Goal: Task Accomplishment & Management: Manage account settings

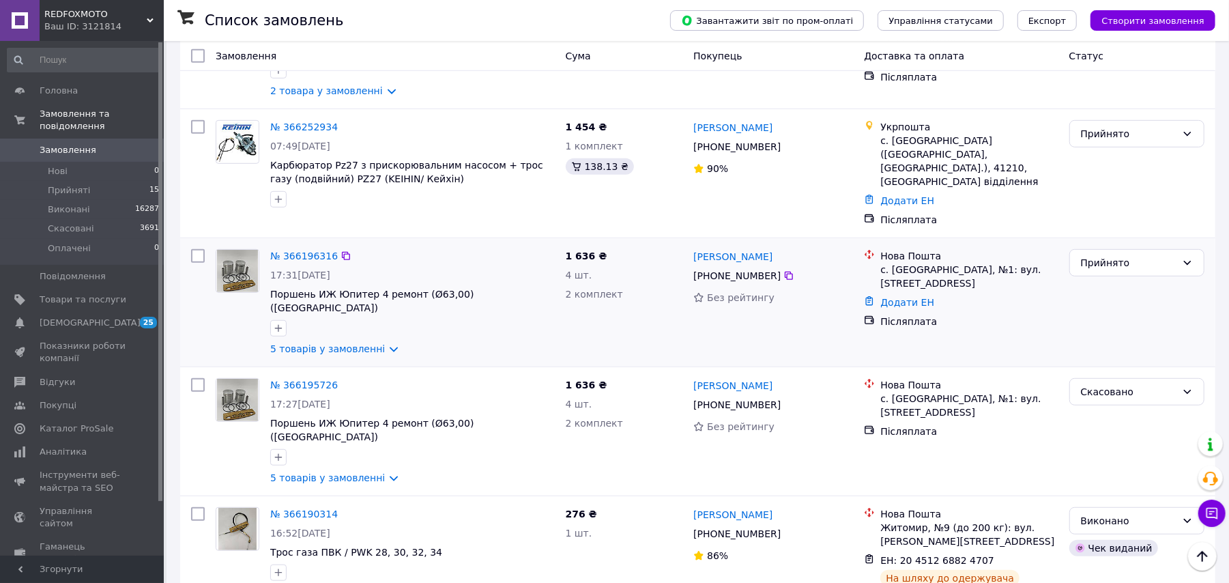
scroll to position [637, 0]
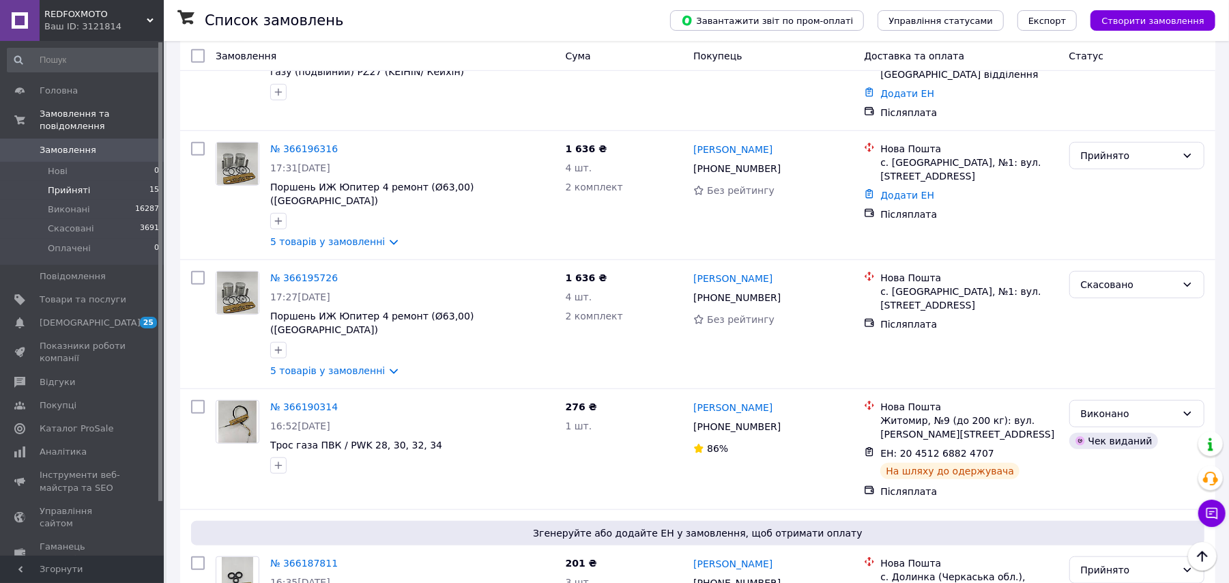
click at [55, 184] on span "Прийняті" at bounding box center [69, 190] width 42 height 12
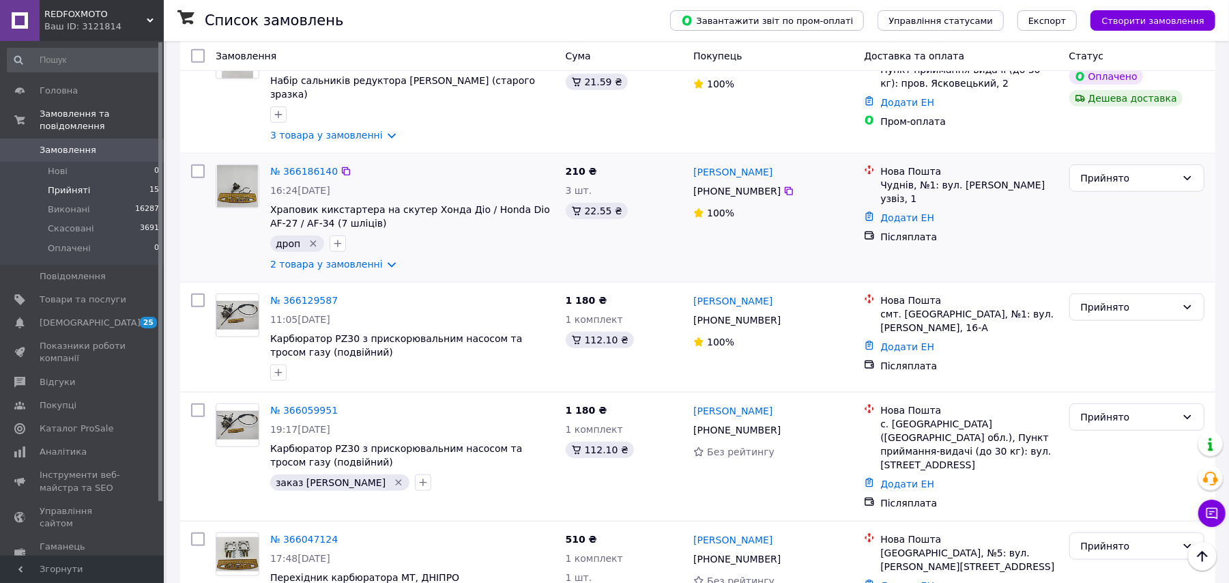
scroll to position [751, 0]
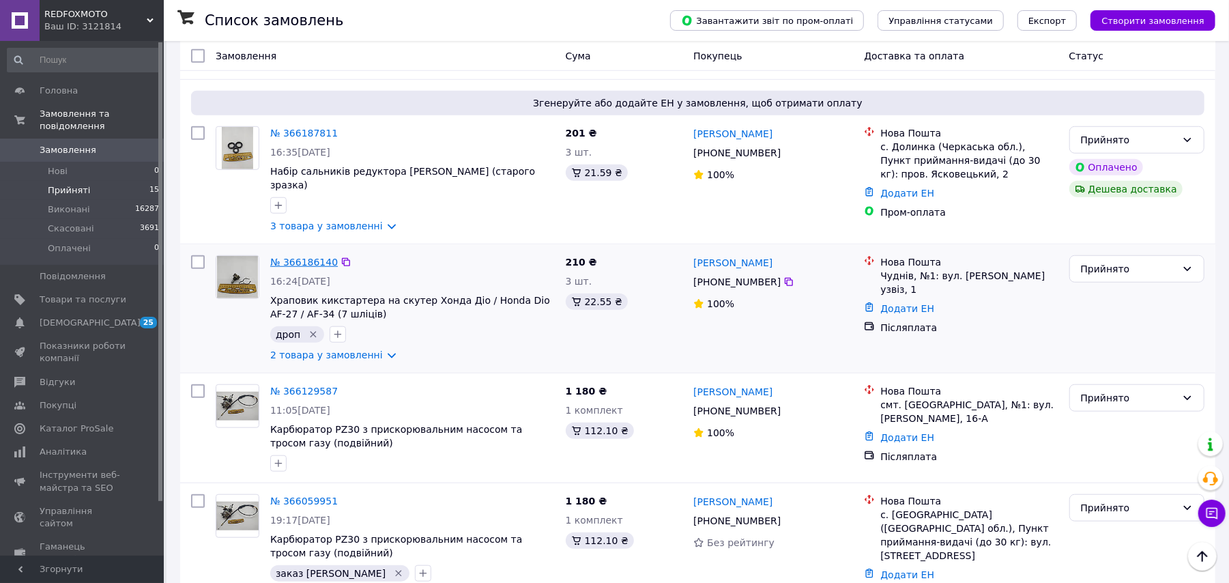
click at [301, 257] on link "№ 366186140" at bounding box center [304, 262] width 68 height 11
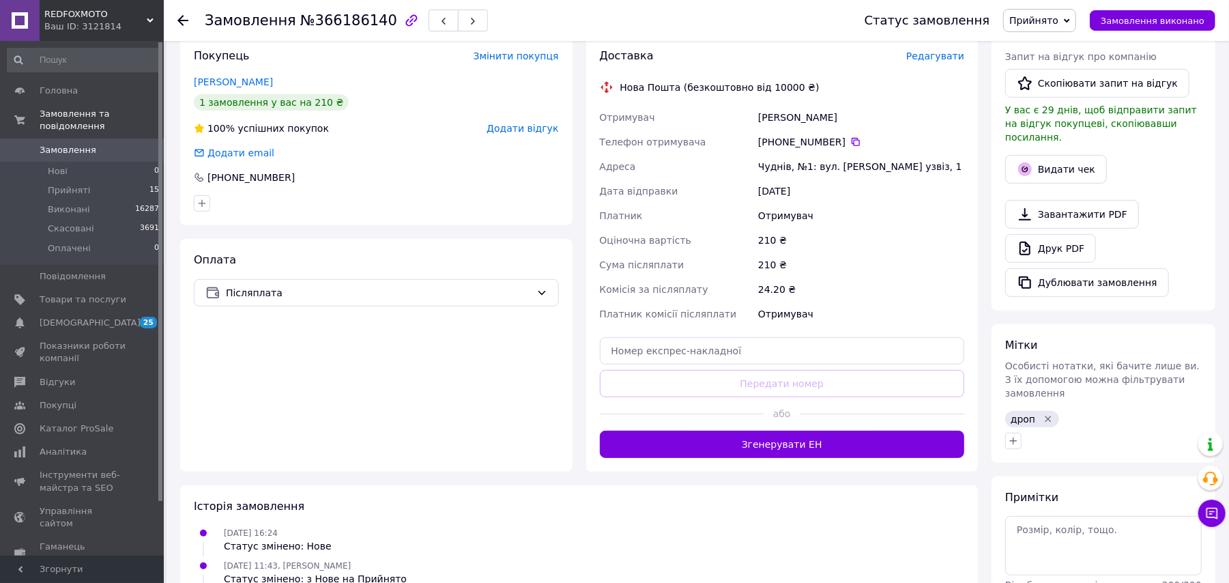
scroll to position [364, 0]
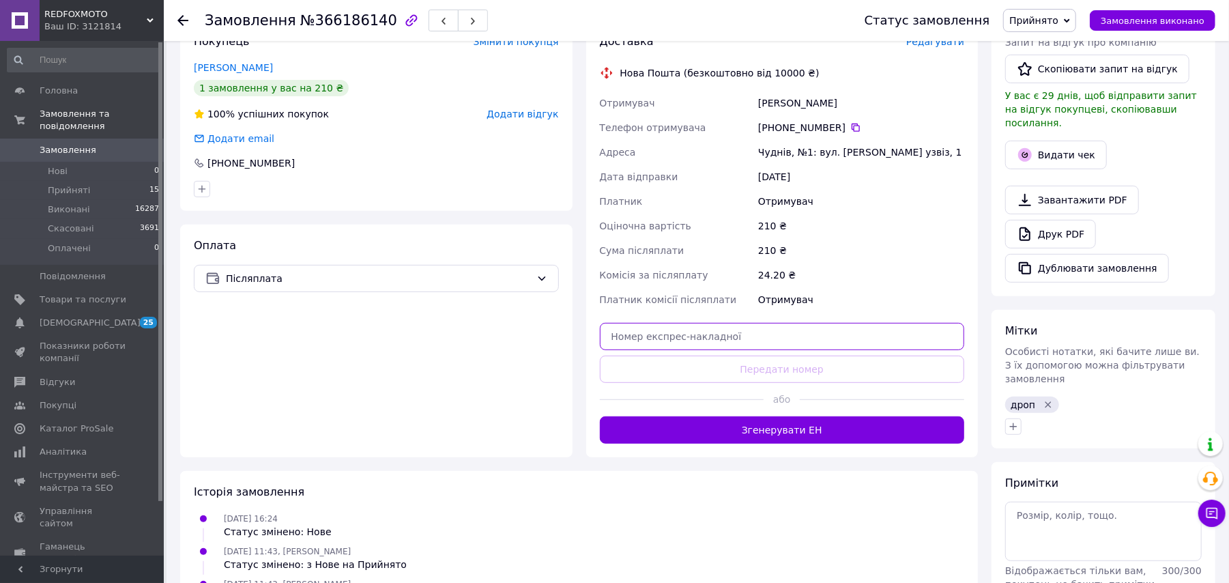
click at [650, 336] on input "text" at bounding box center [782, 336] width 365 height 27
paste input "20400483016781"
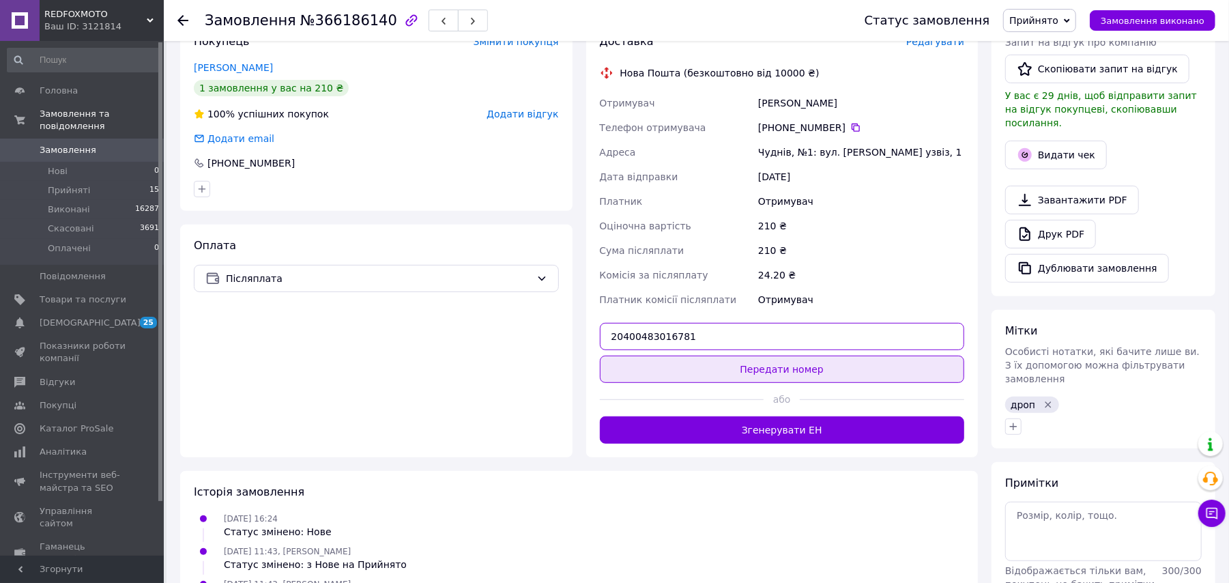
type input "20400483016781"
click at [745, 367] on button "Передати номер" at bounding box center [782, 369] width 365 height 27
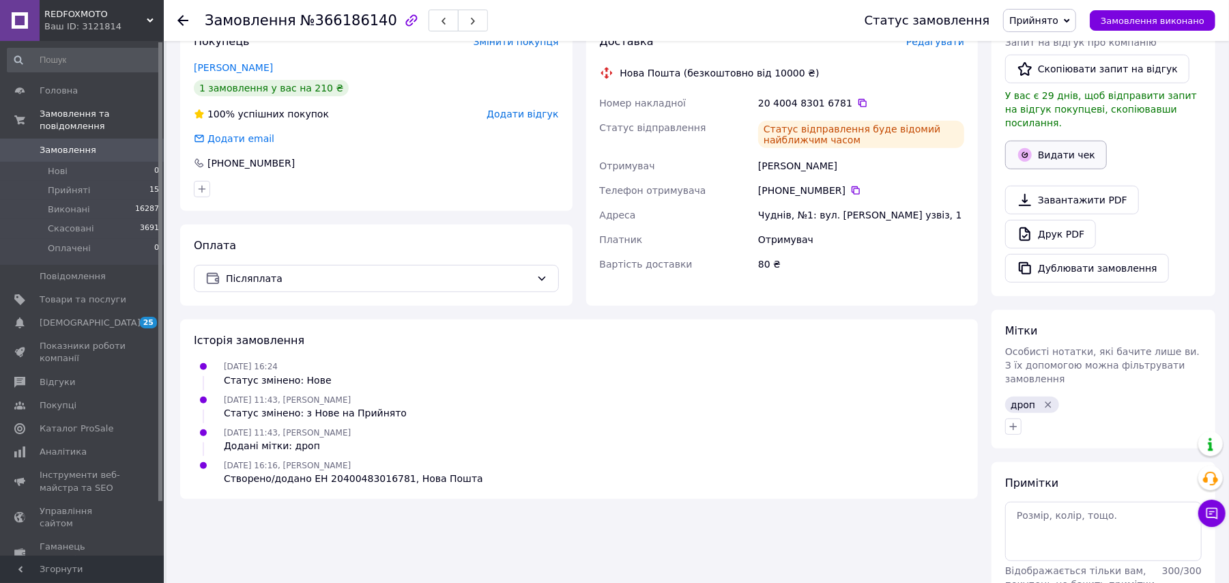
click at [1070, 151] on button "Видати чек" at bounding box center [1056, 155] width 102 height 29
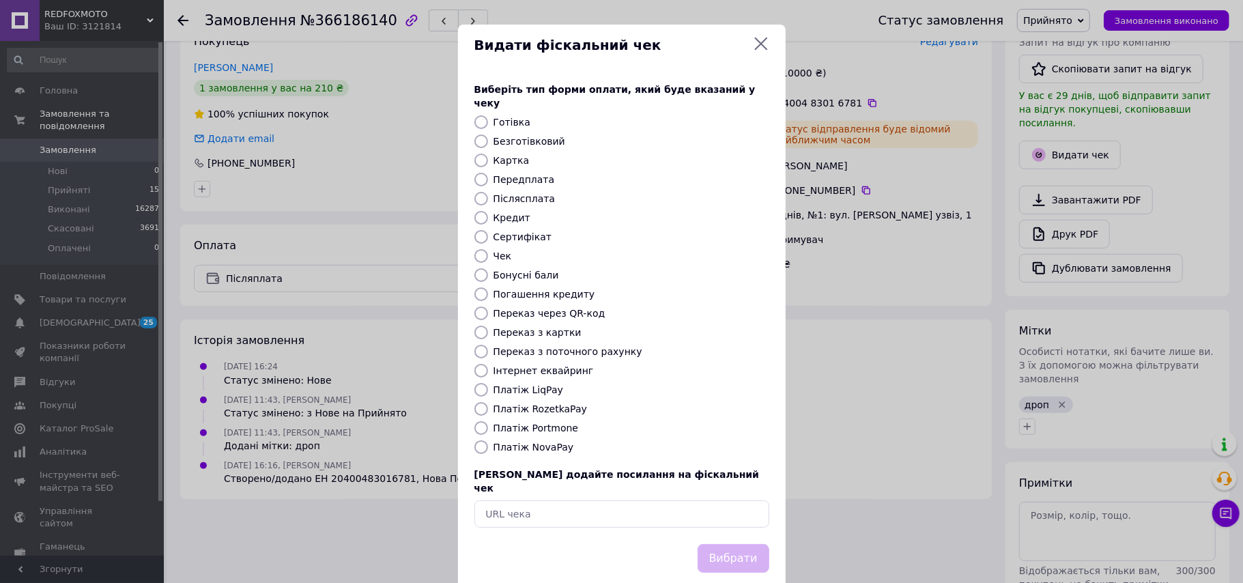
click at [475, 440] on input "Платіж NovaPay" at bounding box center [481, 447] width 14 height 14
radio input "true"
click at [479, 115] on input "Готівка" at bounding box center [481, 122] width 14 height 14
radio input "true"
click at [741, 544] on button "Вибрати" at bounding box center [733, 558] width 72 height 29
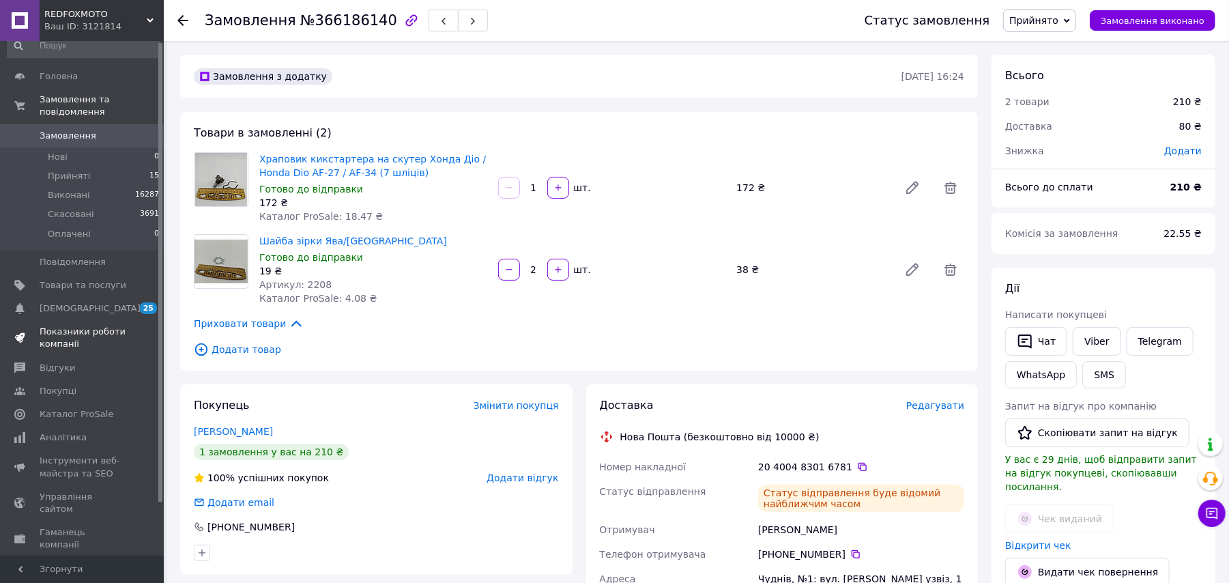
scroll to position [60, 0]
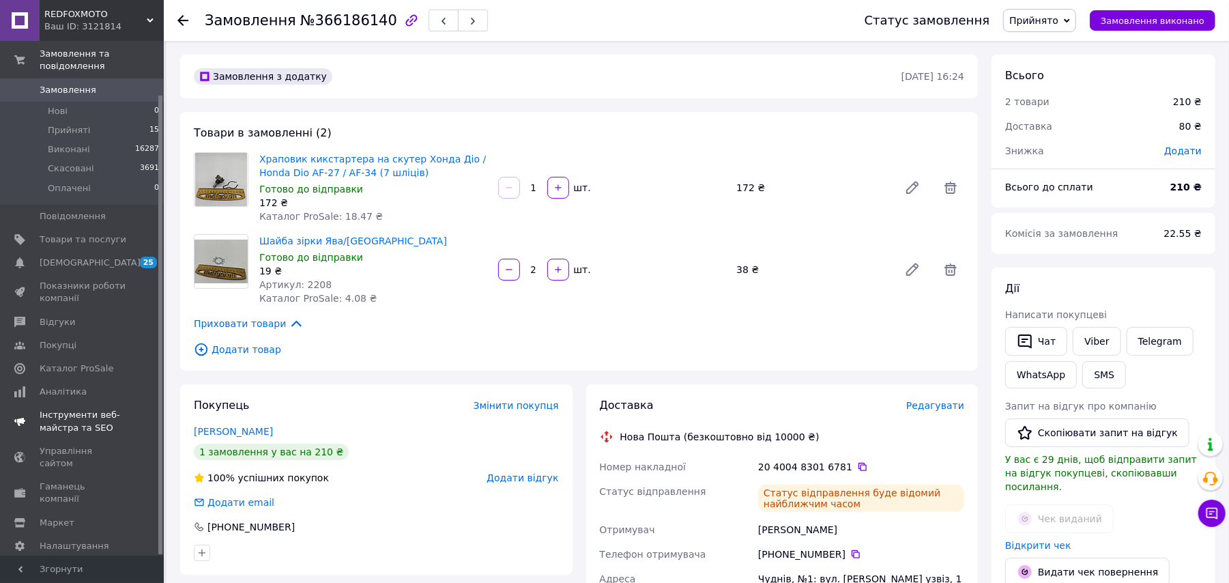
click at [78, 415] on span "Інструменти веб-майстра та SEO" at bounding box center [83, 421] width 87 height 25
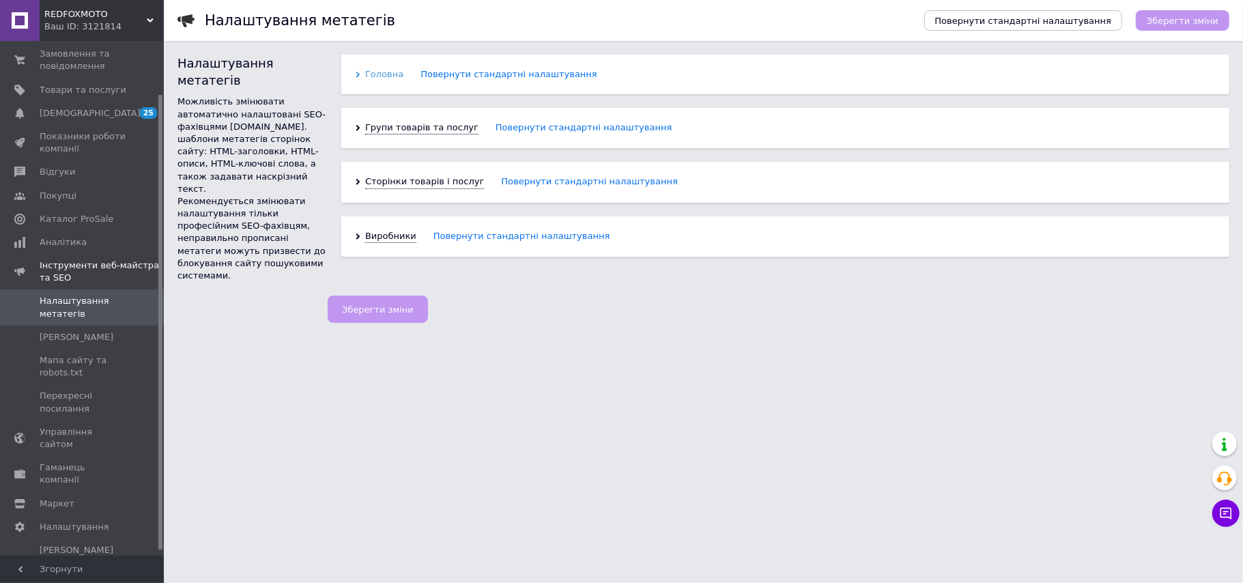
click at [381, 74] on span "Головна" at bounding box center [384, 74] width 38 height 12
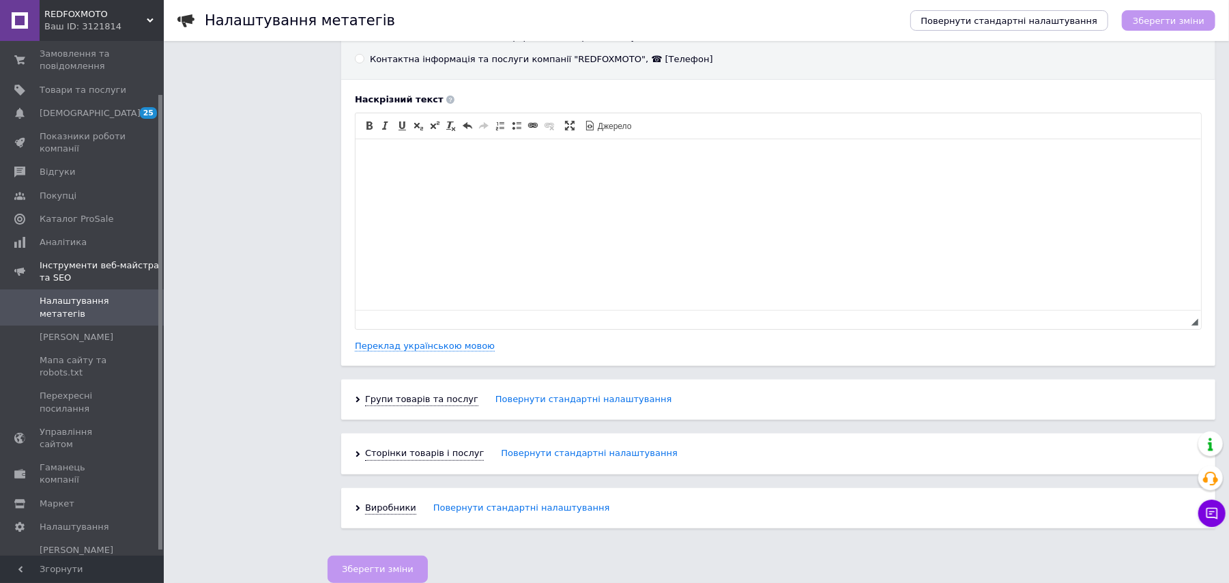
click at [364, 402] on div "Групи товарів та послуг Повернути стандартні налаштування" at bounding box center [778, 399] width 874 height 40
click at [369, 399] on span "Групи товарів та послуг" at bounding box center [421, 400] width 113 height 12
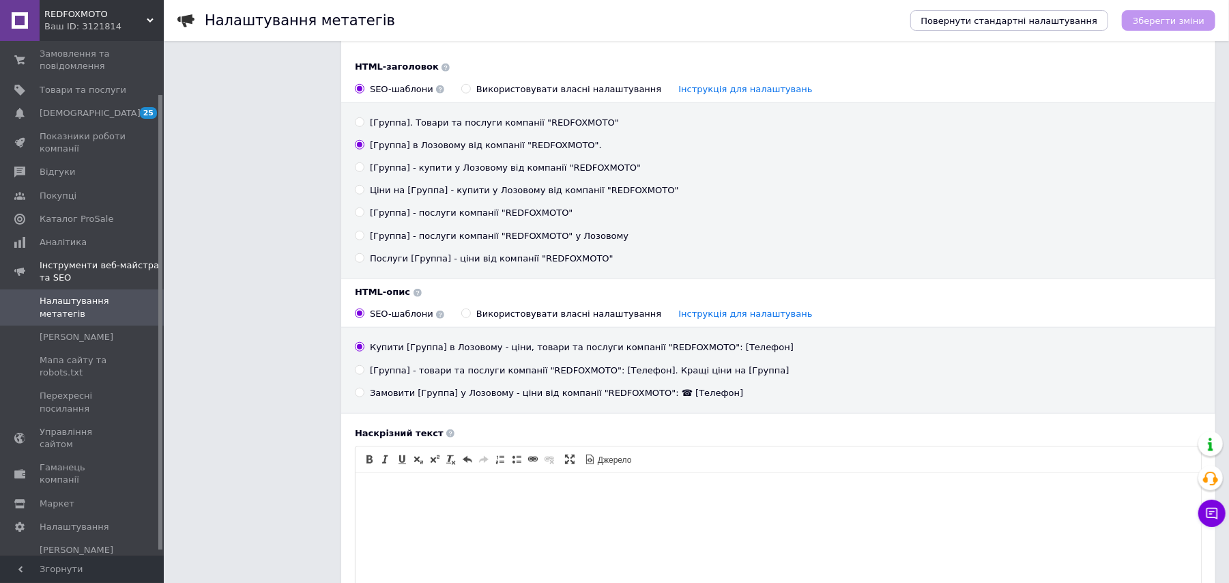
scroll to position [652, 0]
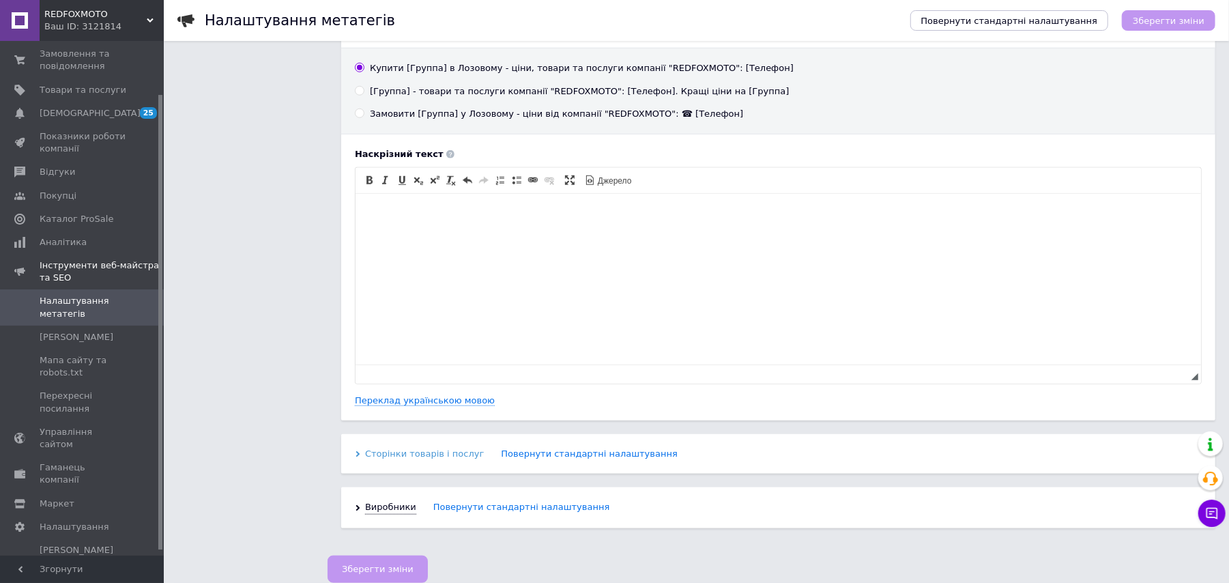
click at [407, 453] on span "Сторінки товарів і послуг" at bounding box center [424, 454] width 119 height 12
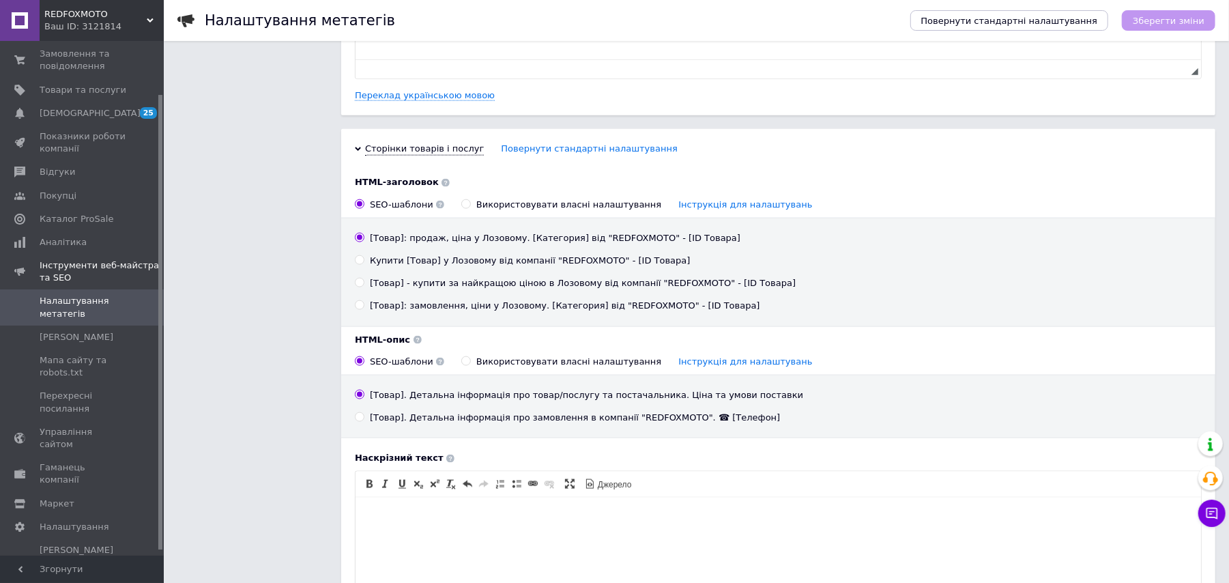
scroll to position [1224, 0]
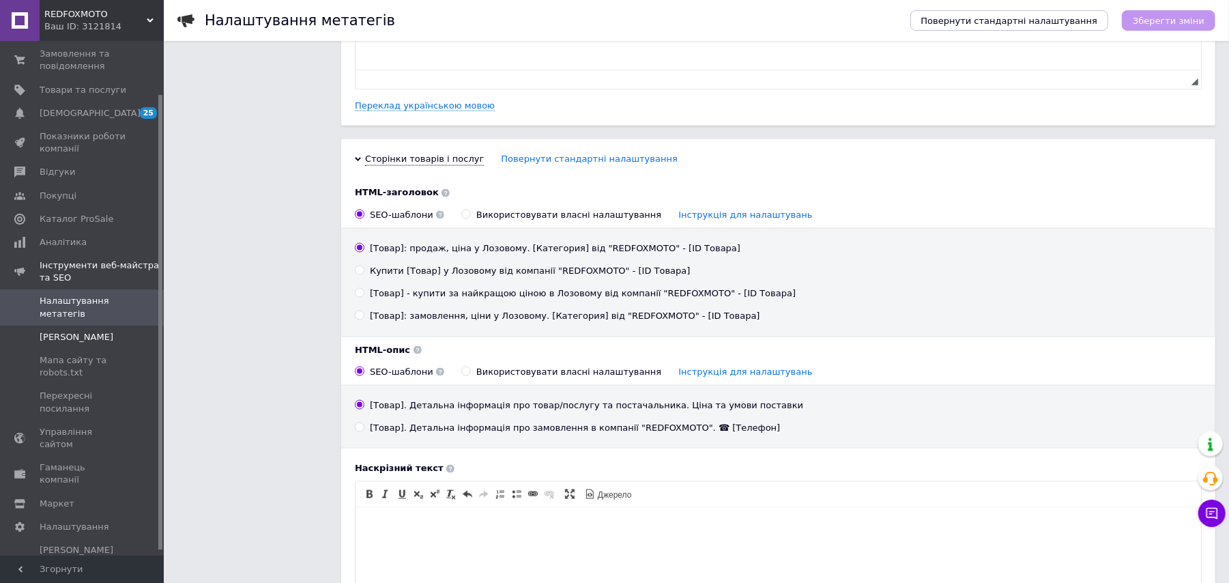
click at [77, 343] on span "[PERSON_NAME]" at bounding box center [77, 337] width 74 height 12
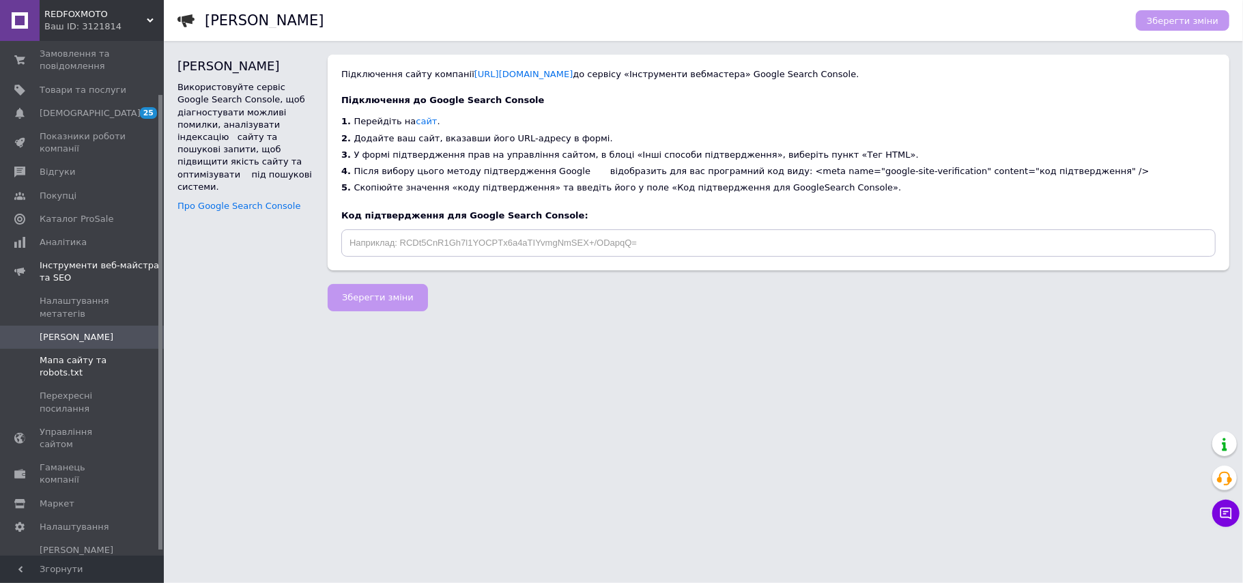
click at [94, 377] on span "Мапа сайту та robots.txt" at bounding box center [83, 366] width 87 height 25
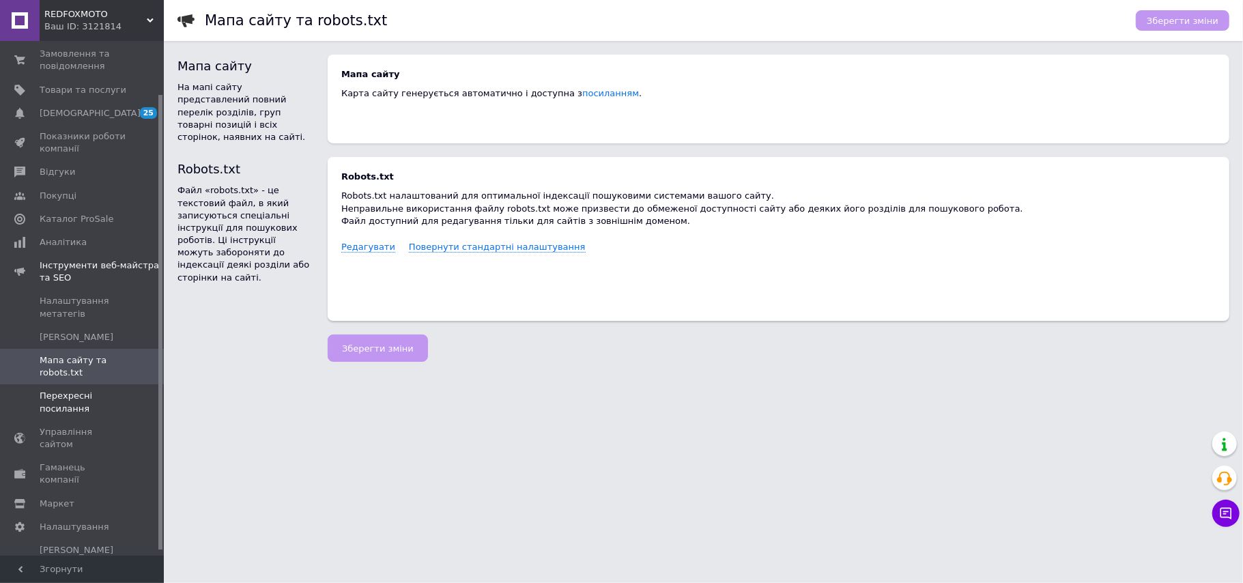
click at [93, 414] on span "Перехресні посилання" at bounding box center [83, 402] width 87 height 25
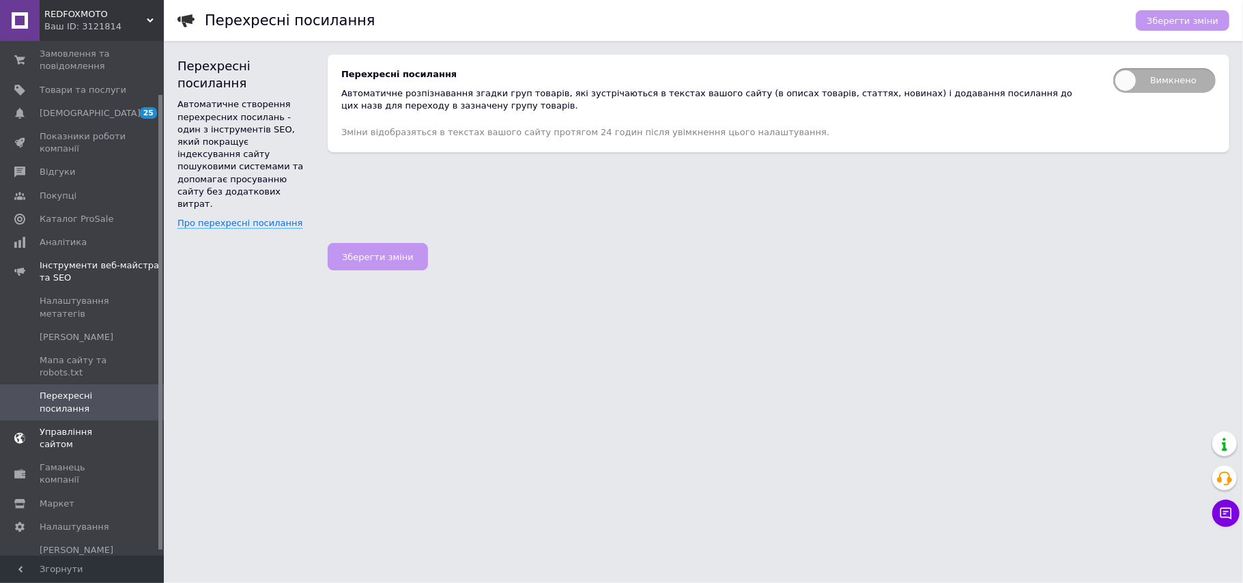
click at [98, 437] on span "Управління сайтом" at bounding box center [83, 438] width 87 height 25
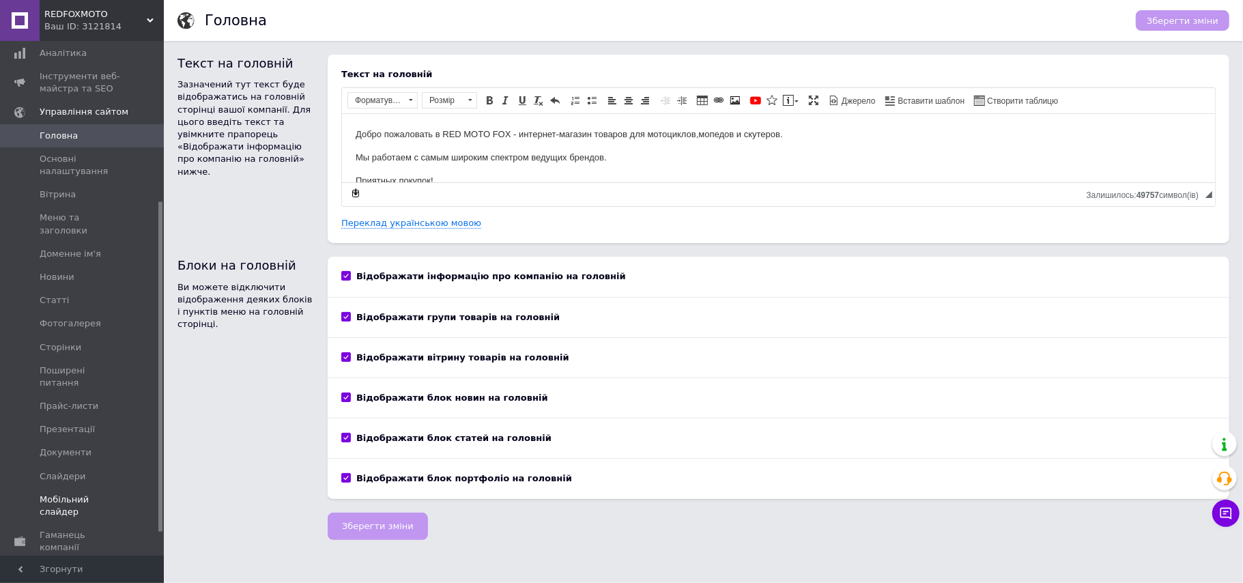
scroll to position [285, 0]
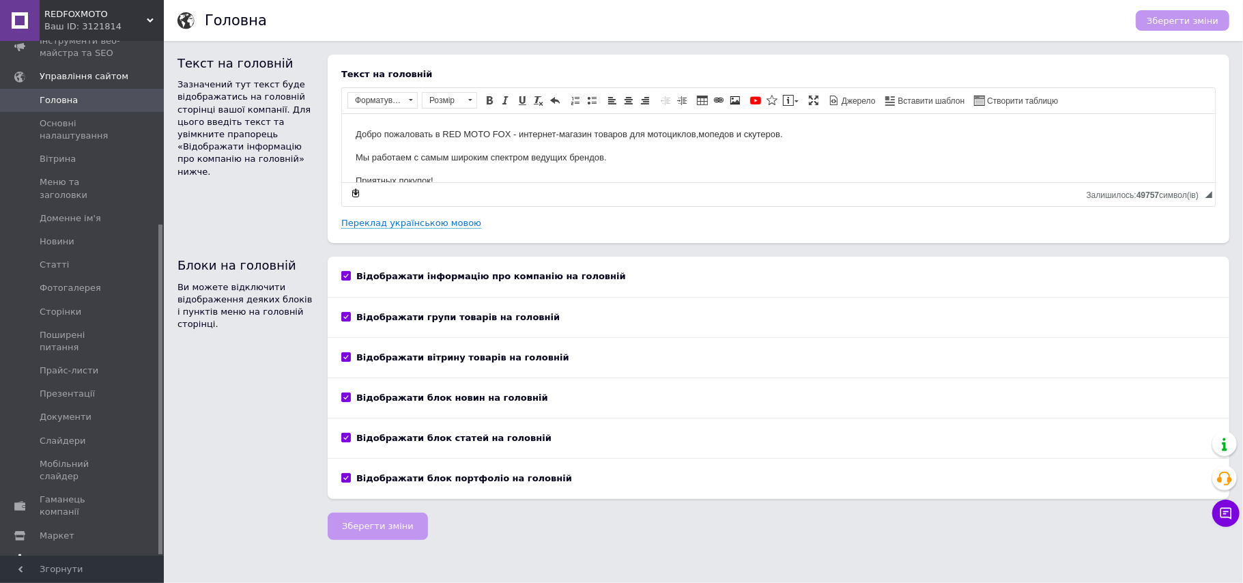
click at [59, 553] on span "Налаштування" at bounding box center [75, 559] width 70 height 12
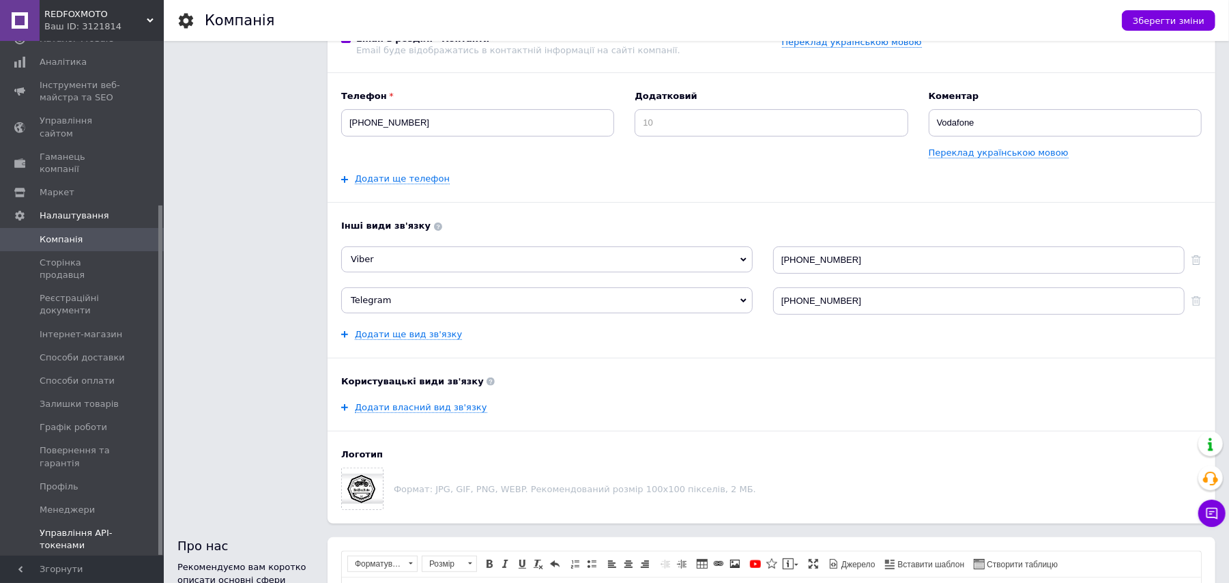
scroll to position [182, 0]
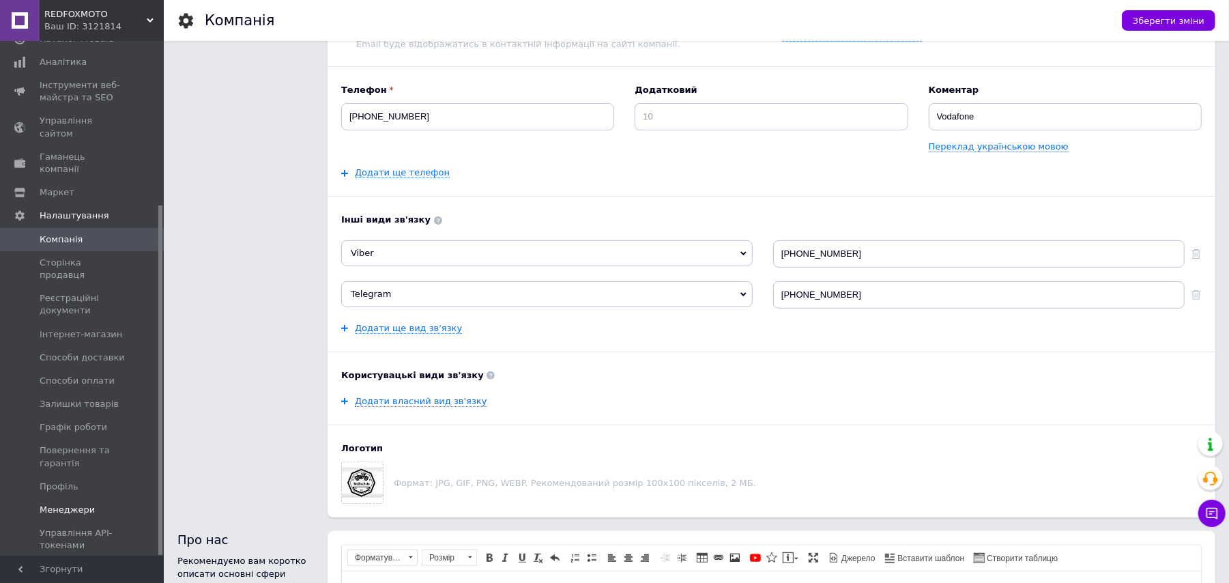
click at [76, 504] on span "Менеджери" at bounding box center [67, 510] width 55 height 12
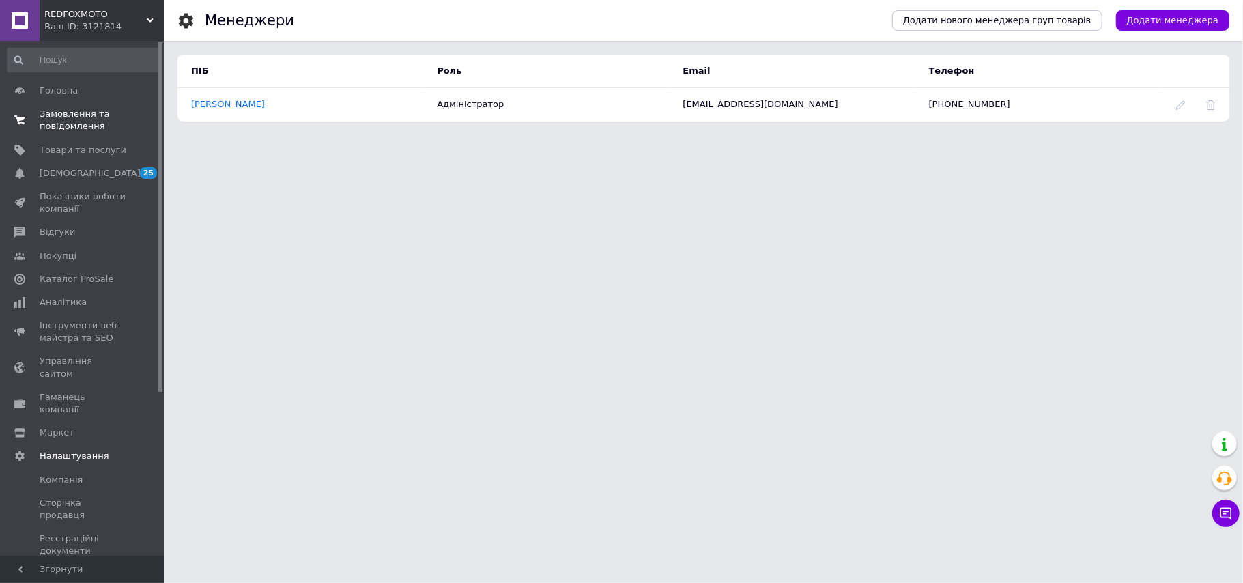
click at [72, 115] on span "Замовлення та повідомлення" at bounding box center [83, 120] width 87 height 25
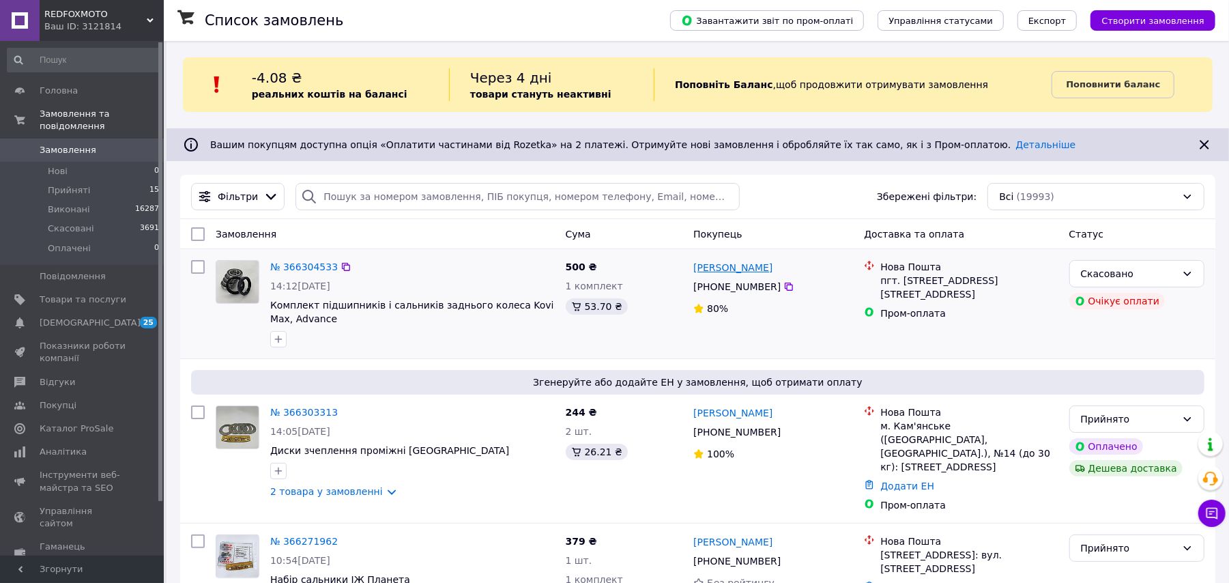
click at [734, 266] on link "[PERSON_NAME]" at bounding box center [732, 268] width 79 height 14
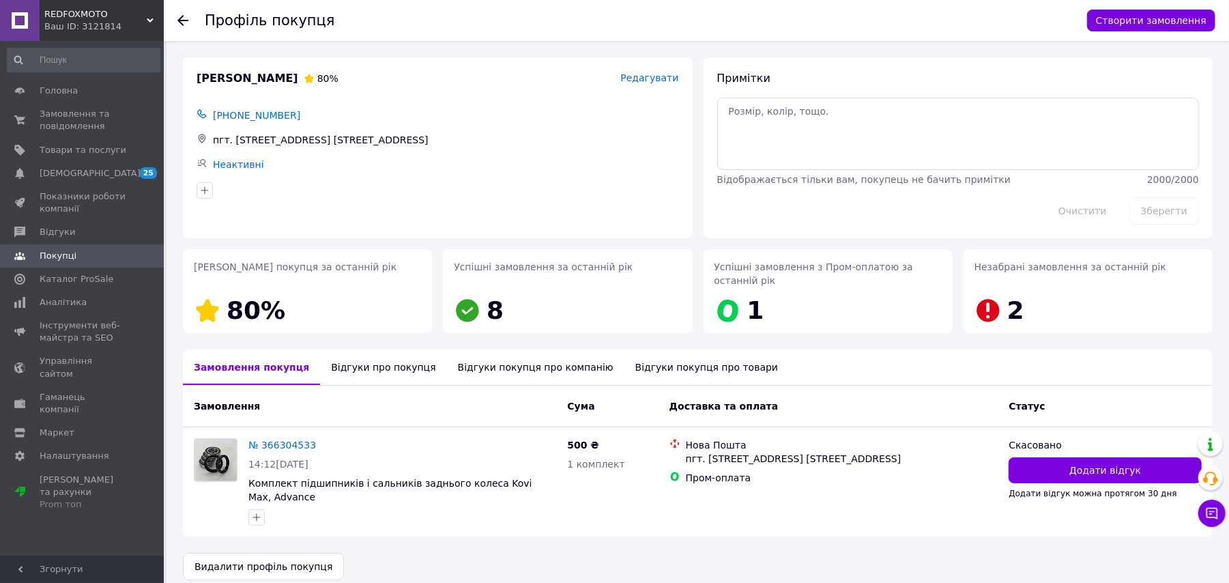
click at [375, 364] on div "Відгуки про покупця" at bounding box center [383, 366] width 126 height 35
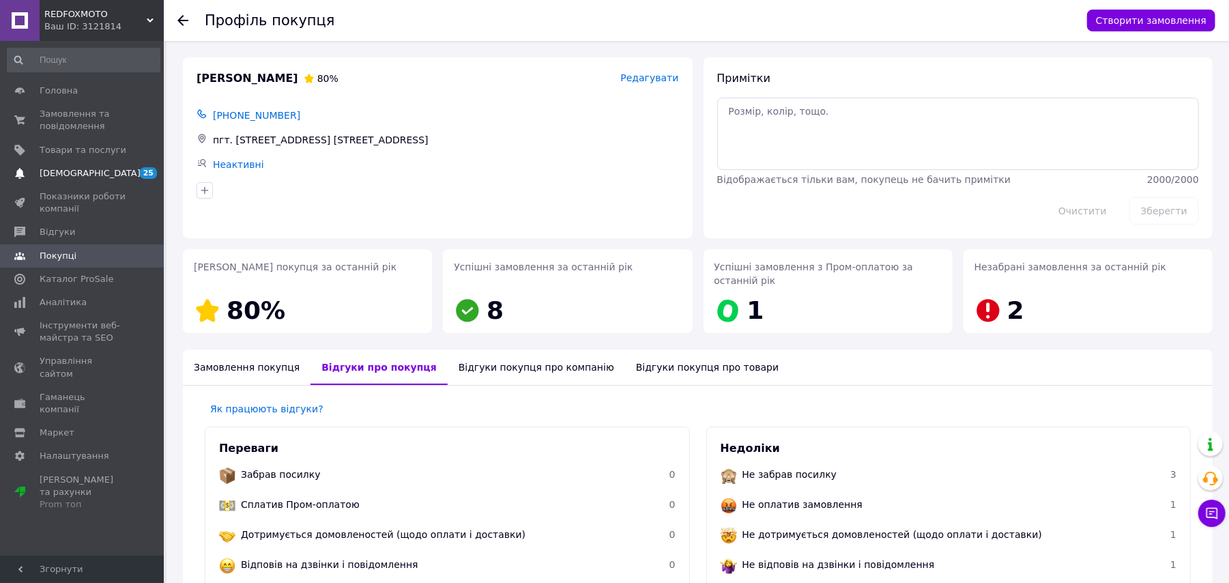
click at [66, 165] on link "[DEMOGRAPHIC_DATA] 25 0" at bounding box center [83, 173] width 167 height 23
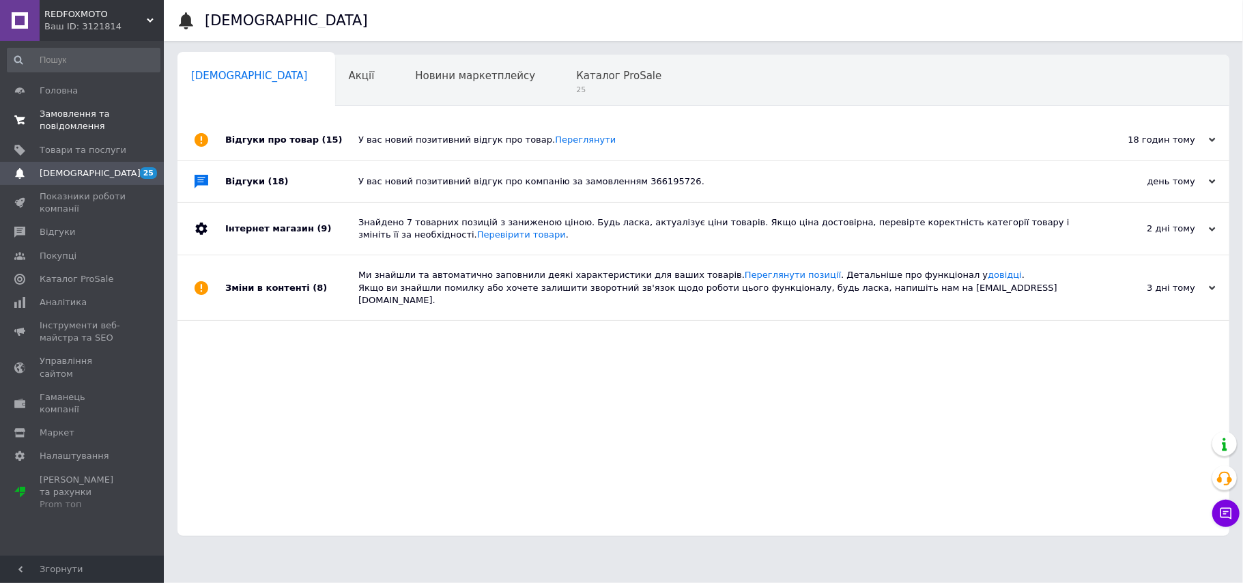
click at [63, 115] on span "Замовлення та повідомлення" at bounding box center [83, 120] width 87 height 25
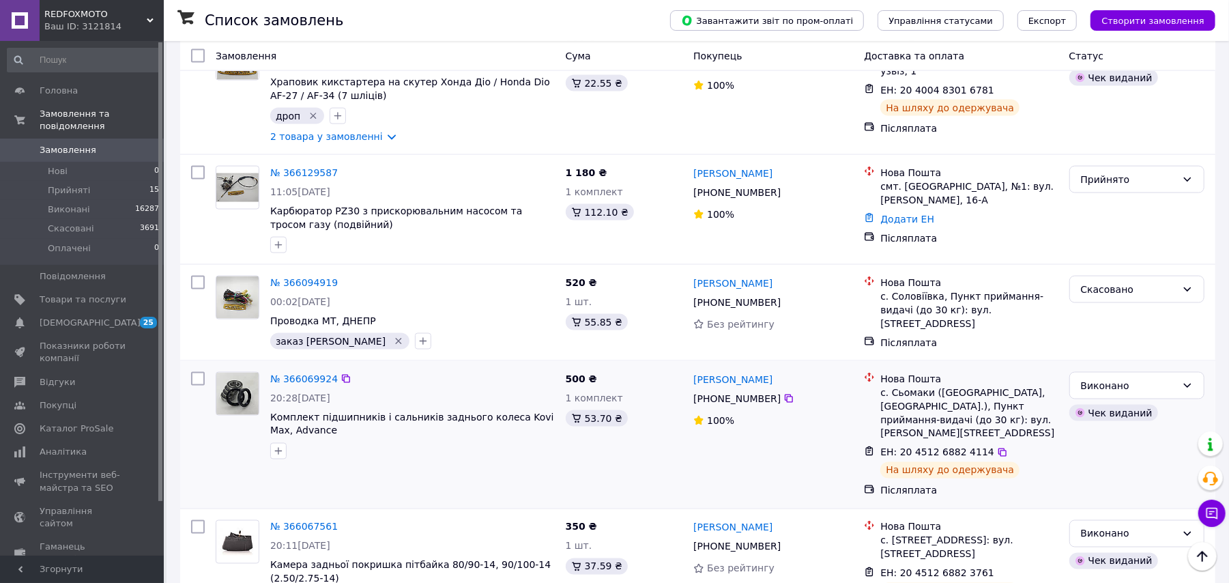
scroll to position [1456, 0]
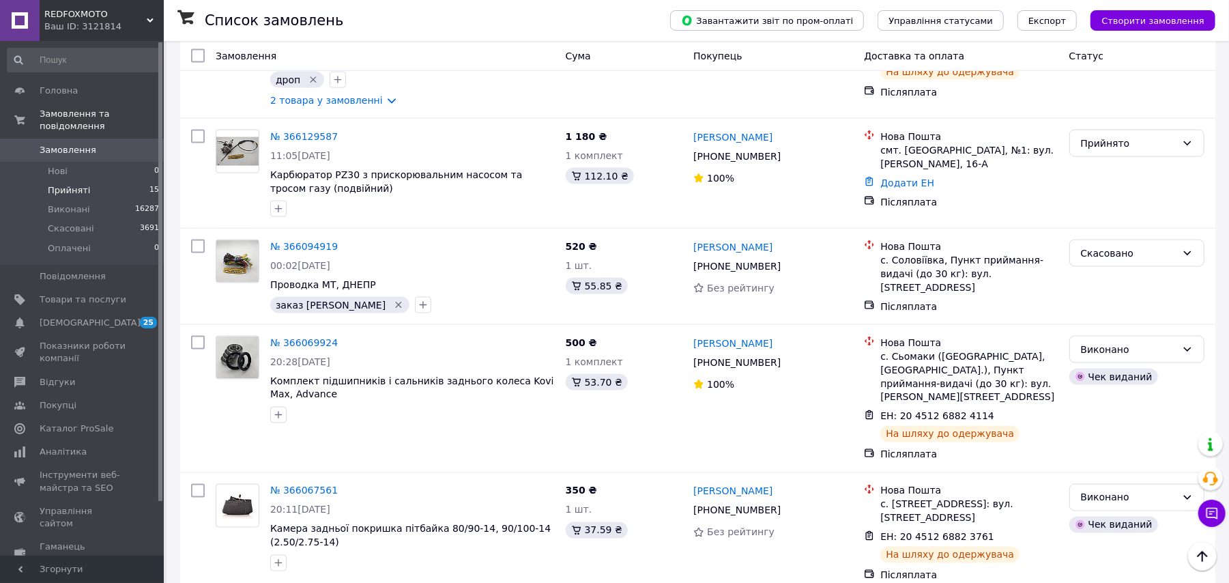
click at [72, 184] on span "Прийняті" at bounding box center [69, 190] width 42 height 12
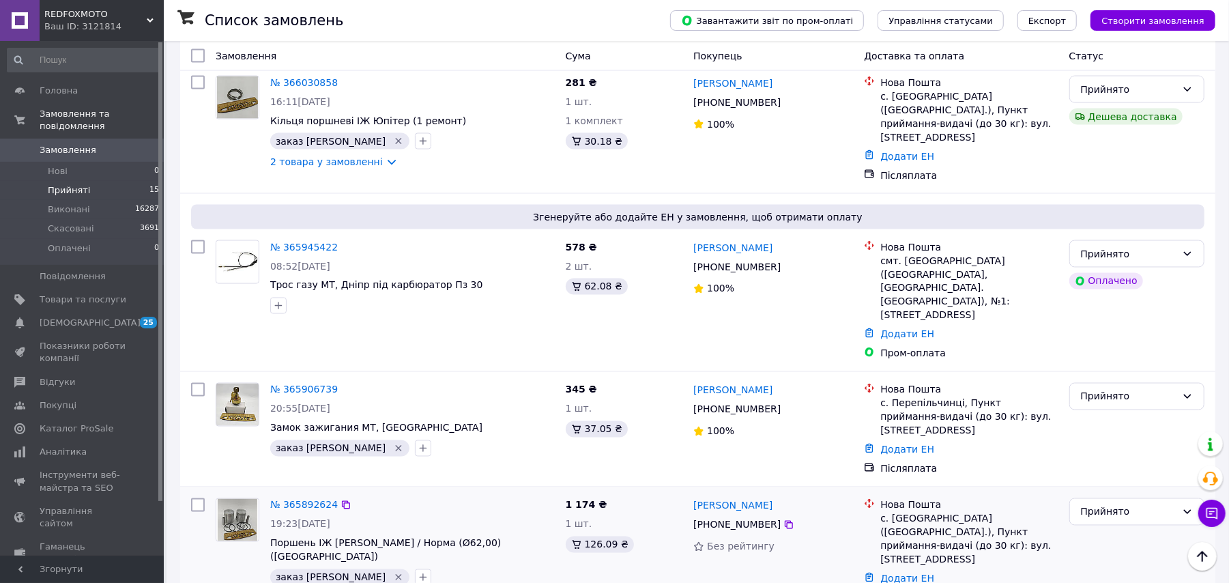
scroll to position [1570, 0]
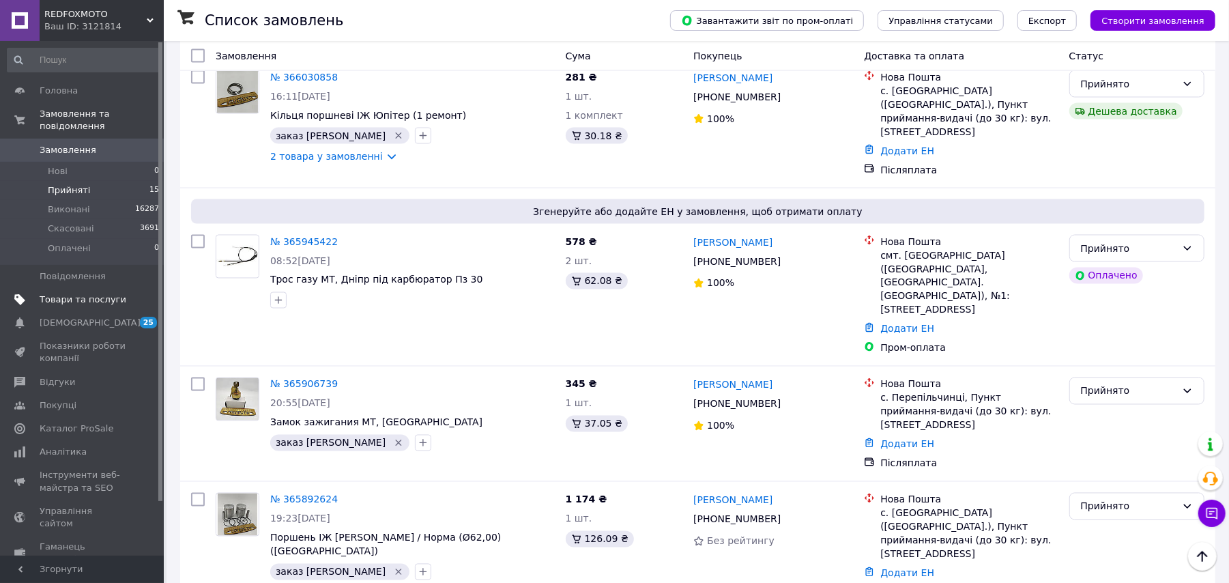
click at [71, 288] on link "Товари та послуги" at bounding box center [83, 299] width 167 height 23
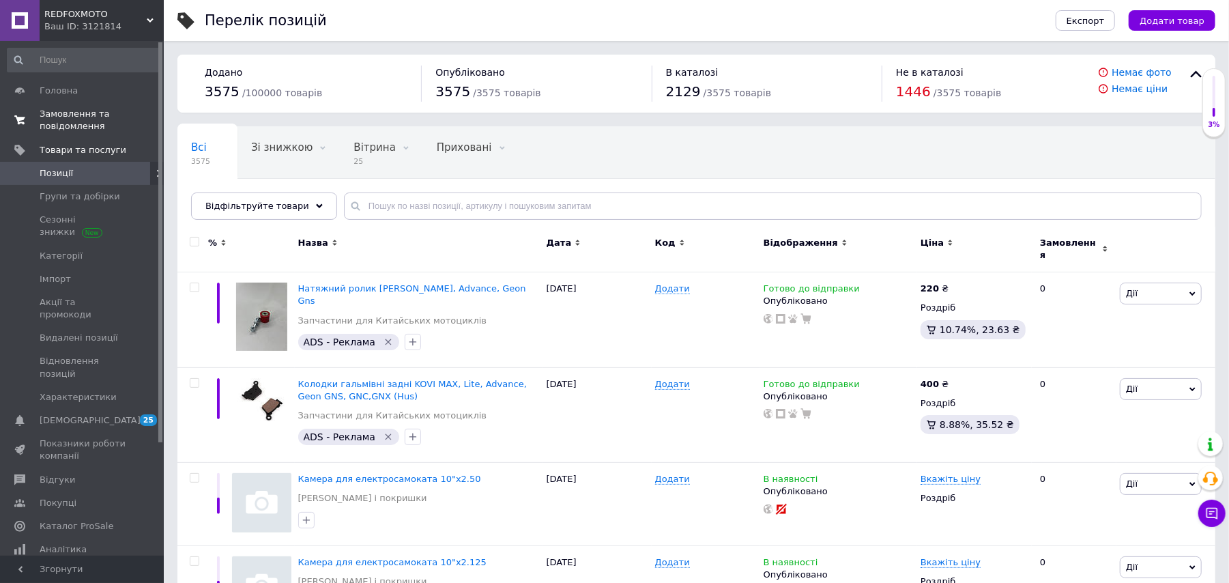
click at [80, 126] on span "Замовлення та повідомлення" at bounding box center [83, 120] width 87 height 25
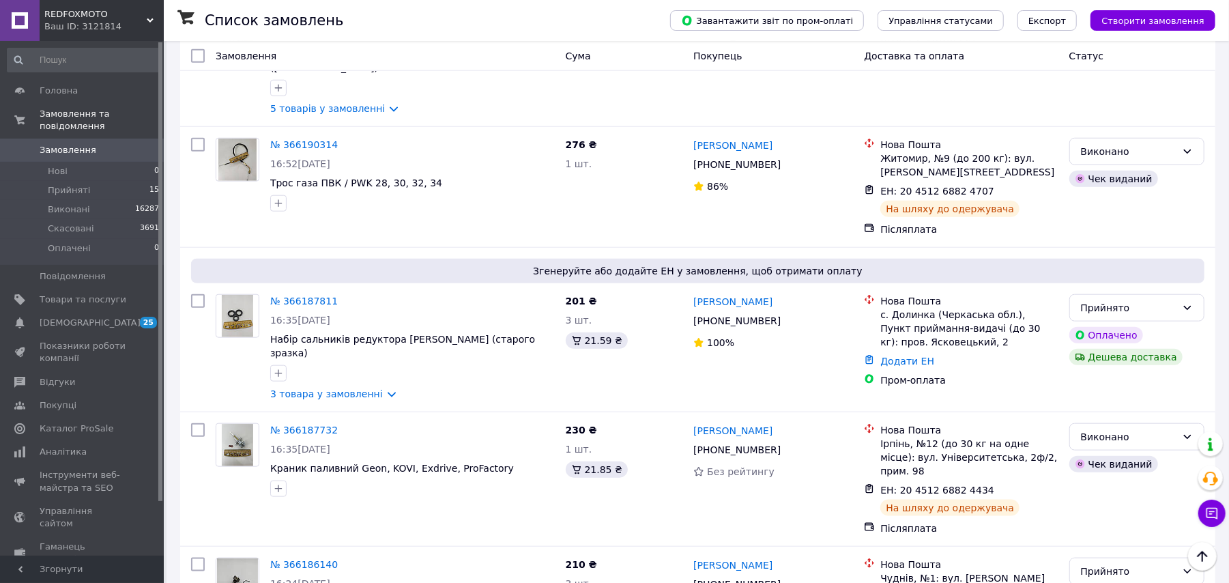
scroll to position [910, 0]
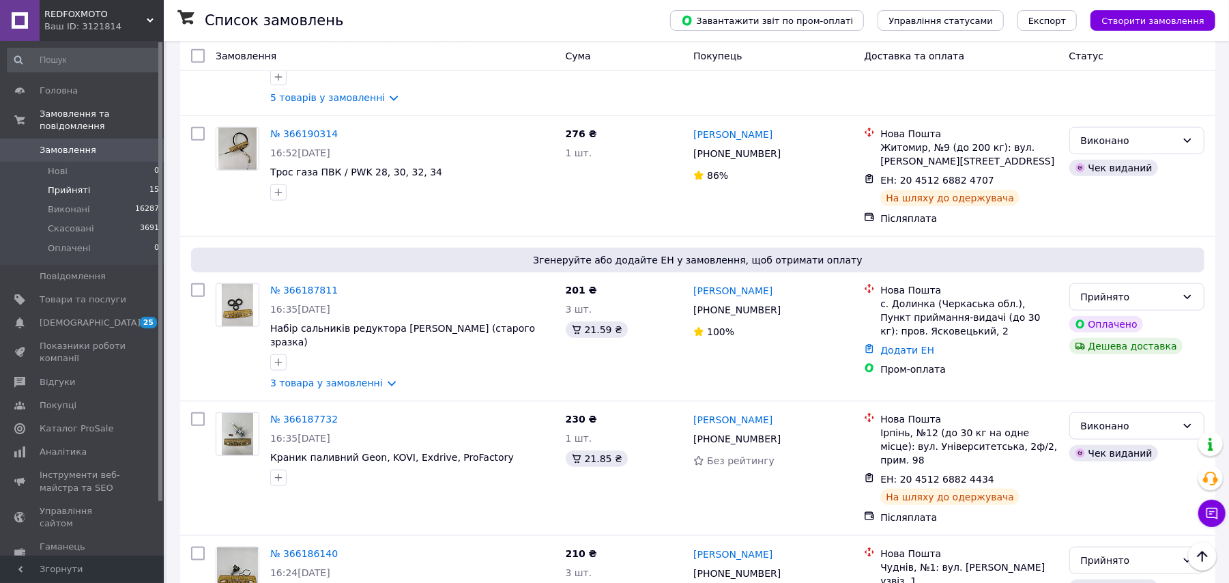
click at [52, 184] on span "Прийняті" at bounding box center [69, 190] width 42 height 12
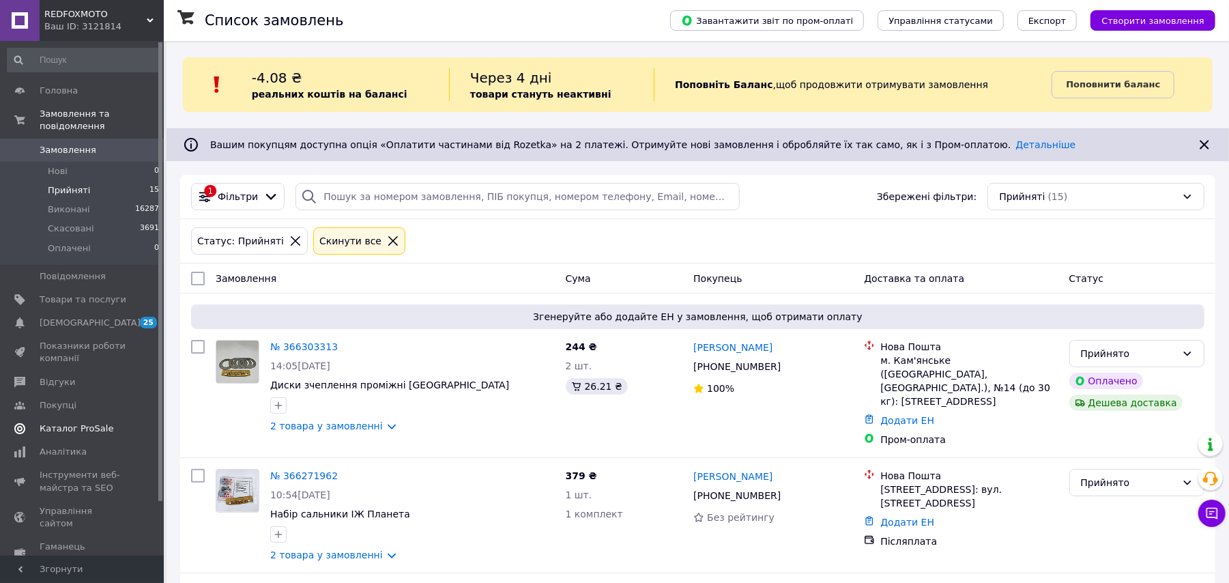
click at [74, 422] on span "Каталог ProSale" at bounding box center [77, 428] width 74 height 12
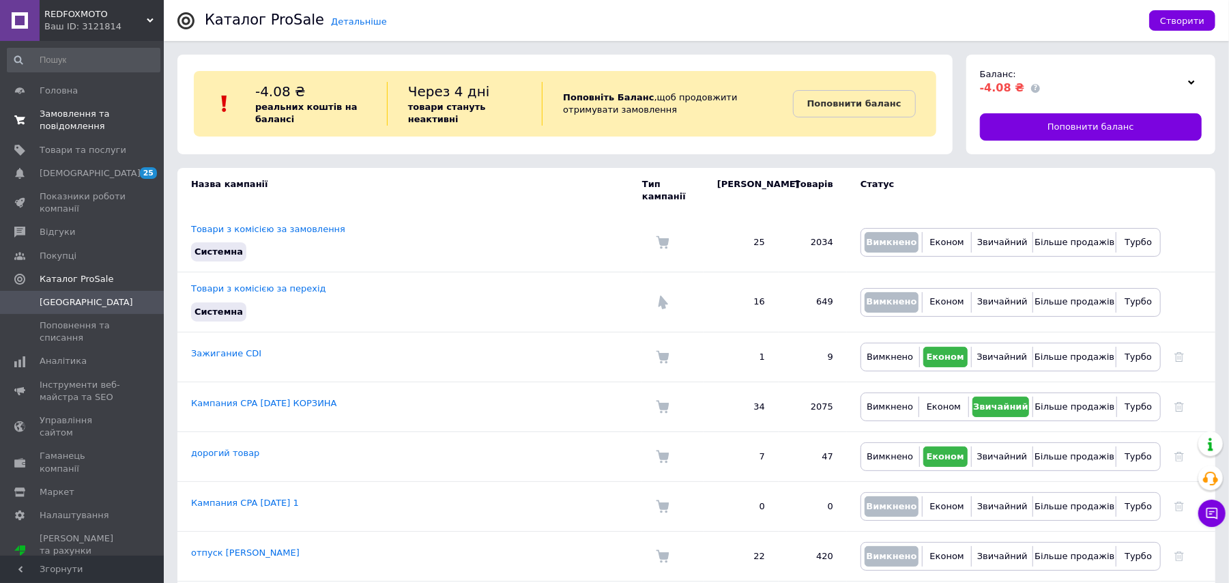
click at [72, 126] on span "Замовлення та повідомлення" at bounding box center [83, 120] width 87 height 25
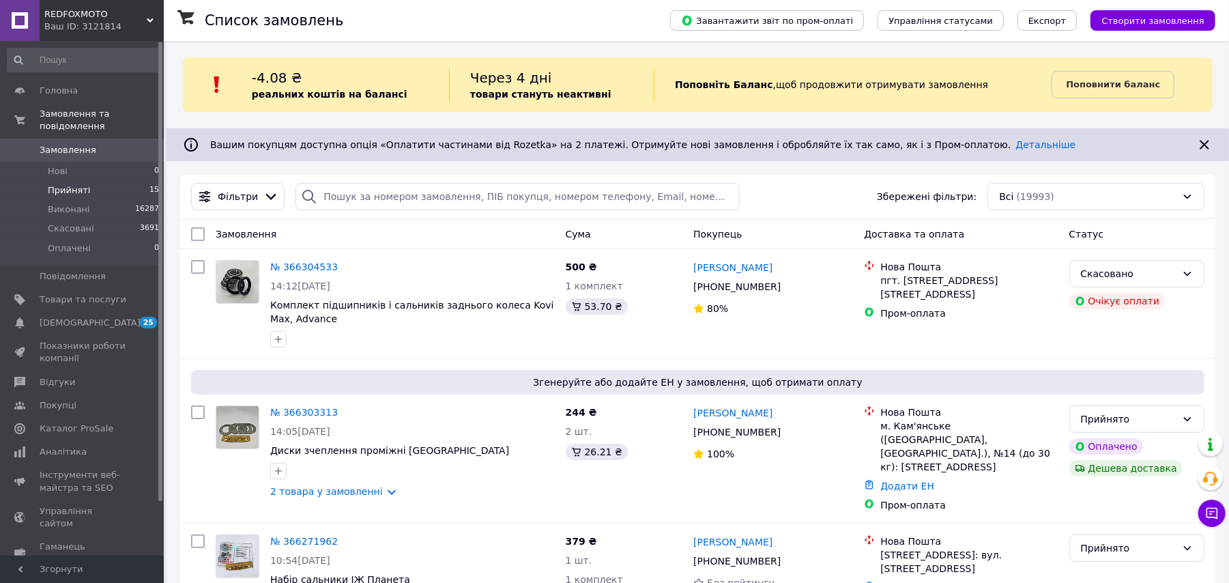
click at [74, 184] on span "Прийняті" at bounding box center [69, 190] width 42 height 12
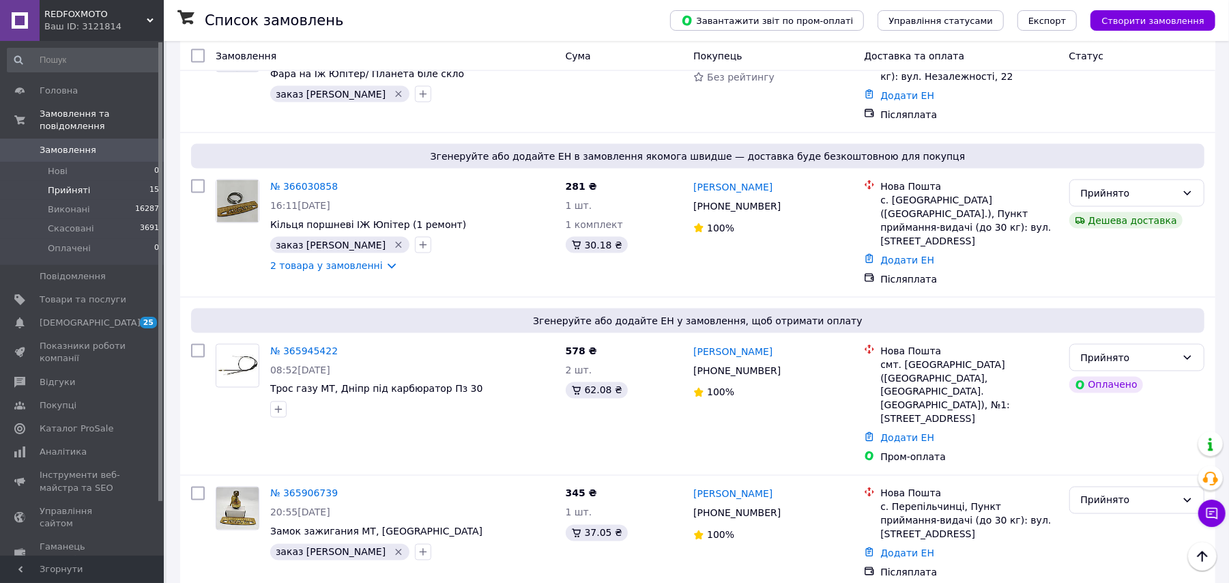
scroll to position [1570, 0]
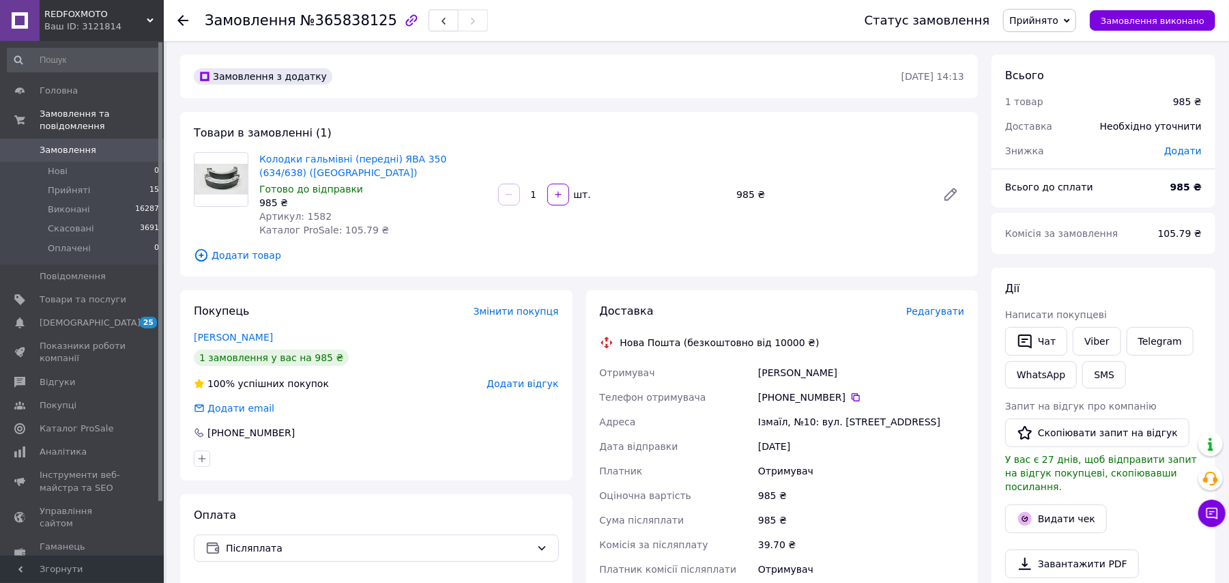
click at [943, 310] on span "Редагувати" at bounding box center [935, 311] width 58 height 11
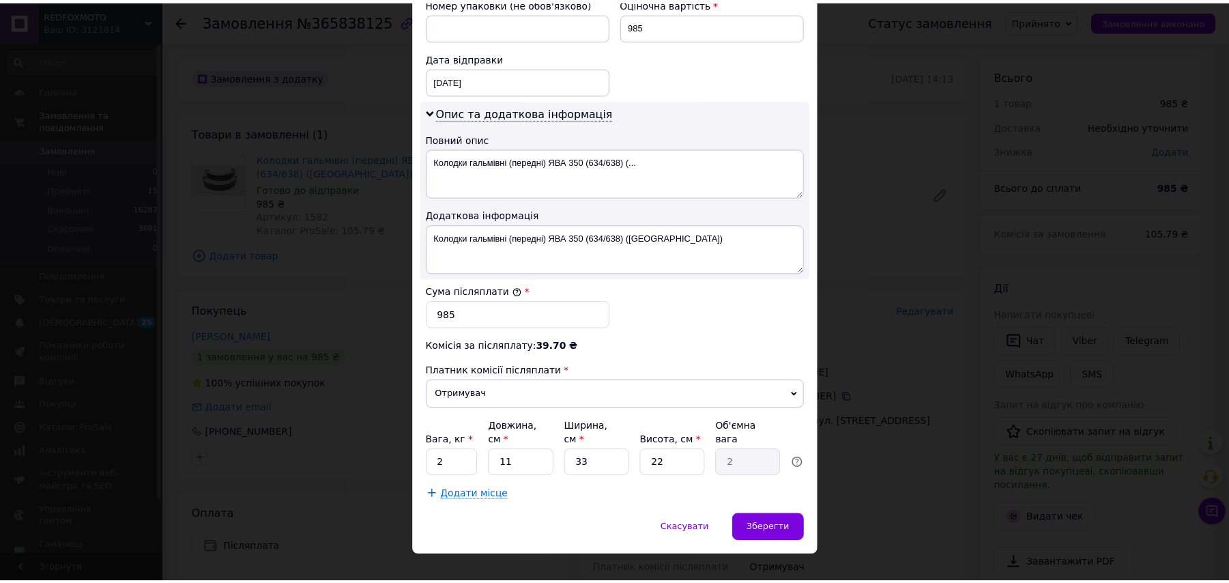
scroll to position [618, 0]
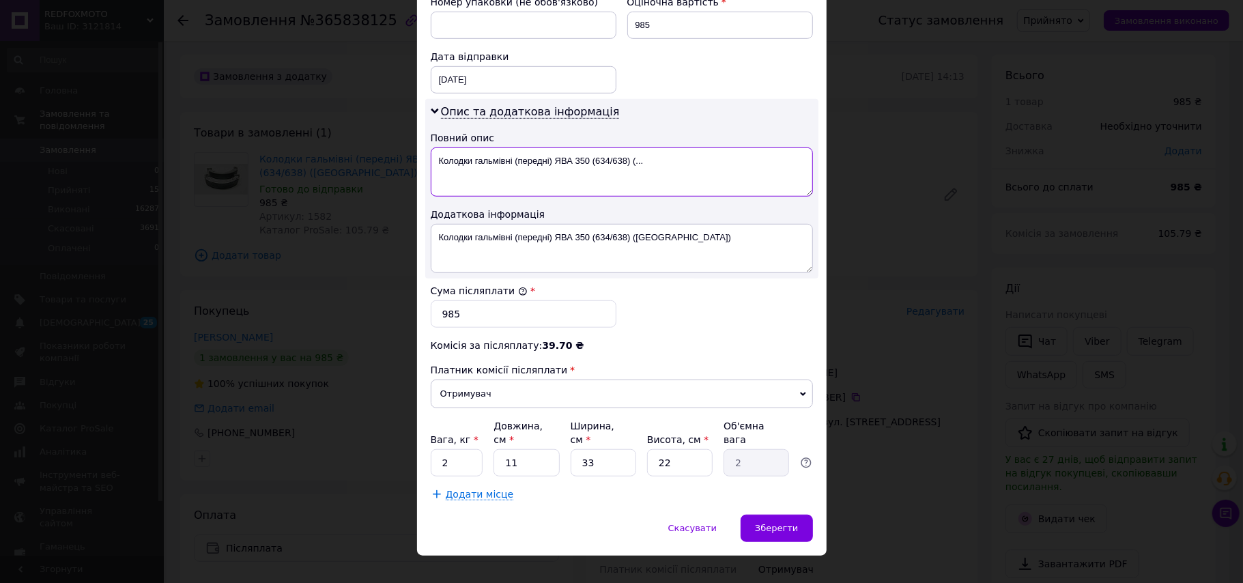
click at [667, 158] on textarea "Колодки гальмівні (передні) ЯВА 350 (634/638) (..." at bounding box center [622, 171] width 382 height 49
type textarea "Колодки гальмівні (передні) ЯВА 350 (634/638)"
drag, startPoint x: 424, startPoint y: 433, endPoint x: 439, endPoint y: 435, distance: 15.3
drag, startPoint x: 435, startPoint y: 439, endPoint x: 451, endPoint y: 459, distance: 24.7
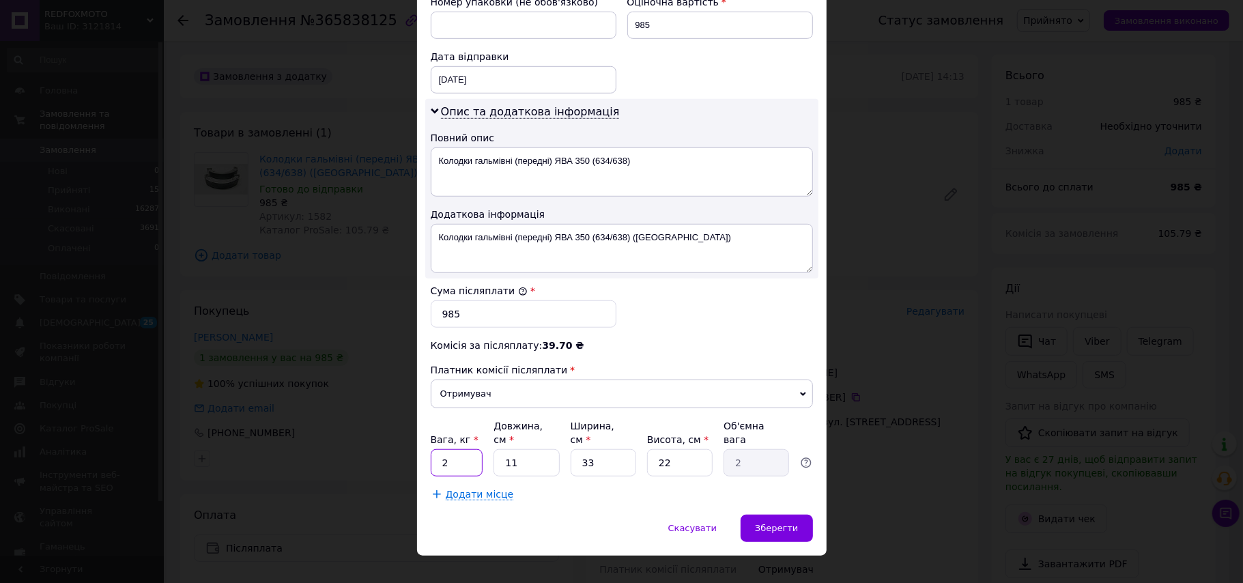
click at [435, 449] on input "2" at bounding box center [457, 462] width 53 height 27
type input "0.2"
click at [675, 449] on input "22" at bounding box center [680, 462] width 66 height 27
type input "2"
type input "0.18"
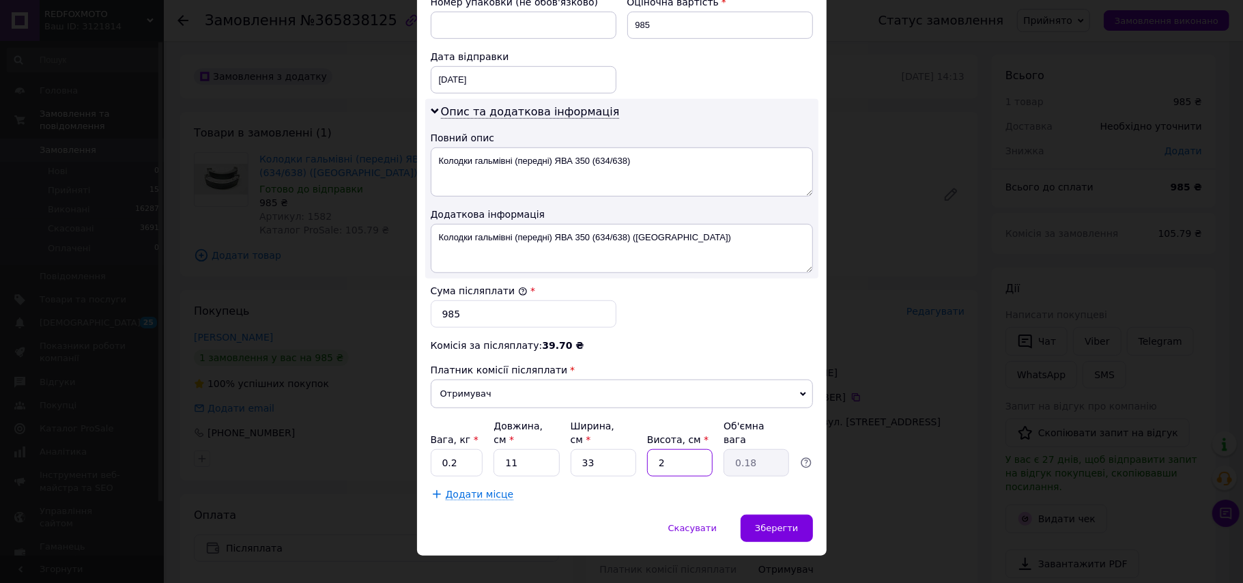
type input "2"
drag, startPoint x: 562, startPoint y: 502, endPoint x: 601, endPoint y: 506, distance: 39.1
click at [562, 515] on div "Скасувати   Зберегти" at bounding box center [621, 535] width 409 height 41
click at [768, 523] on span "Зберегти" at bounding box center [776, 528] width 43 height 10
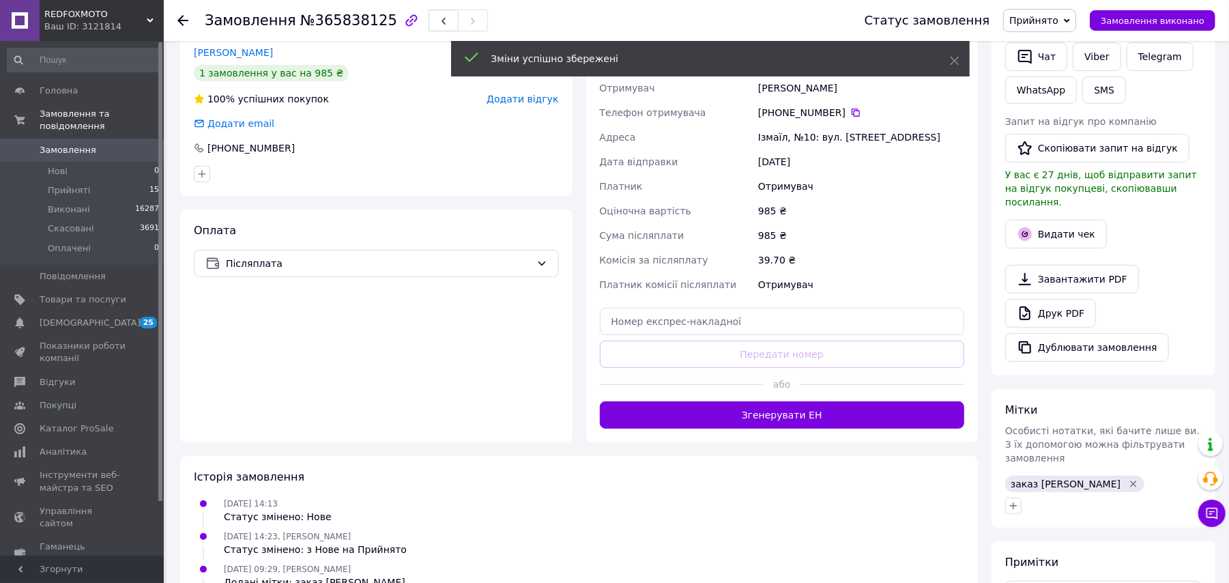
scroll to position [364, 0]
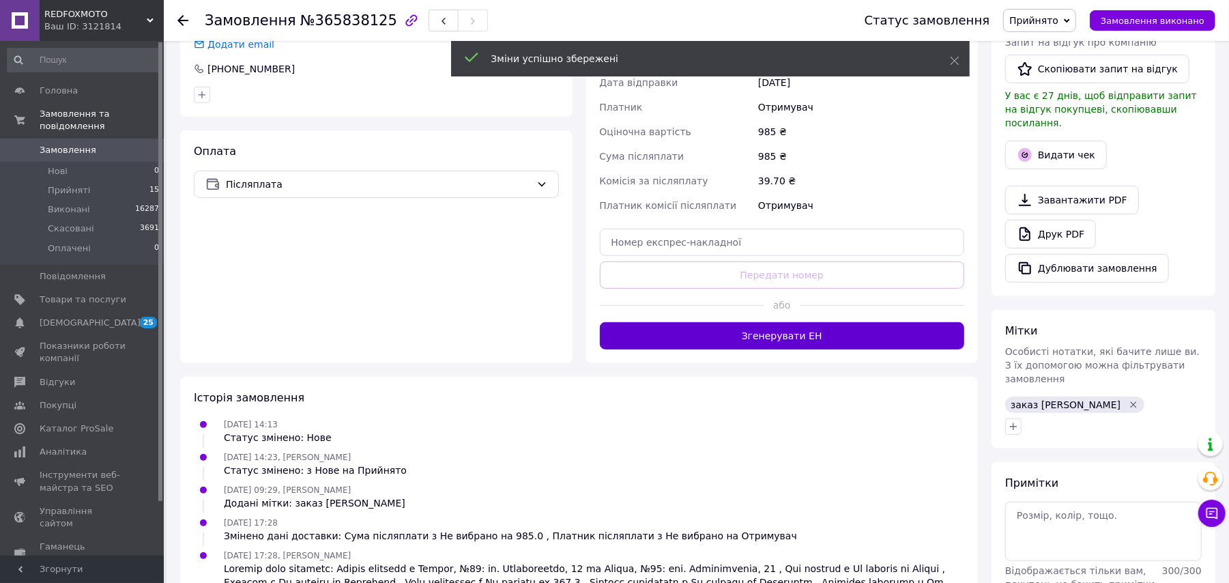
click at [770, 331] on button "Згенерувати ЕН" at bounding box center [782, 335] width 365 height 27
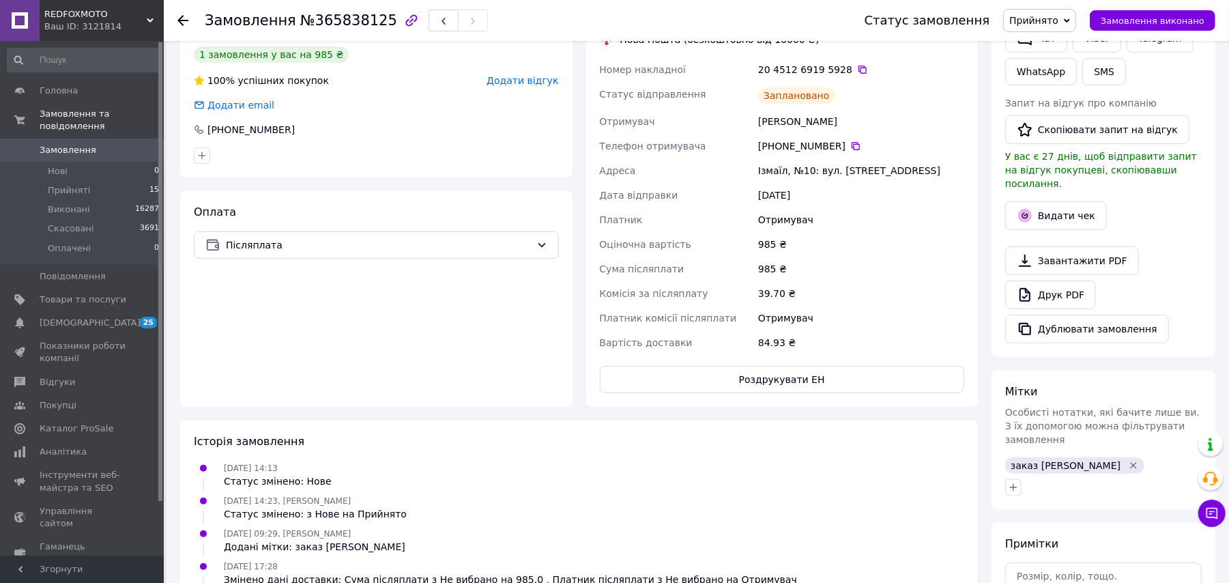
scroll to position [273, 0]
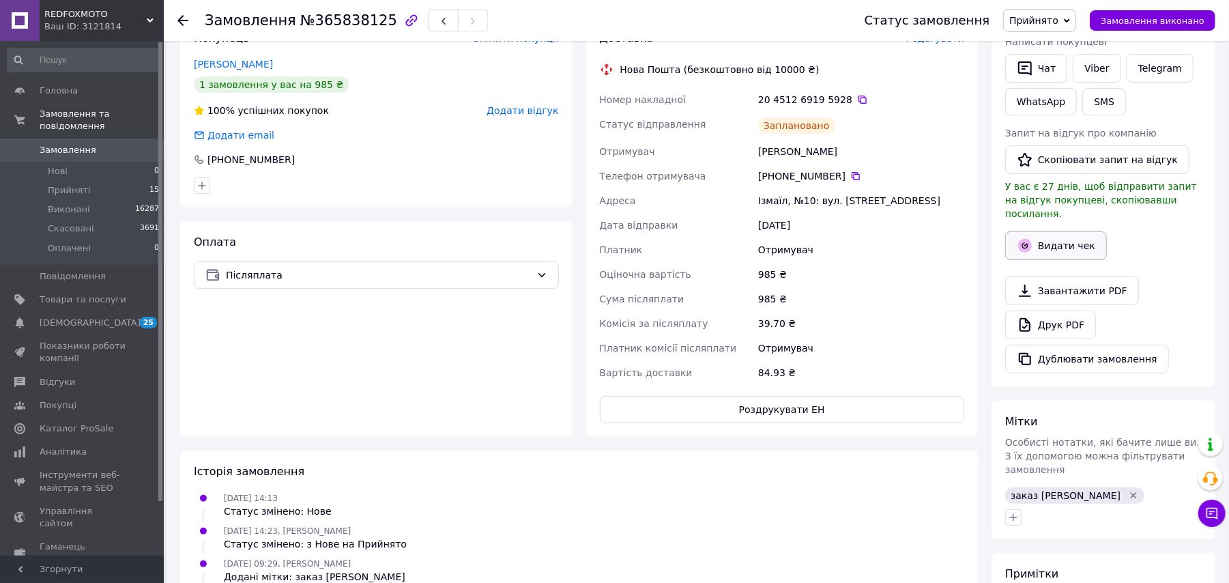
click at [1063, 236] on button "Видати чек" at bounding box center [1056, 245] width 102 height 29
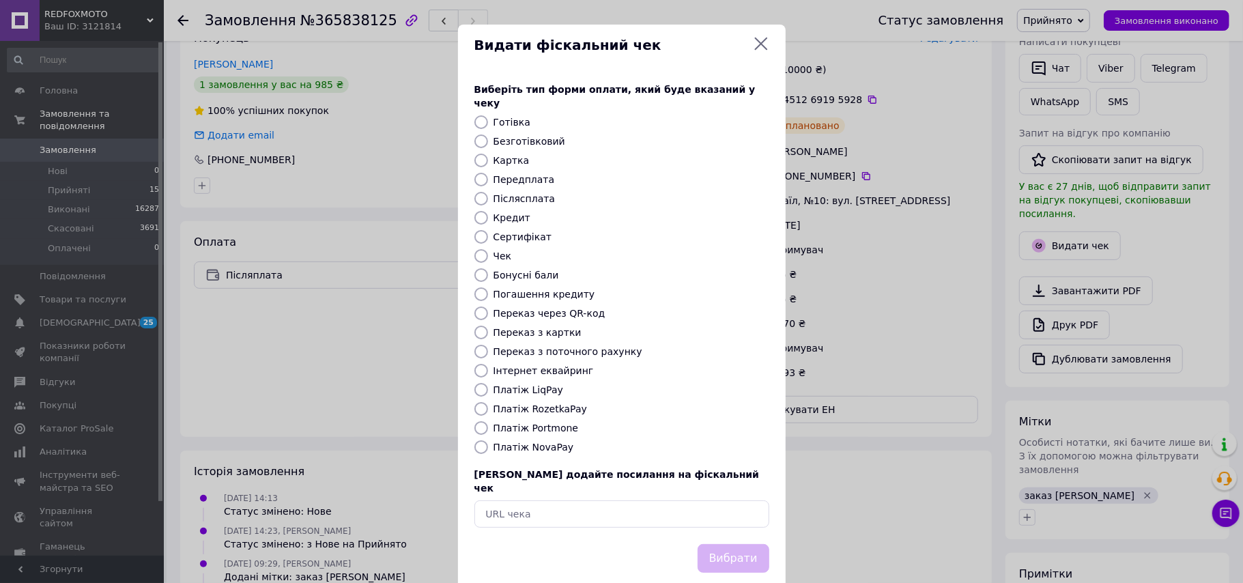
click at [480, 440] on input "Платіж NovaPay" at bounding box center [481, 447] width 14 height 14
radio input "true"
click at [723, 544] on button "Вибрати" at bounding box center [733, 558] width 72 height 29
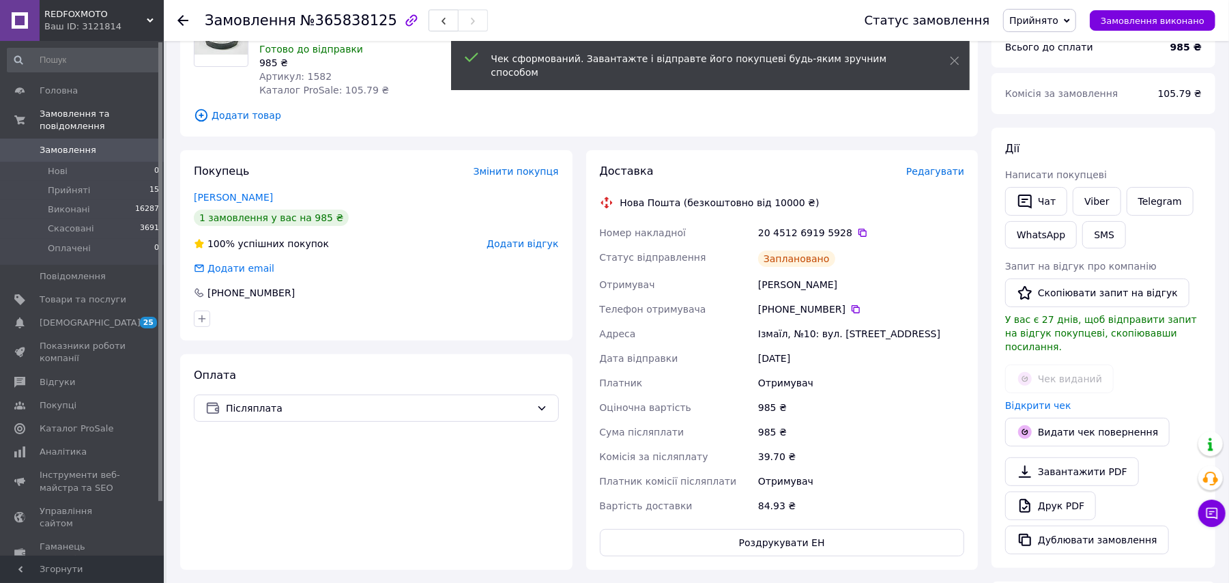
scroll to position [0, 0]
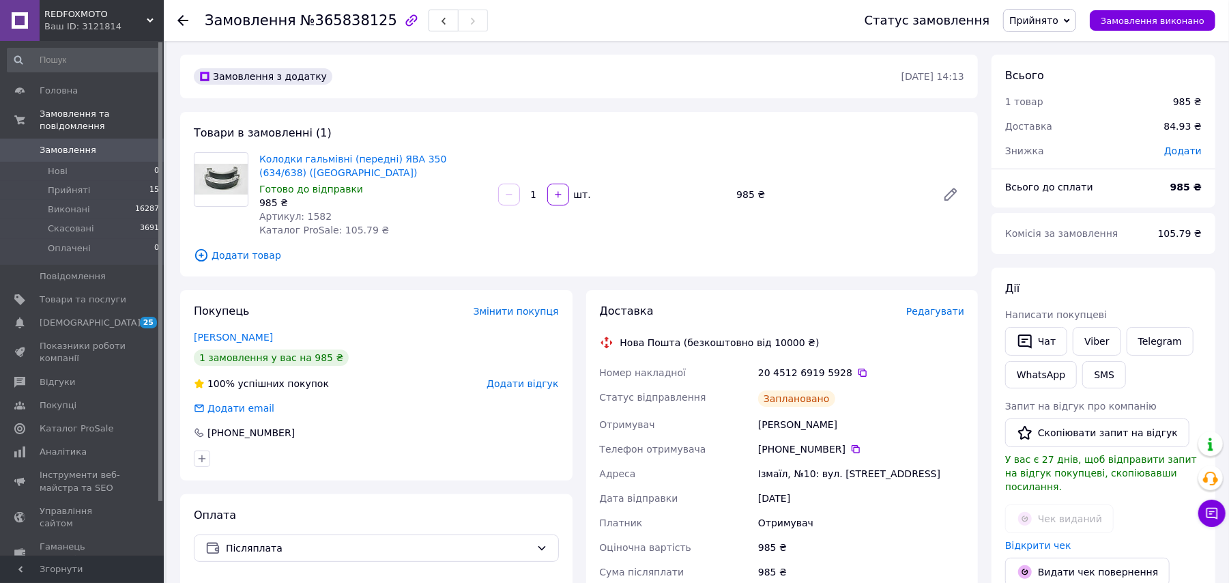
click at [183, 15] on use at bounding box center [182, 20] width 11 height 11
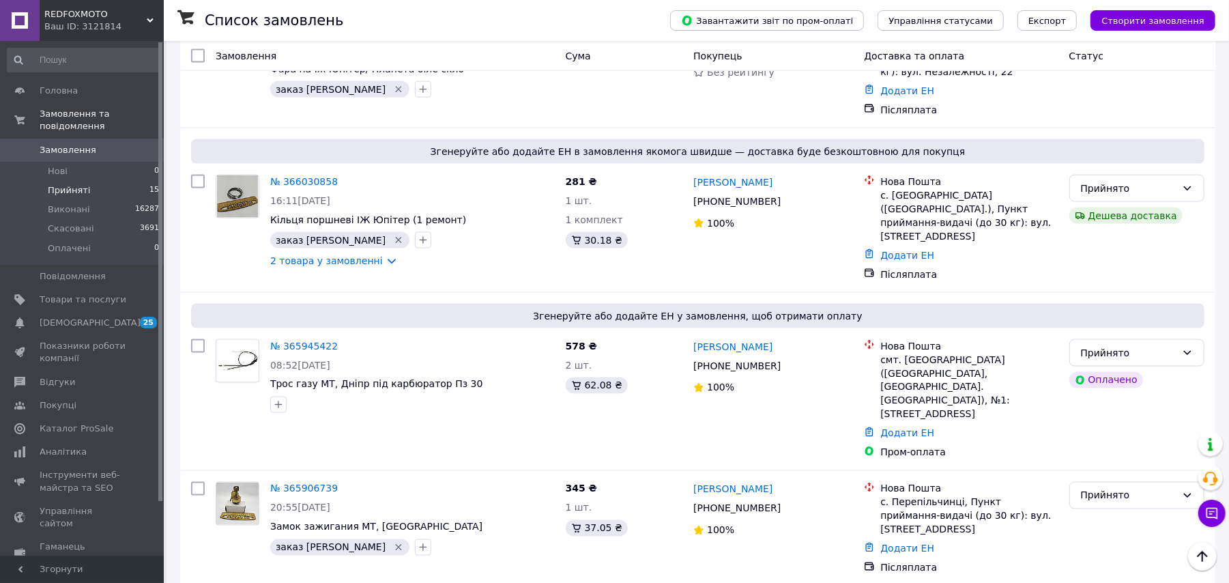
scroll to position [1581, 0]
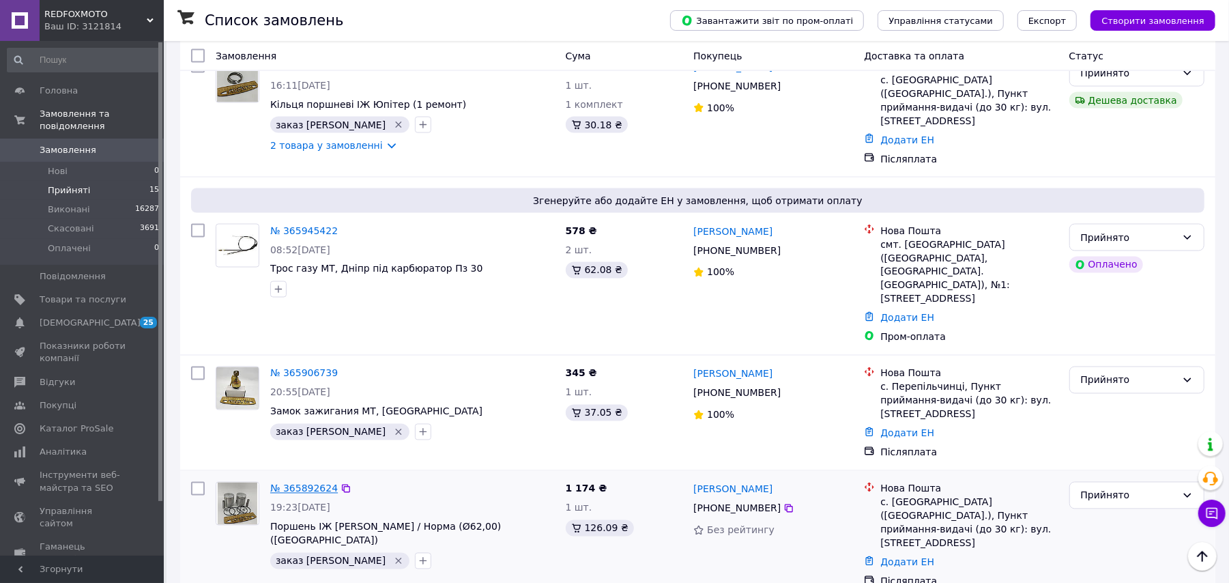
click at [313, 483] on link "№ 365892624" at bounding box center [304, 488] width 68 height 11
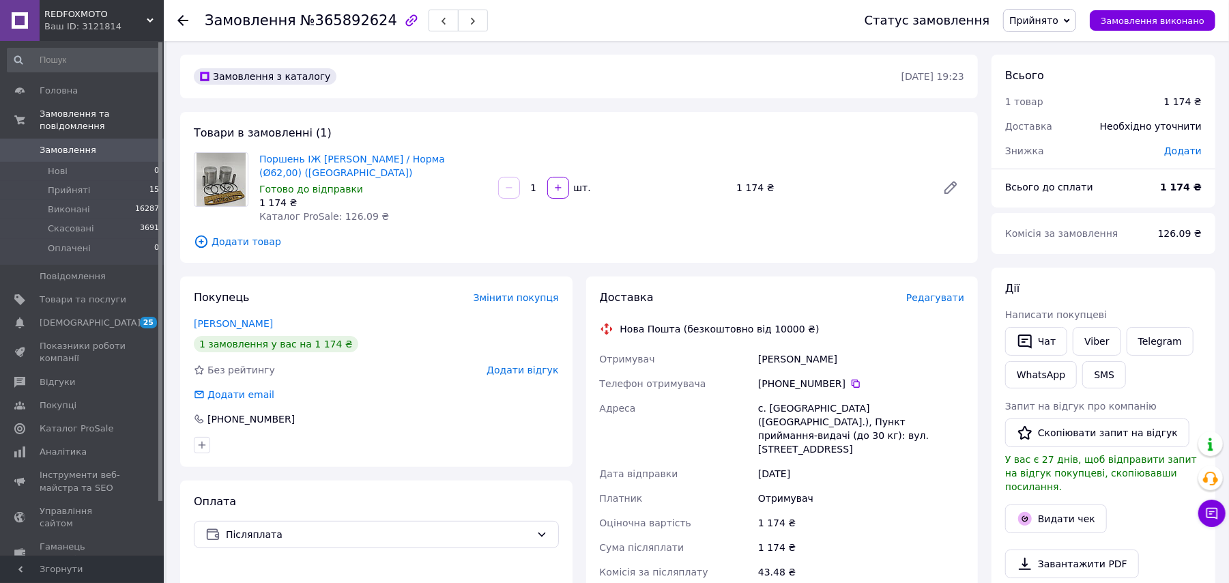
click at [919, 298] on span "Редагувати" at bounding box center [935, 297] width 58 height 11
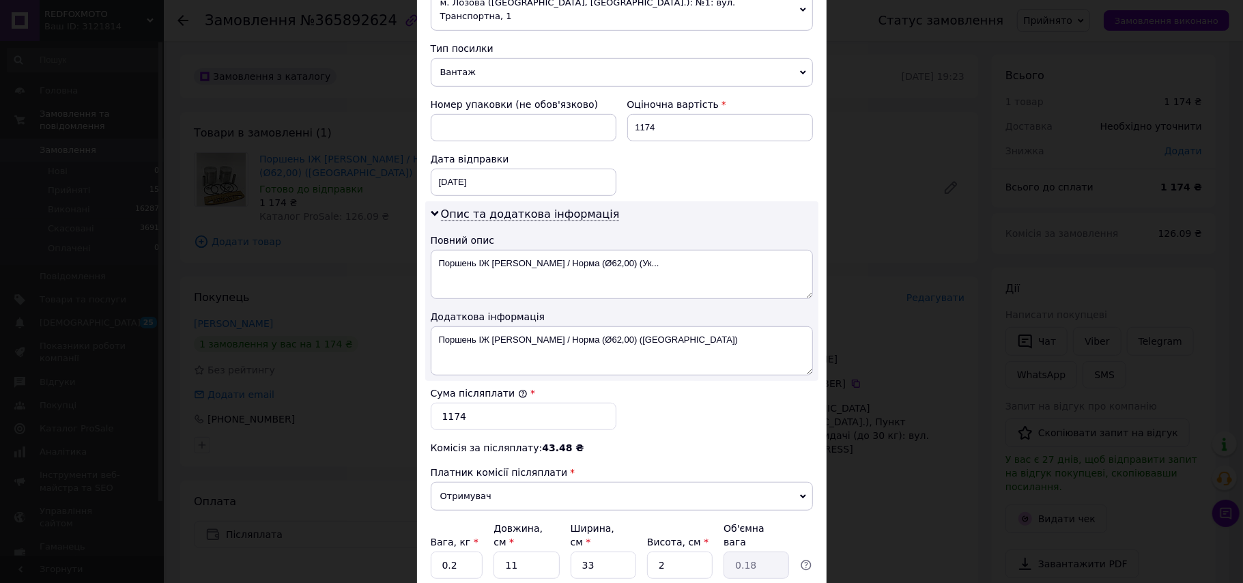
scroll to position [618, 0]
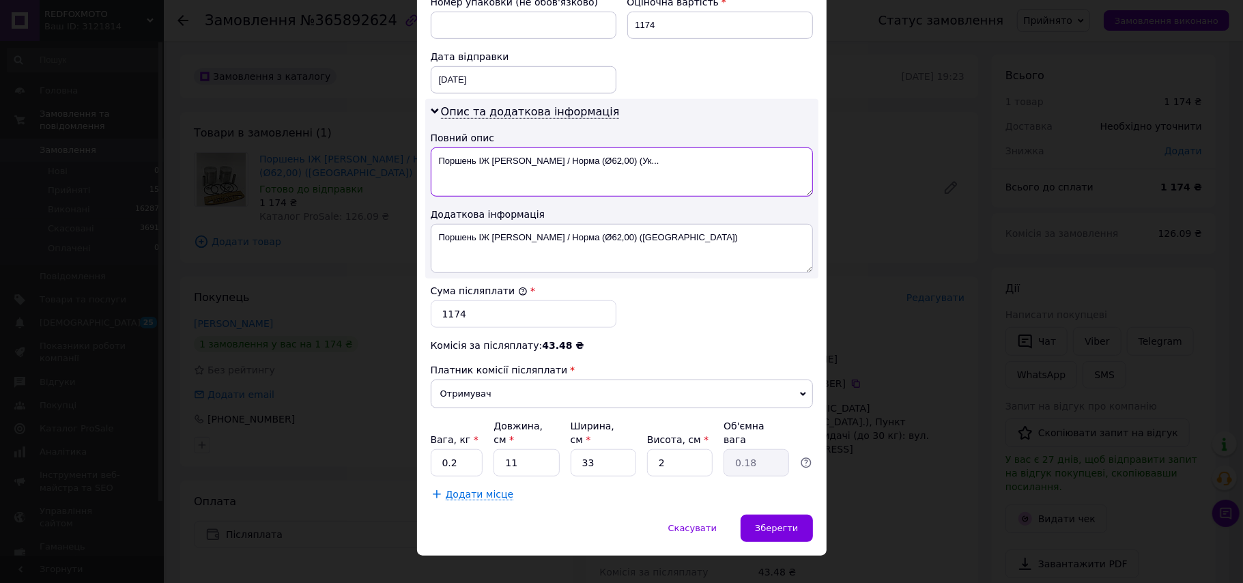
click at [680, 151] on textarea "Поршень ІЖ [PERSON_NAME] / Норма (Ø62,00) (Ук..." at bounding box center [622, 171] width 382 height 49
click at [798, 515] on div "Зберегти" at bounding box center [776, 528] width 72 height 27
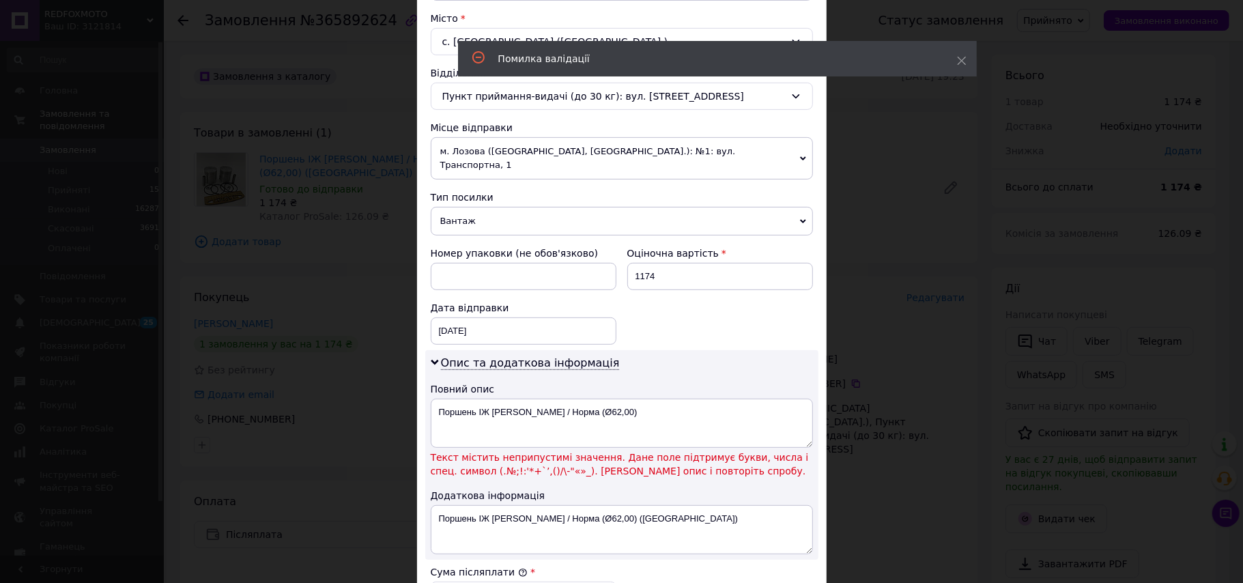
scroll to position [345, 0]
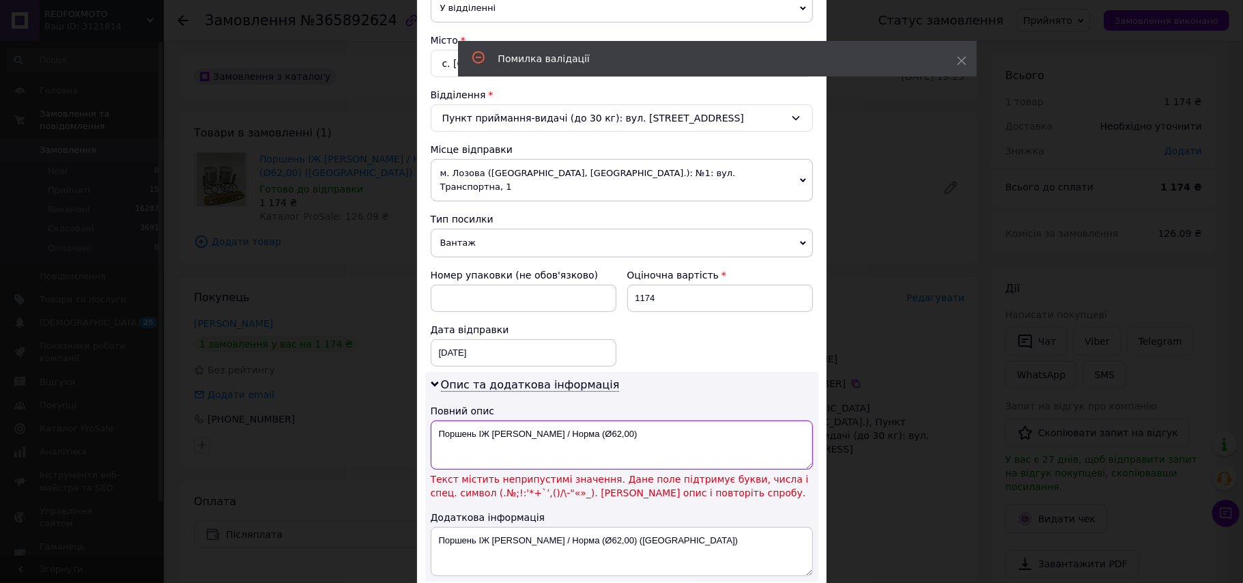
click at [609, 420] on textarea "Поршень ІЖ [PERSON_NAME] / Норма (Ø62,00)" at bounding box center [622, 444] width 382 height 49
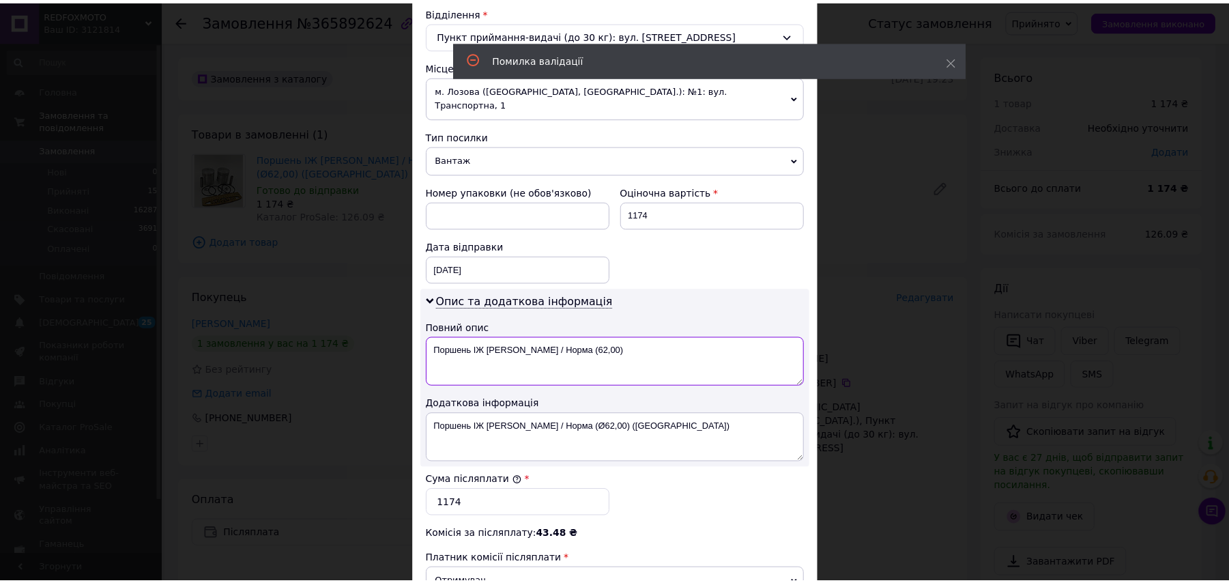
scroll to position [618, 0]
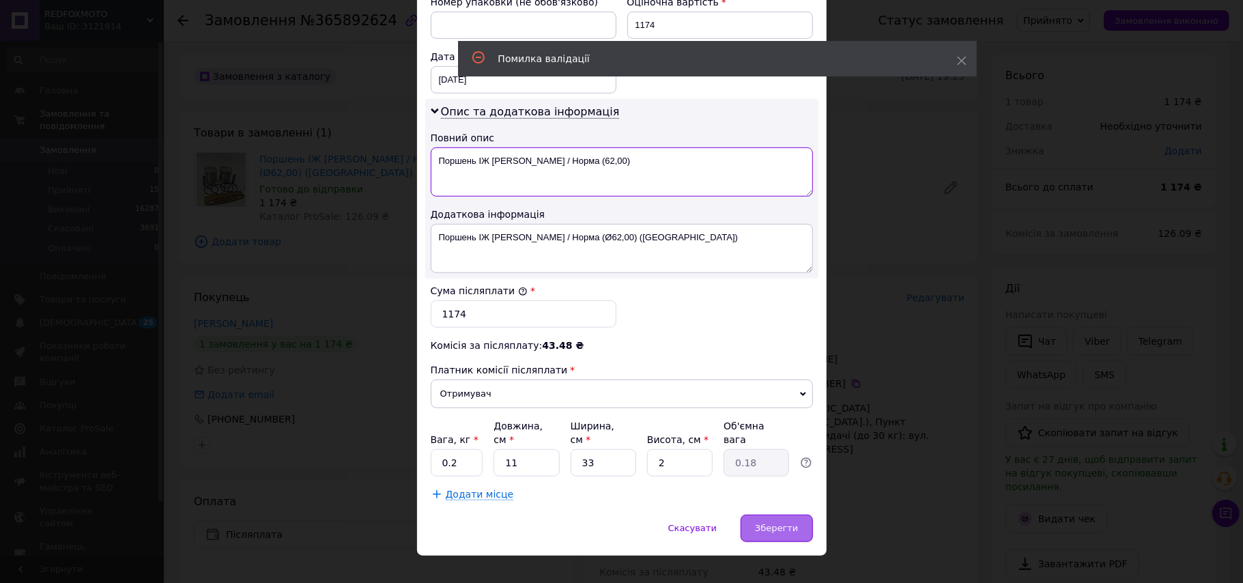
type textarea "Поршень ІЖ [PERSON_NAME] / Норма (62,00)"
click at [786, 523] on span "Зберегти" at bounding box center [776, 528] width 43 height 10
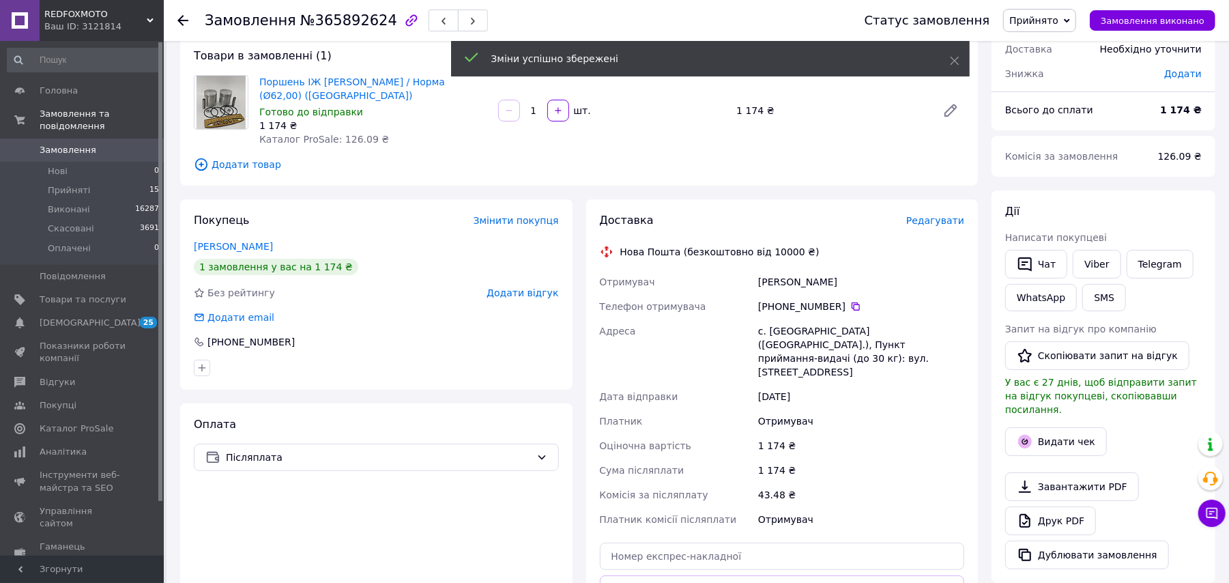
scroll to position [364, 0]
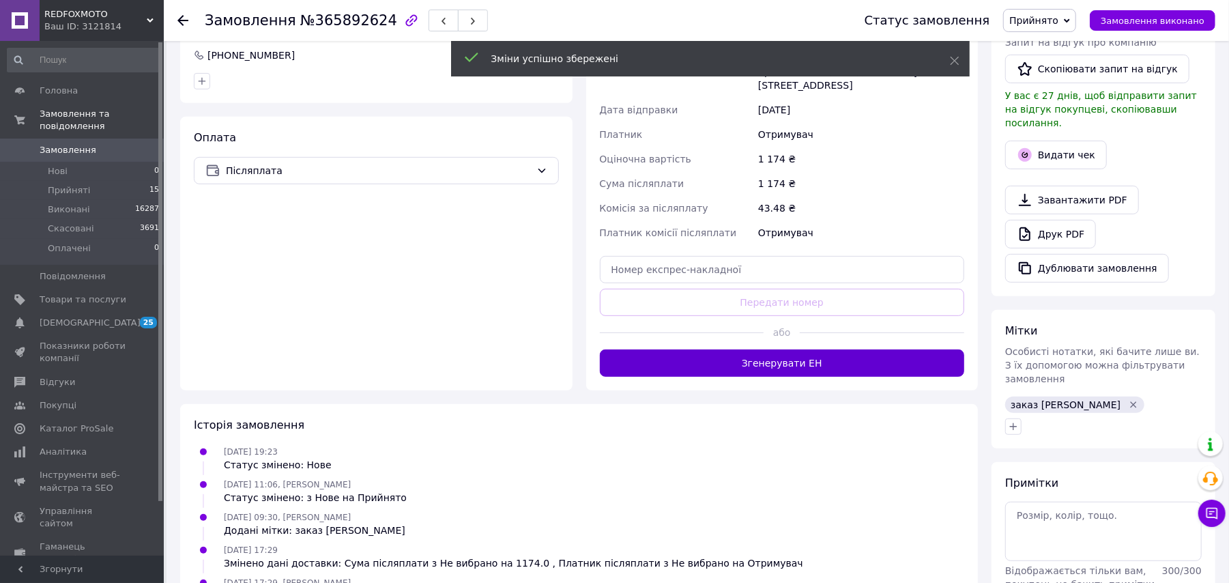
click at [792, 349] on button "Згенерувати ЕН" at bounding box center [782, 362] width 365 height 27
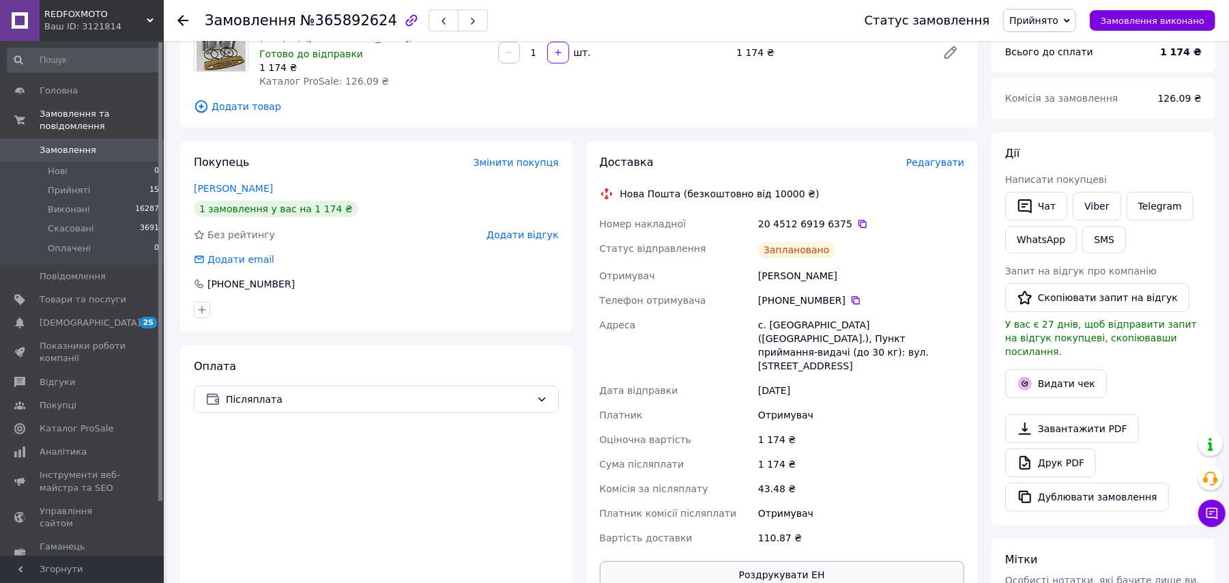
scroll to position [0, 0]
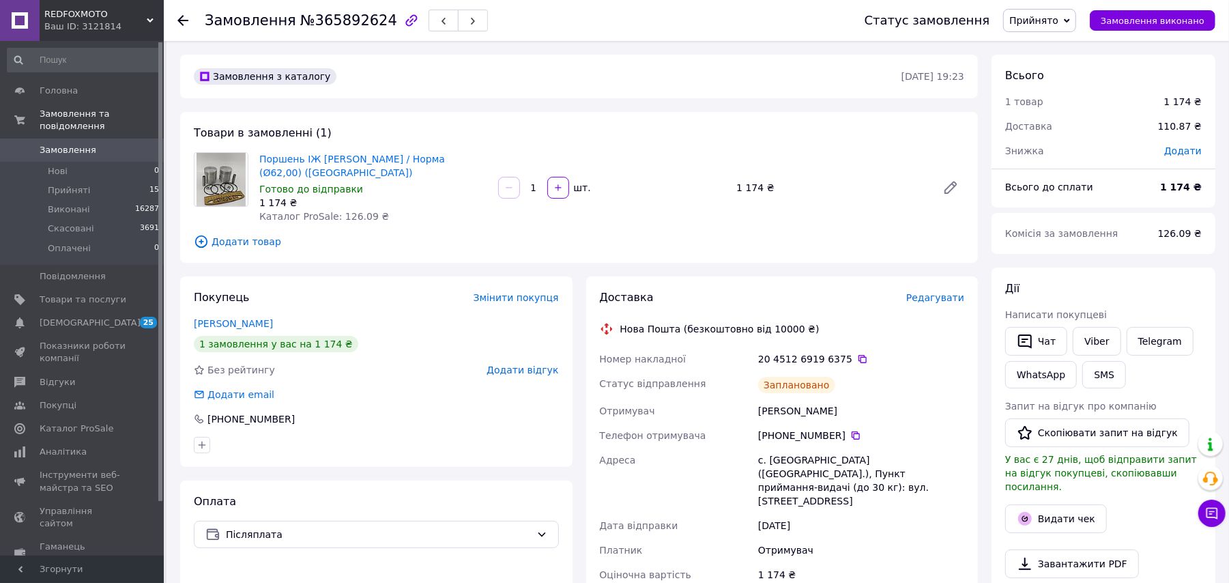
click at [184, 20] on icon at bounding box center [182, 20] width 11 height 11
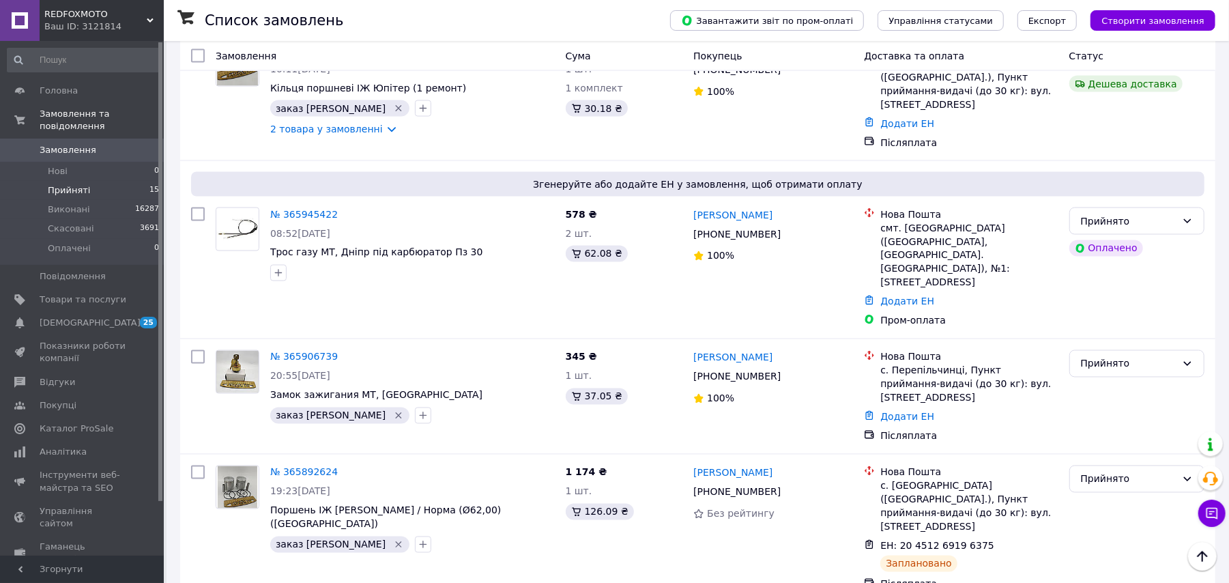
scroll to position [1600, 0]
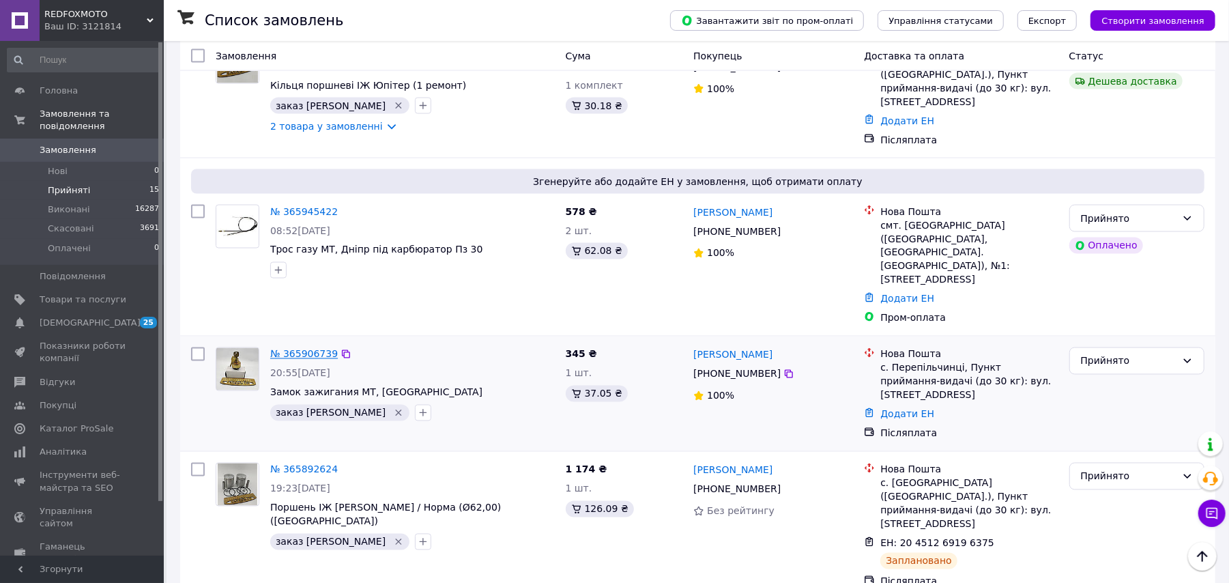
click at [303, 349] on link "№ 365906739" at bounding box center [304, 354] width 68 height 11
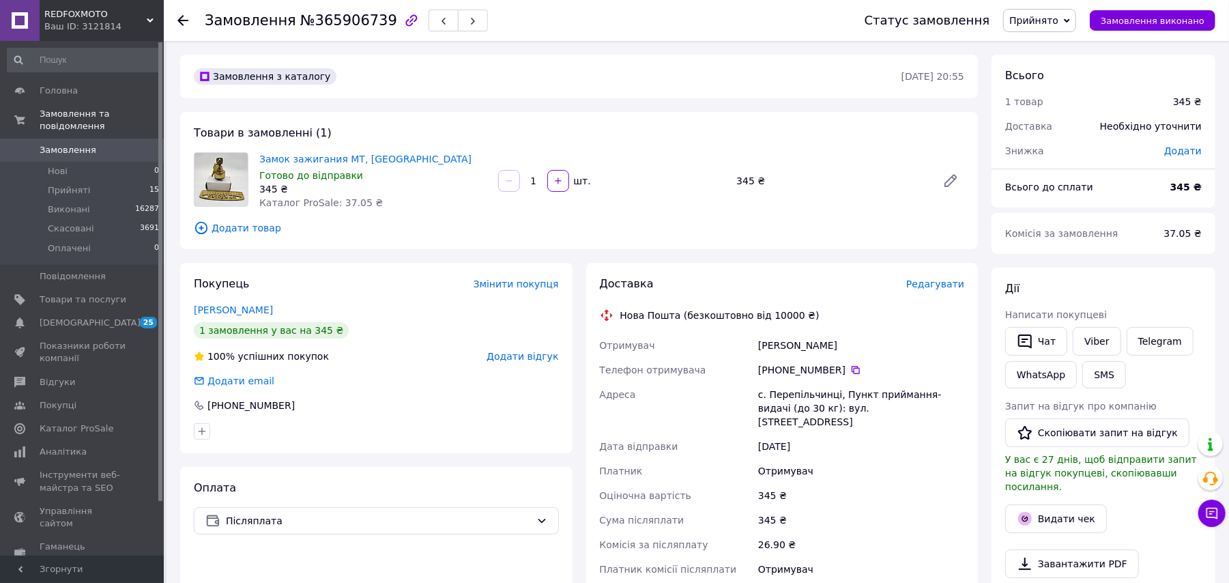
click at [929, 282] on span "Редагувати" at bounding box center [935, 283] width 58 height 11
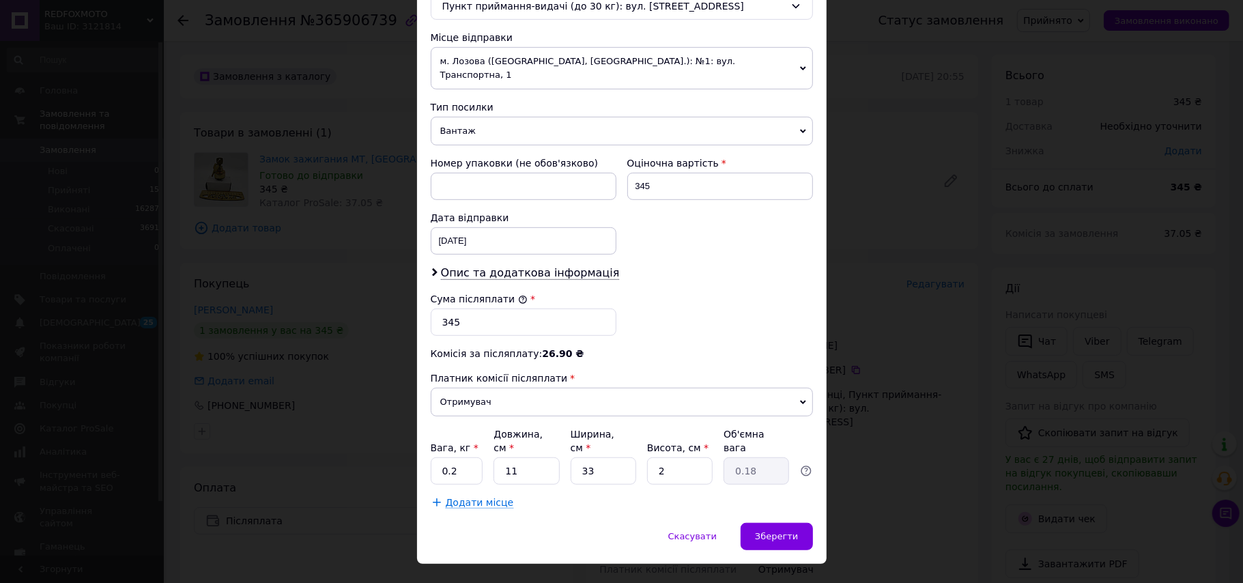
scroll to position [465, 0]
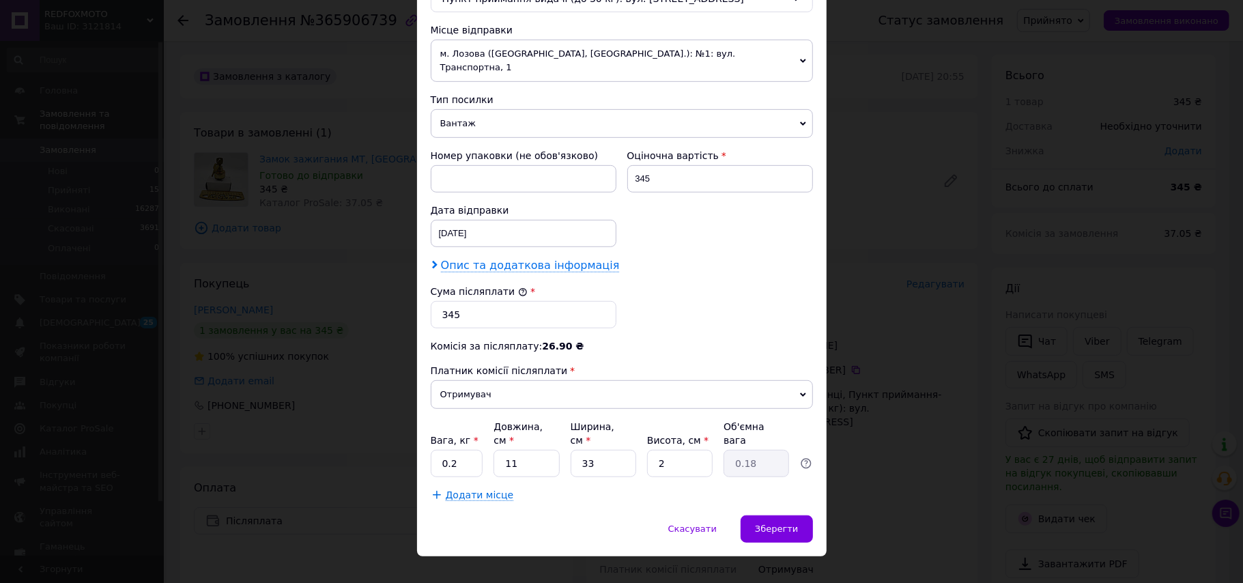
click at [497, 259] on span "Опис та додаткова інформація" at bounding box center [530, 266] width 179 height 14
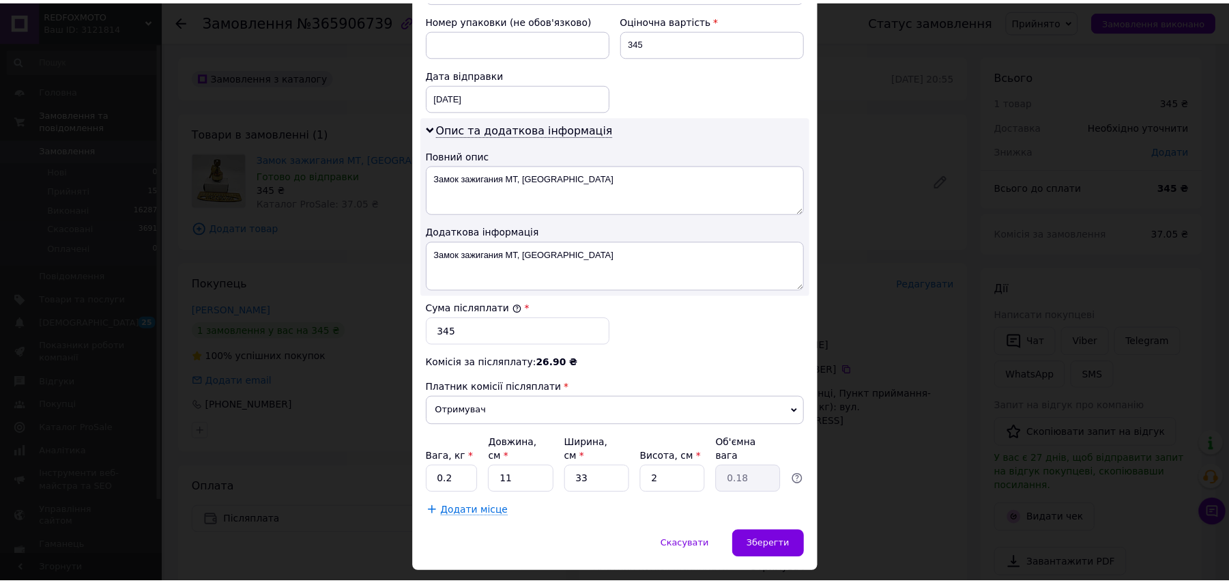
scroll to position [618, 0]
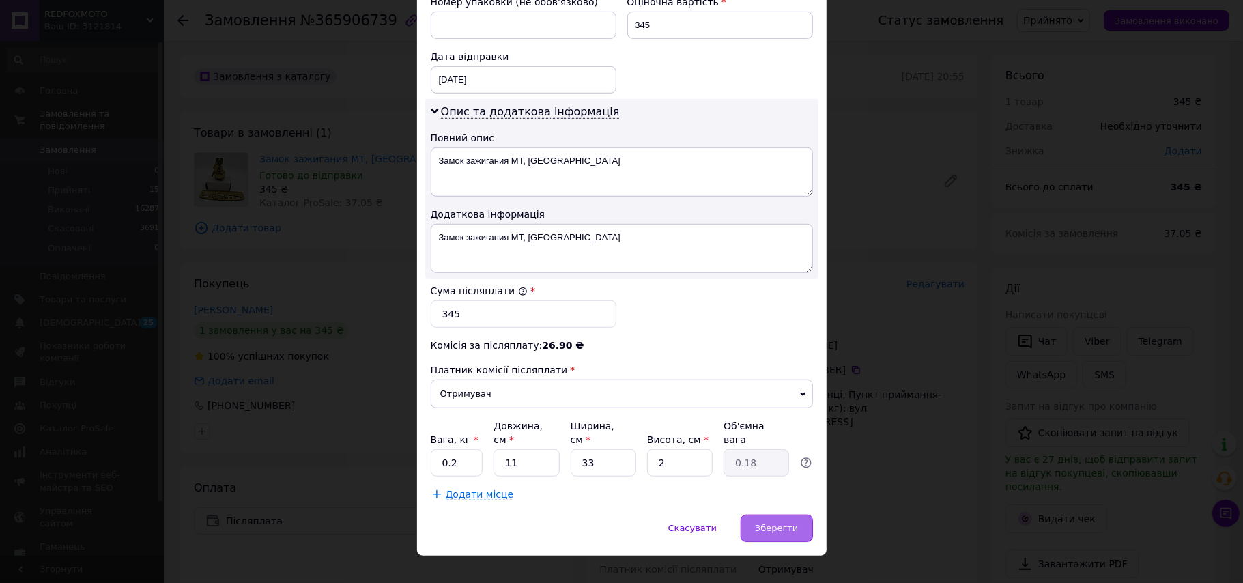
click at [777, 523] on span "Зберегти" at bounding box center [776, 528] width 43 height 10
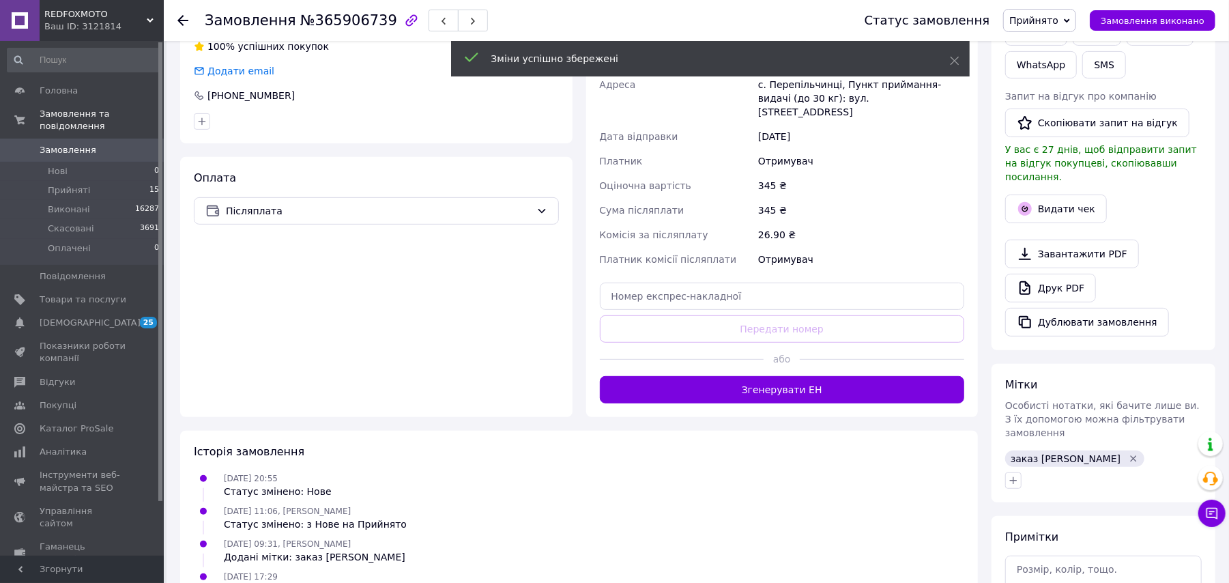
scroll to position [364, 0]
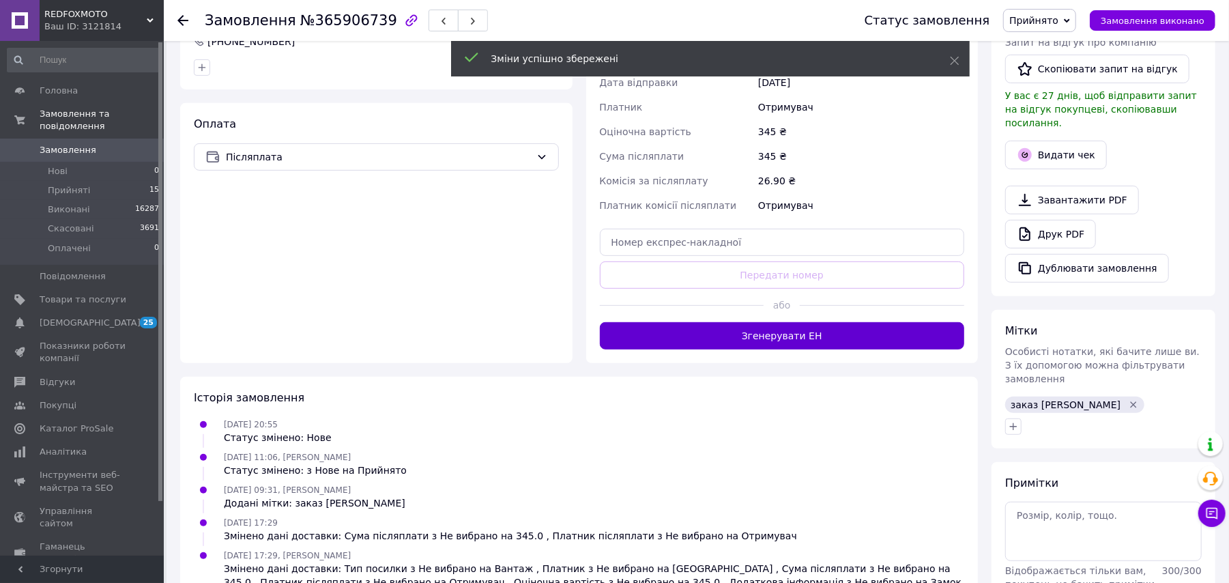
click at [727, 322] on button "Згенерувати ЕН" at bounding box center [782, 335] width 365 height 27
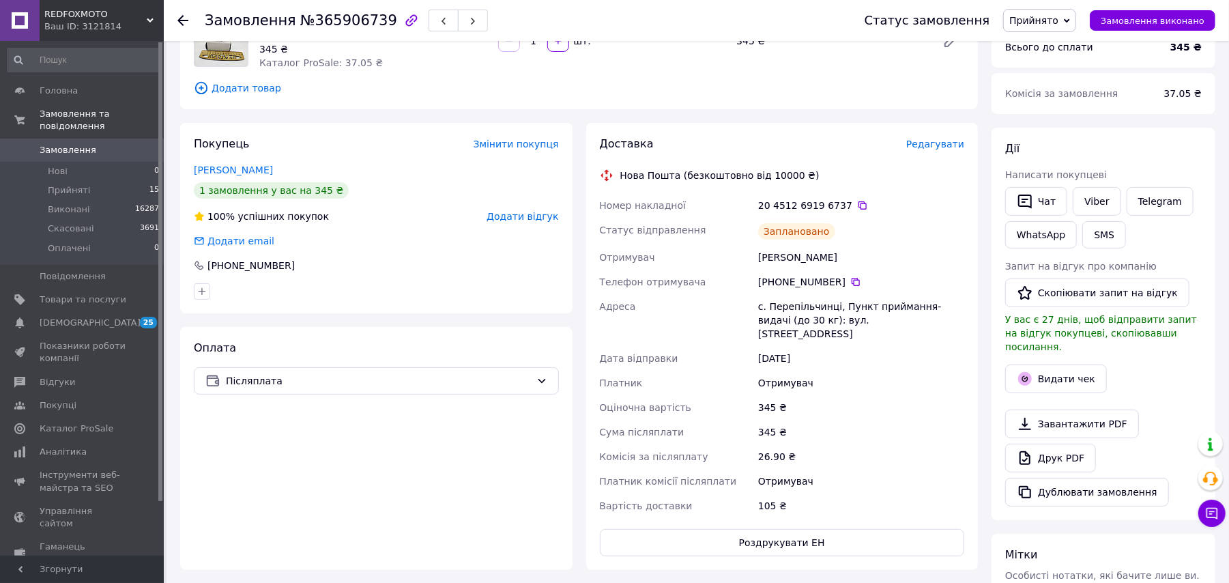
scroll to position [0, 0]
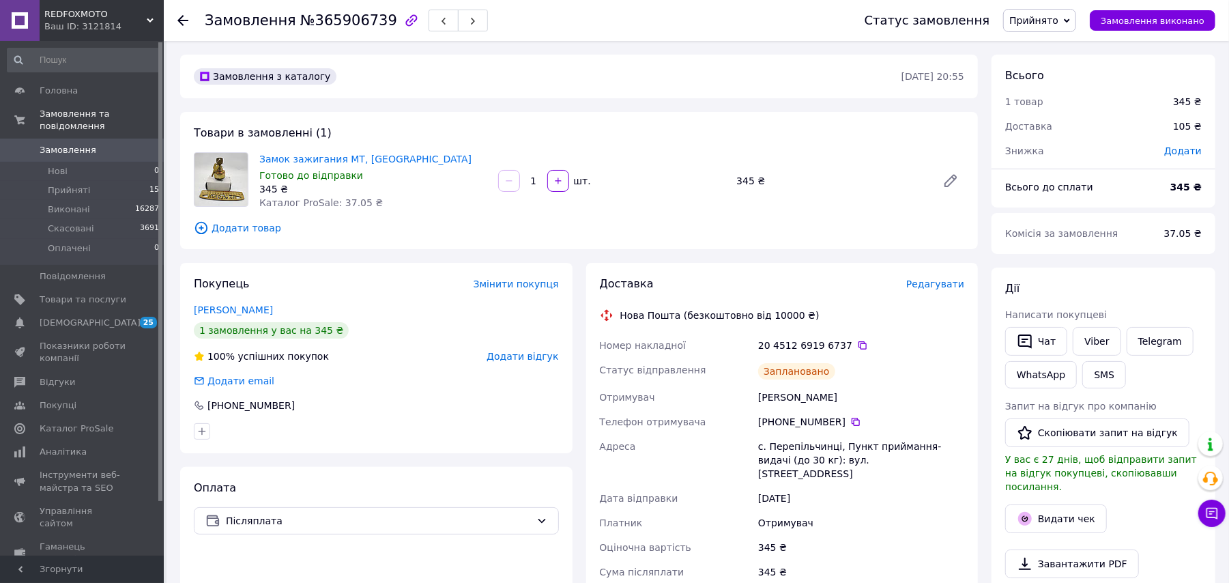
click at [180, 20] on use at bounding box center [182, 20] width 11 height 11
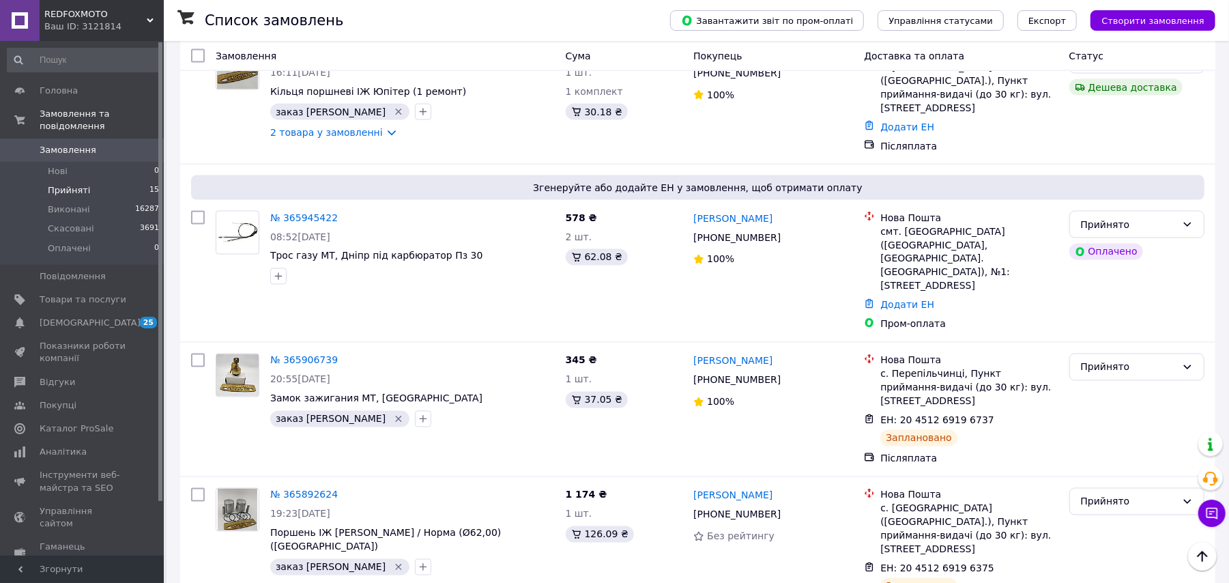
scroll to position [1619, 0]
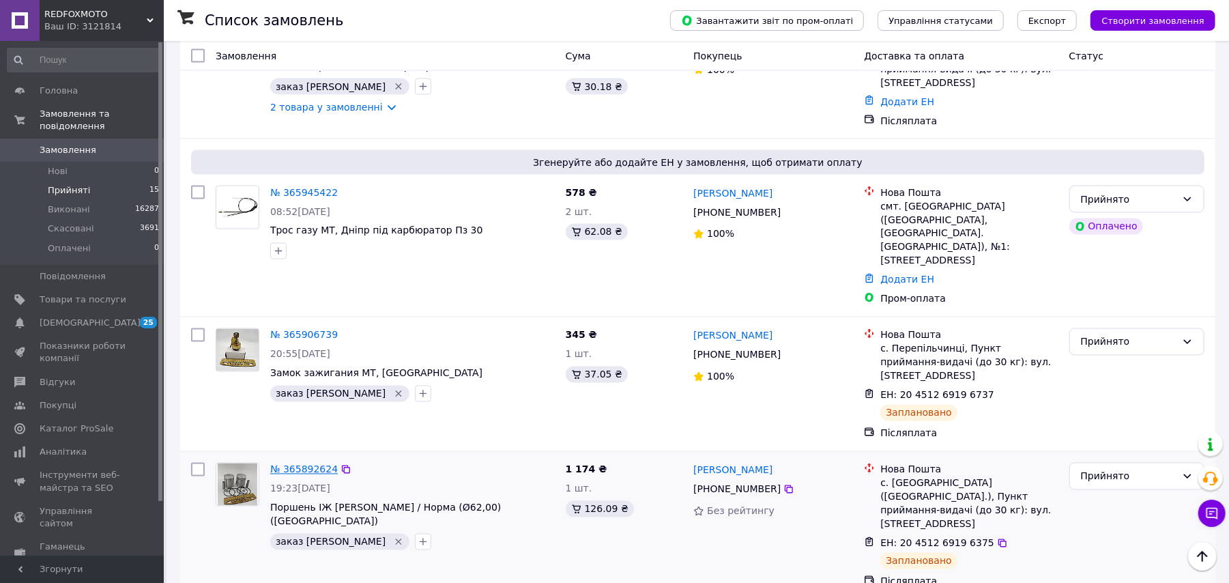
click at [293, 464] on link "№ 365892624" at bounding box center [304, 469] width 68 height 11
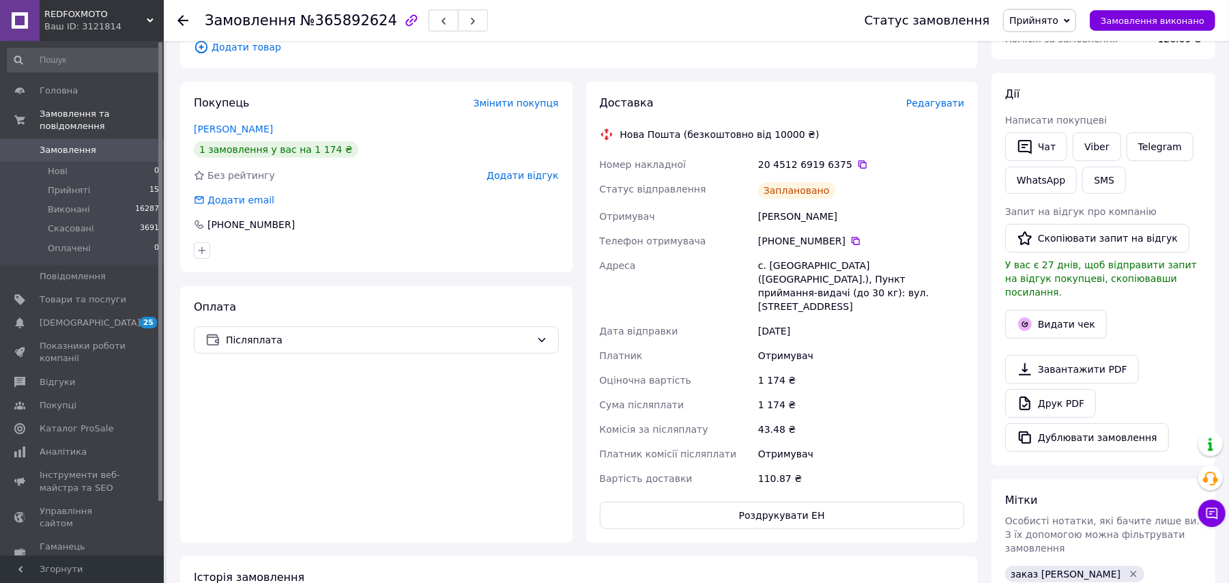
scroll to position [453, 0]
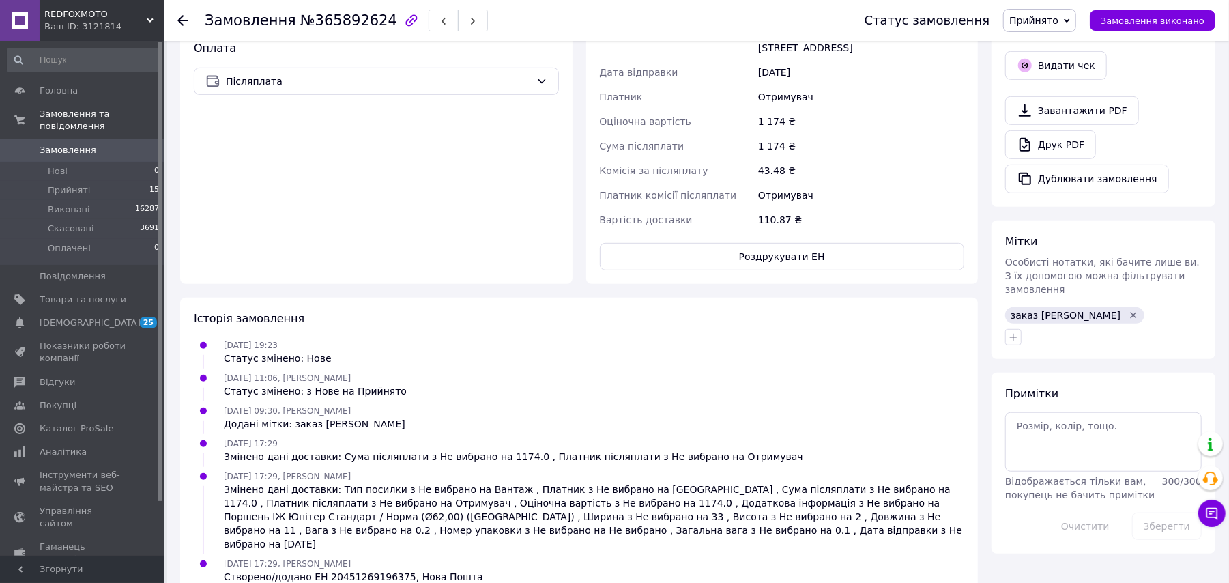
click at [184, 19] on use at bounding box center [182, 20] width 11 height 11
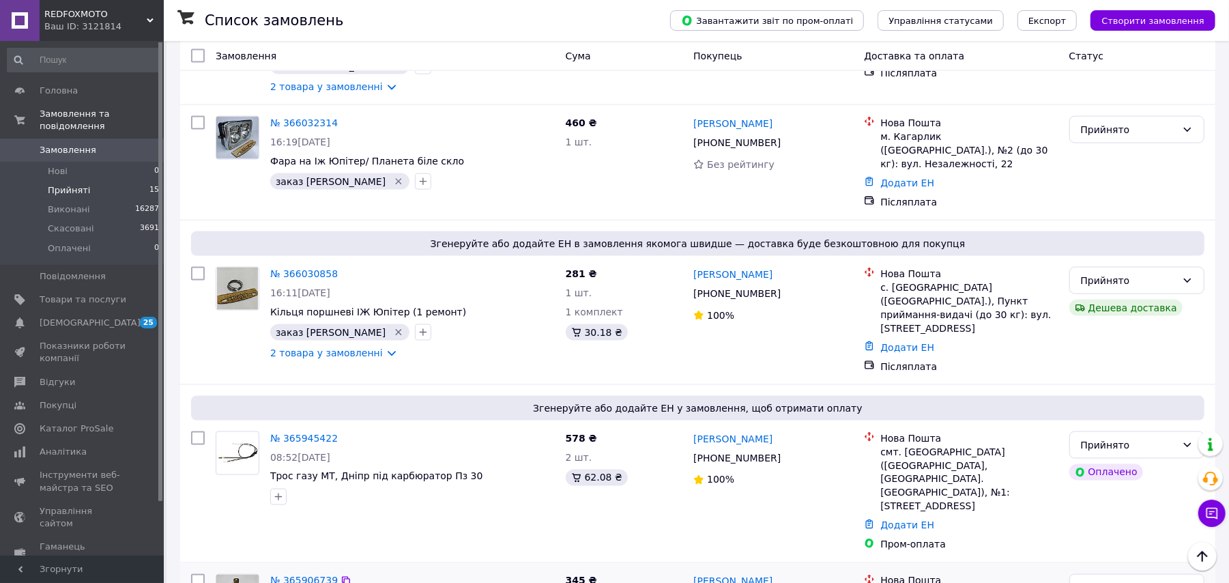
scroll to position [1256, 0]
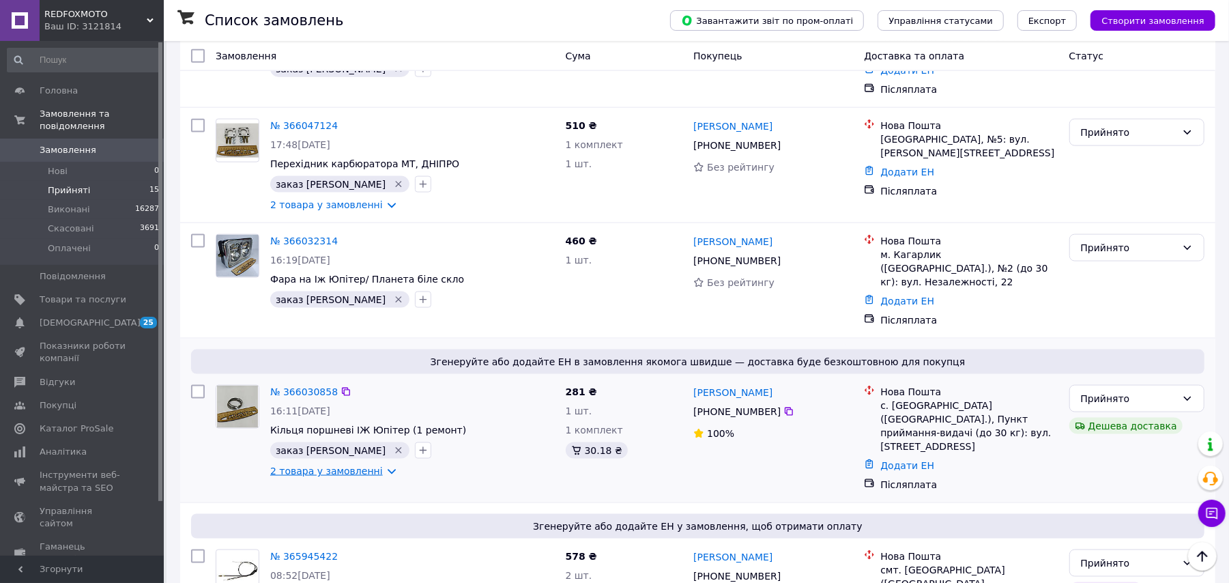
click at [336, 465] on link "2 товара у замовленні" at bounding box center [326, 470] width 113 height 11
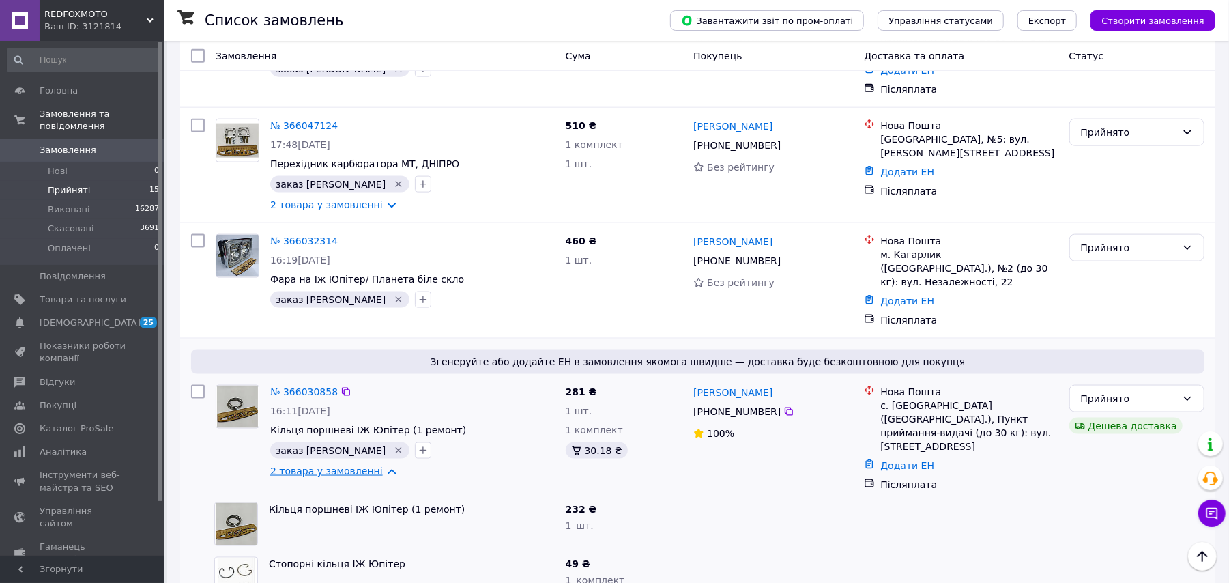
click at [336, 465] on link "2 товара у замовленні" at bounding box center [326, 470] width 113 height 11
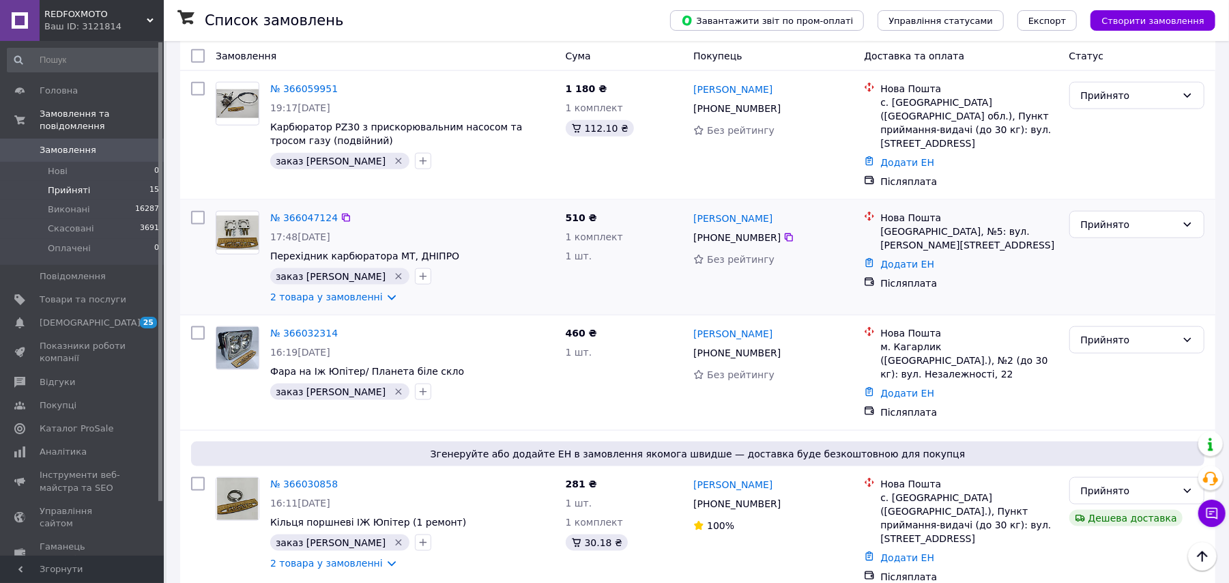
scroll to position [1164, 0]
click at [331, 291] on link "2 товара у замовленні" at bounding box center [326, 296] width 113 height 11
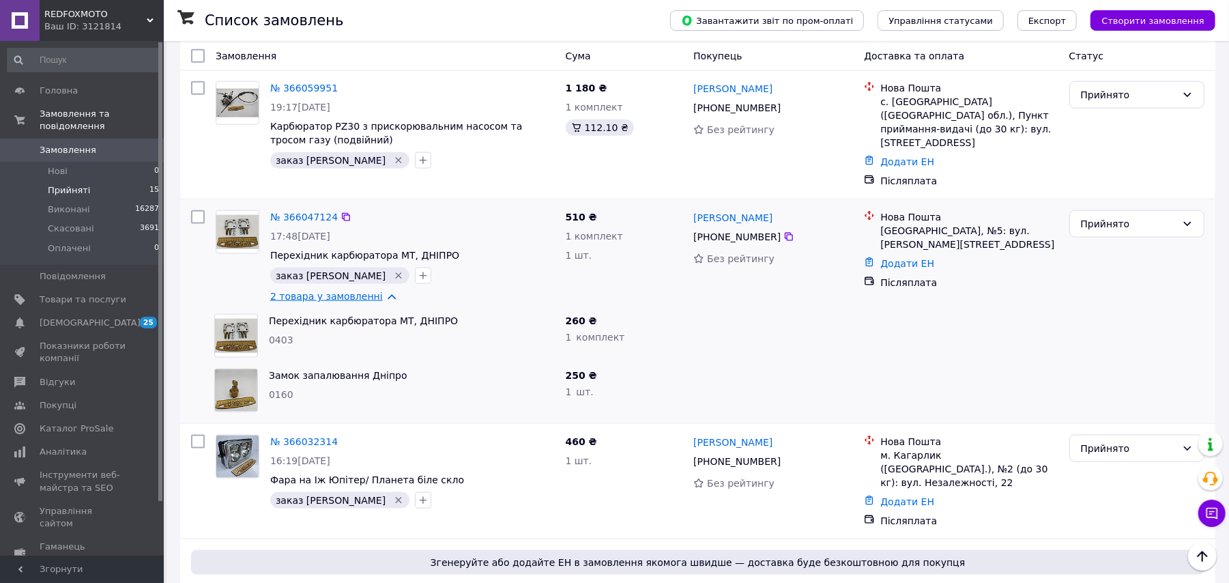
click at [331, 291] on link "2 товара у замовленні" at bounding box center [326, 296] width 113 height 11
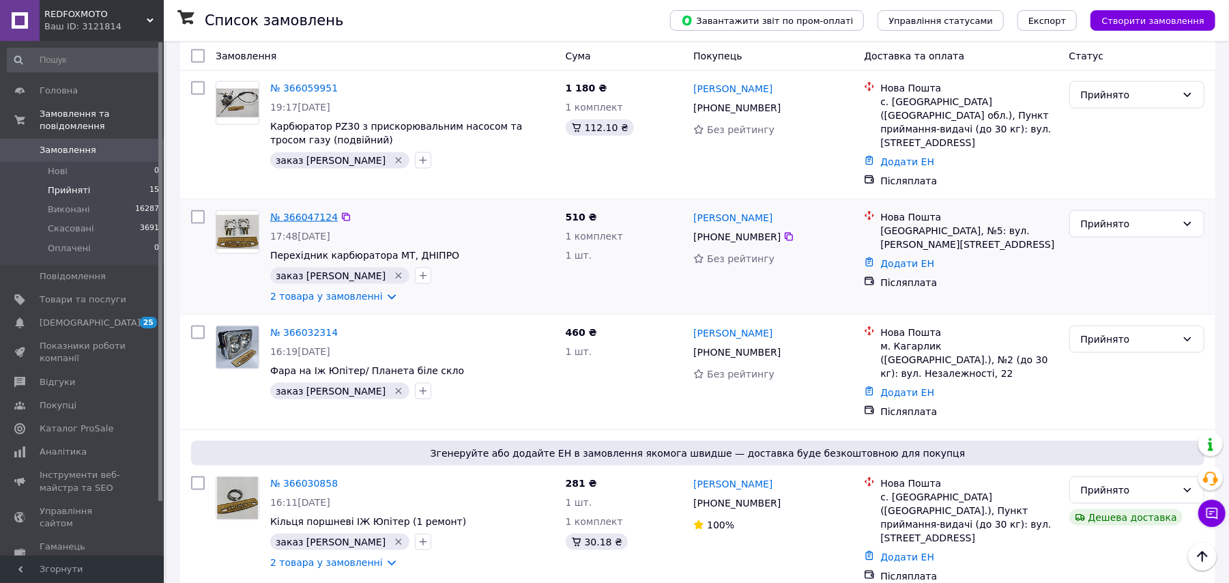
click at [306, 212] on link "№ 366047124" at bounding box center [304, 217] width 68 height 11
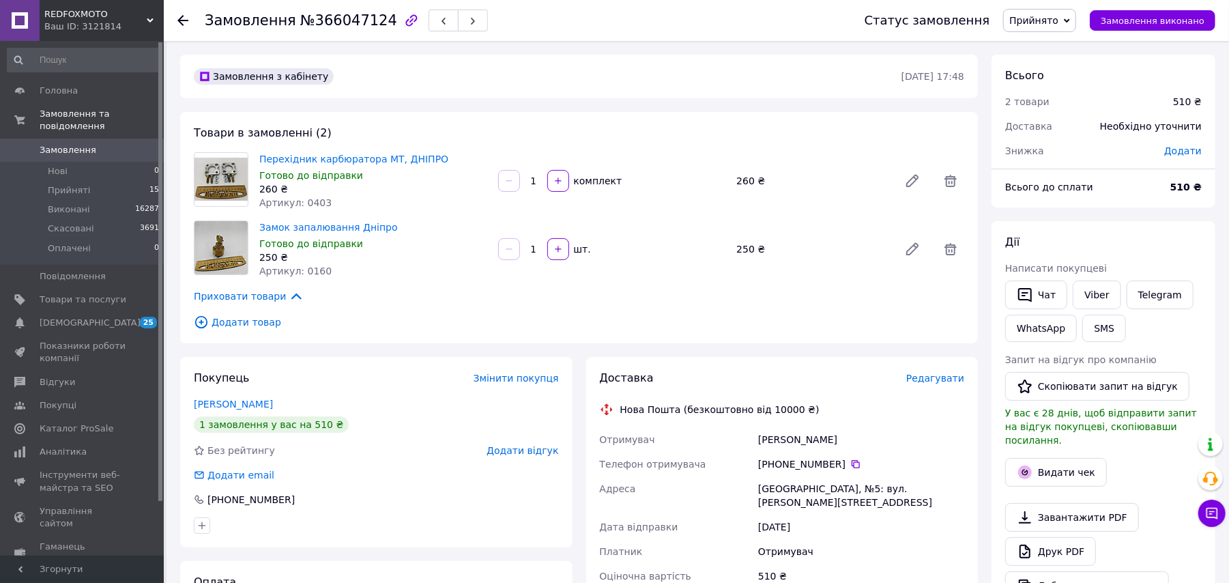
click at [938, 375] on span "Редагувати" at bounding box center [935, 378] width 58 height 11
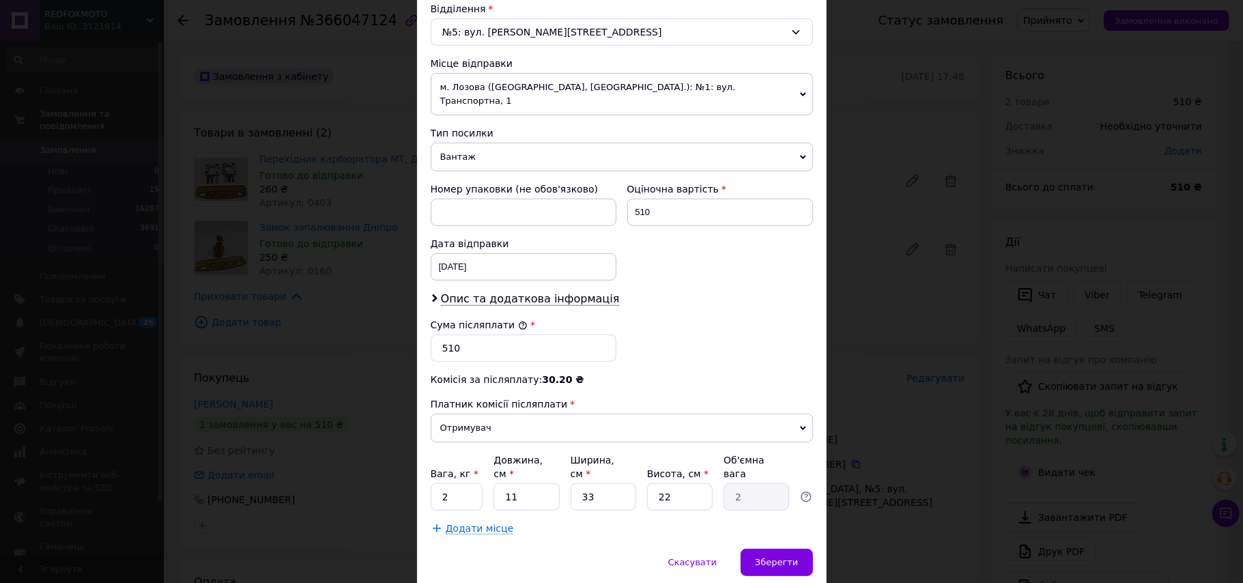
scroll to position [454, 0]
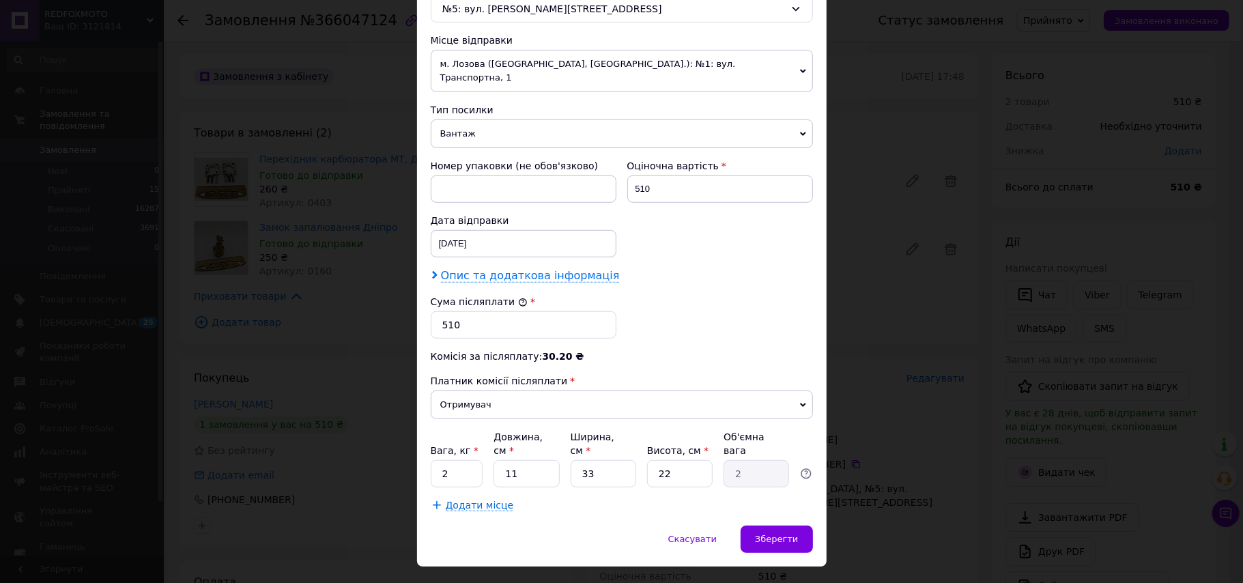
click at [495, 270] on span "Опис та додаткова інформація" at bounding box center [530, 276] width 179 height 14
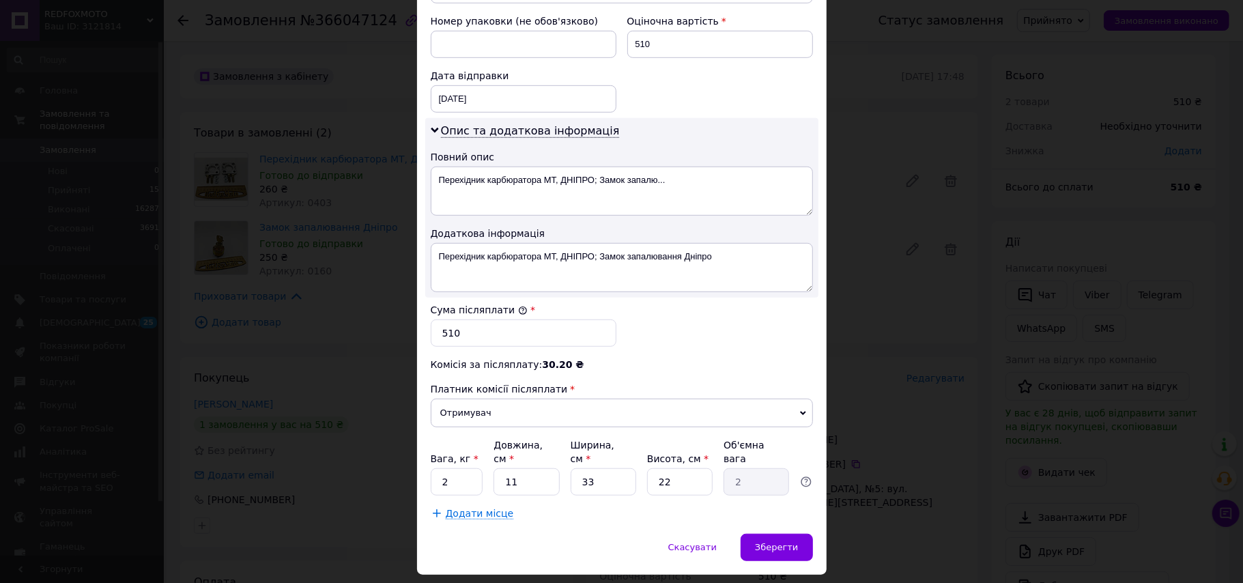
scroll to position [618, 0]
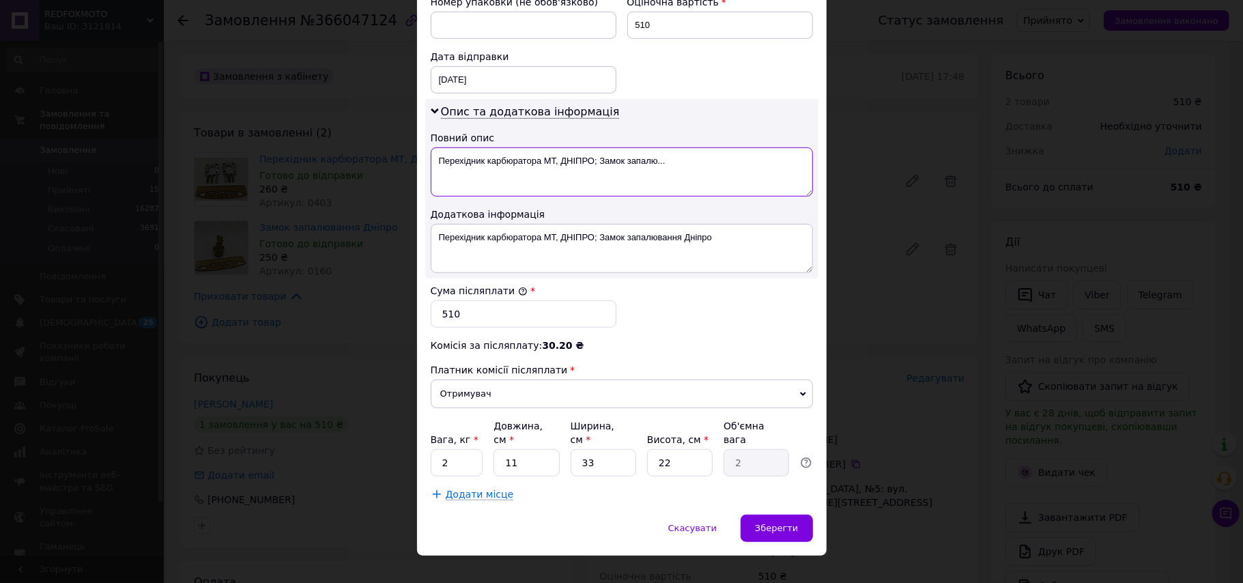
drag, startPoint x: 681, startPoint y: 156, endPoint x: 434, endPoint y: 164, distance: 247.2
click at [434, 164] on textarea "Перехідник карбюратора МТ, ДНІПРО; Замок запалю..." at bounding box center [622, 171] width 382 height 49
type textarea "запчастини мт"
click at [435, 449] on input "2" at bounding box center [457, 462] width 53 height 27
type input "0.2"
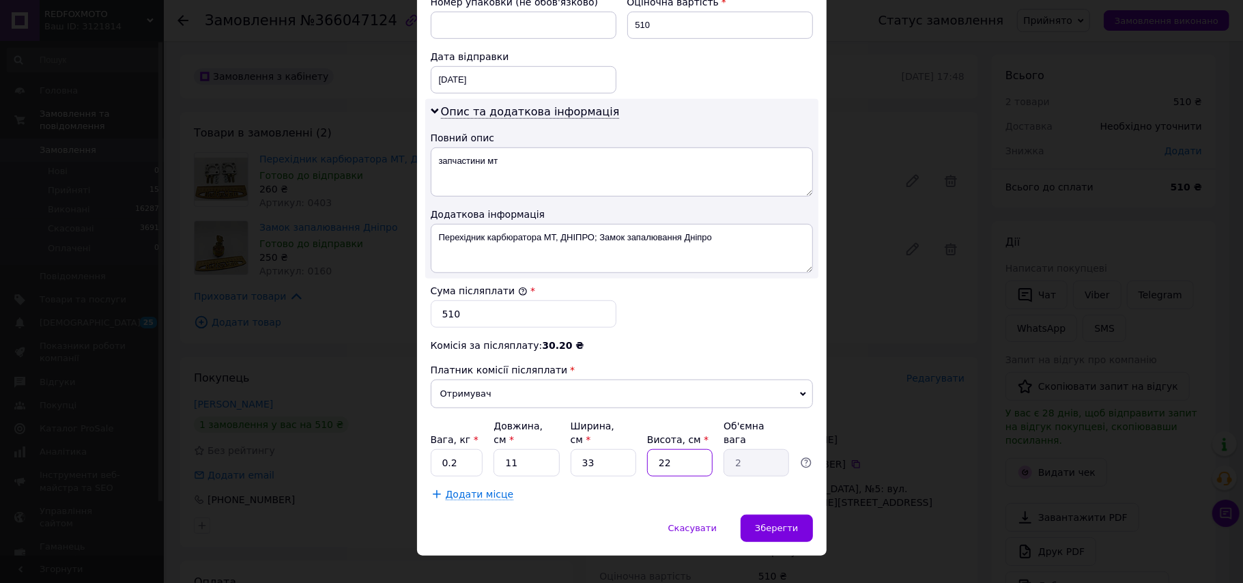
click at [678, 449] on input "22" at bounding box center [680, 462] width 66 height 27
type input "2"
type input "0.18"
type input "2"
click at [804, 515] on div "Зберегти" at bounding box center [776, 528] width 72 height 27
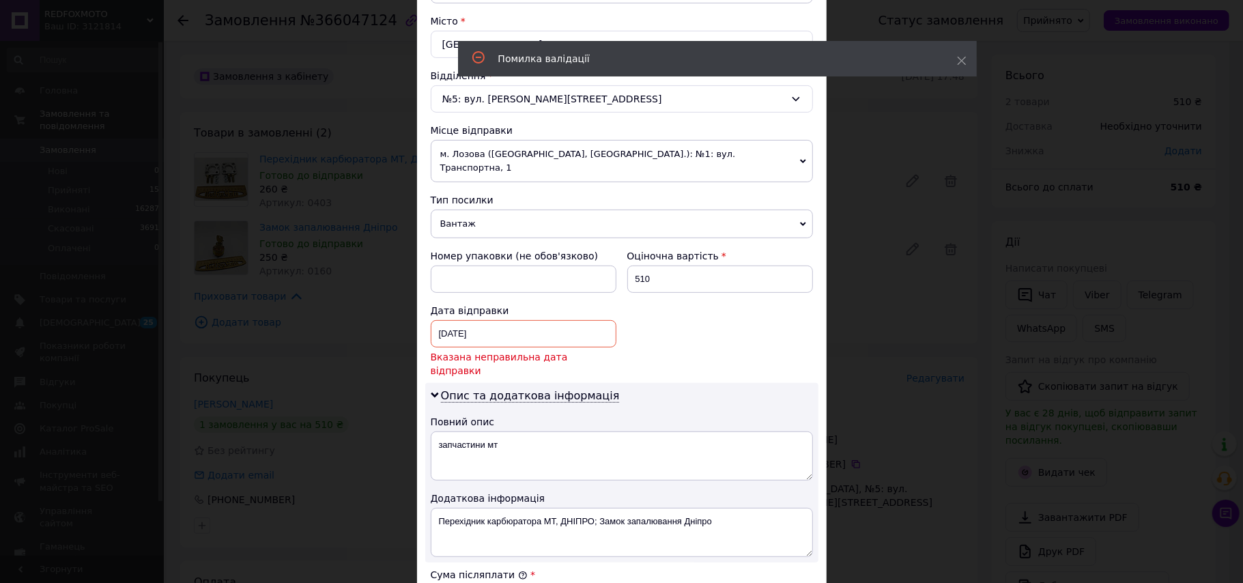
scroll to position [345, 0]
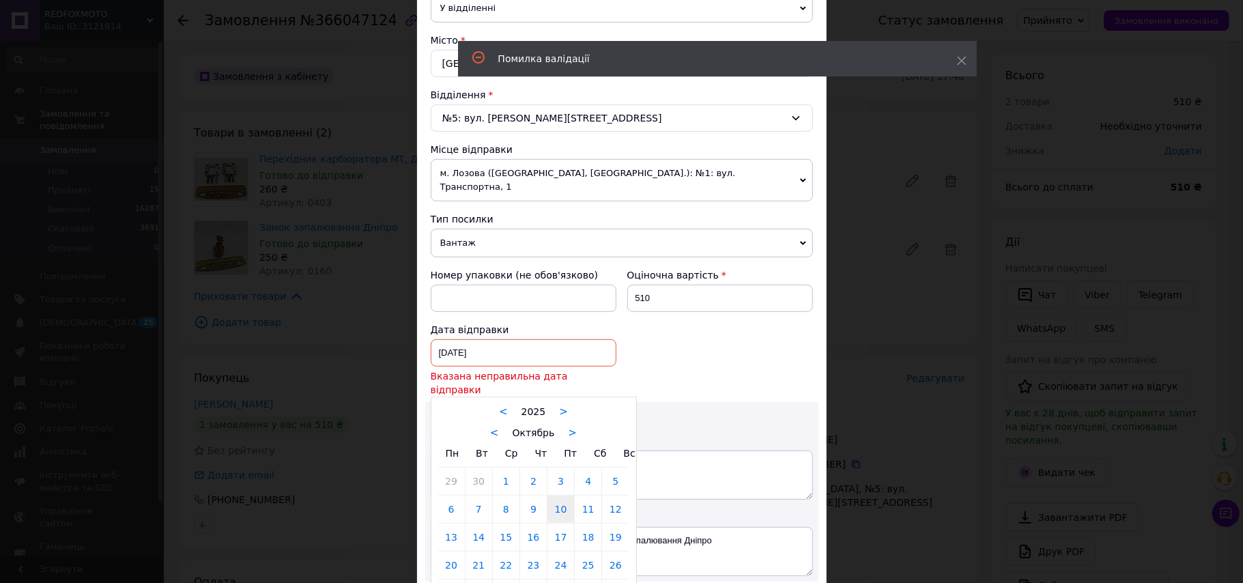
click at [510, 343] on div "[DATE] < 2025 > < Октябрь > Пн Вт Ср Чт Пт Сб Вс 29 30 1 2 3 4 5 6 7 8 9 10 11 …" at bounding box center [524, 352] width 186 height 27
click at [618, 495] on link "12" at bounding box center [615, 508] width 27 height 27
type input "[DATE]"
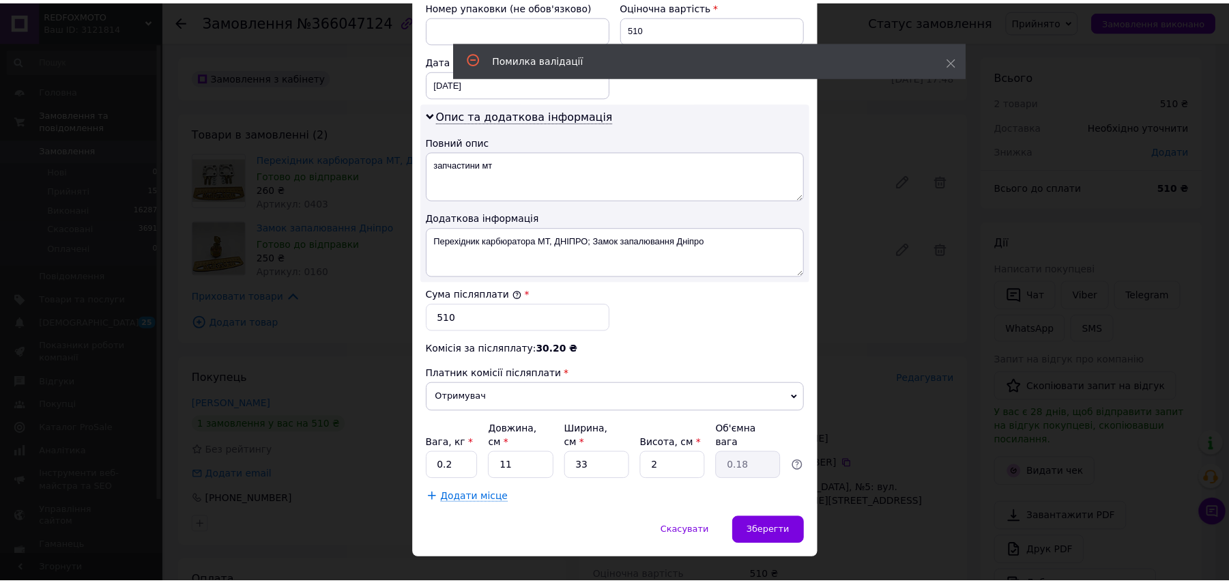
scroll to position [618, 0]
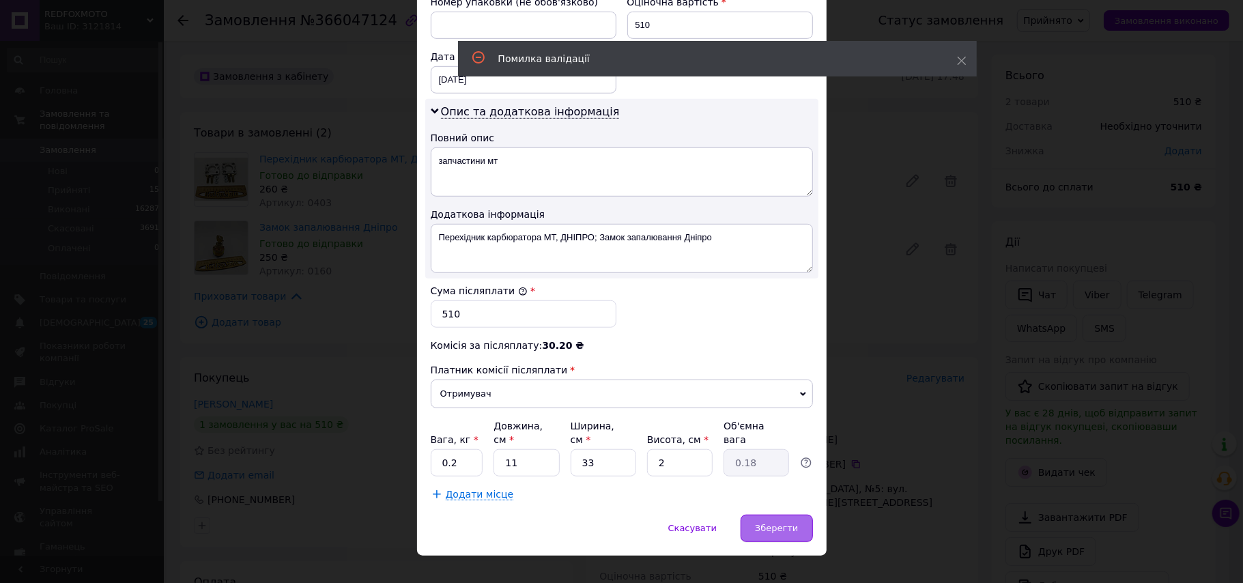
click at [785, 523] on span "Зберегти" at bounding box center [776, 528] width 43 height 10
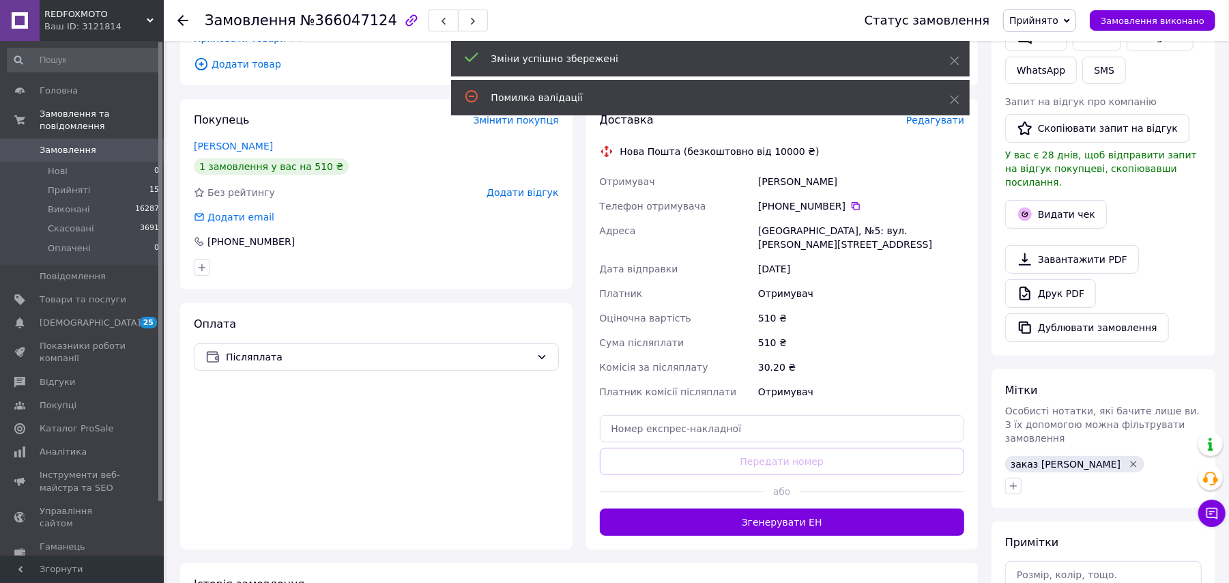
scroll to position [273, 0]
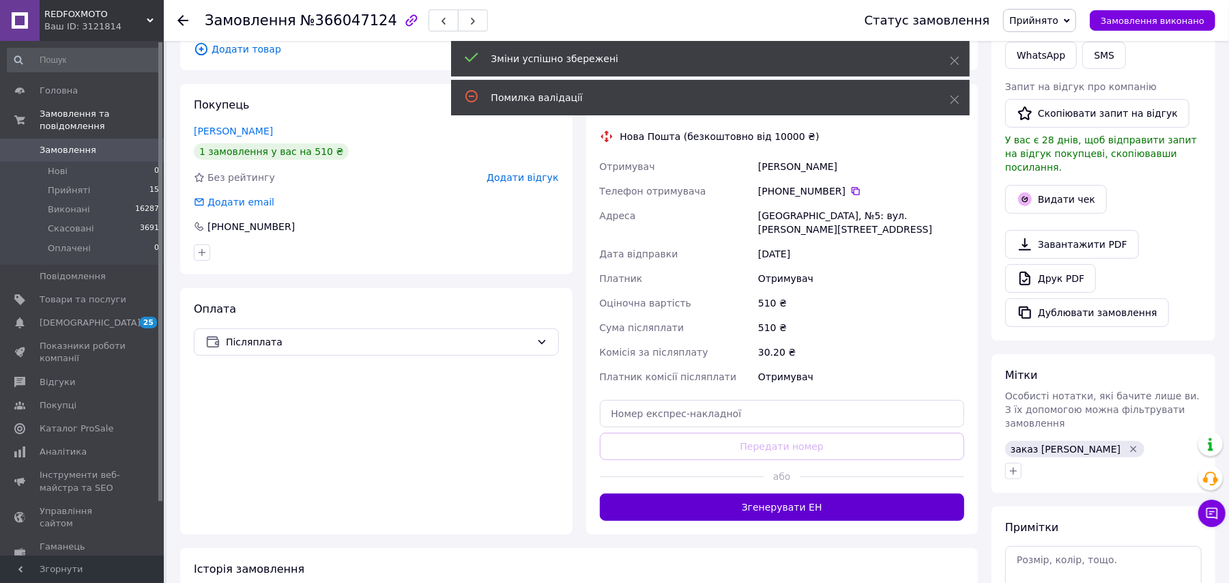
click at [751, 493] on button "Згенерувати ЕН" at bounding box center [782, 506] width 365 height 27
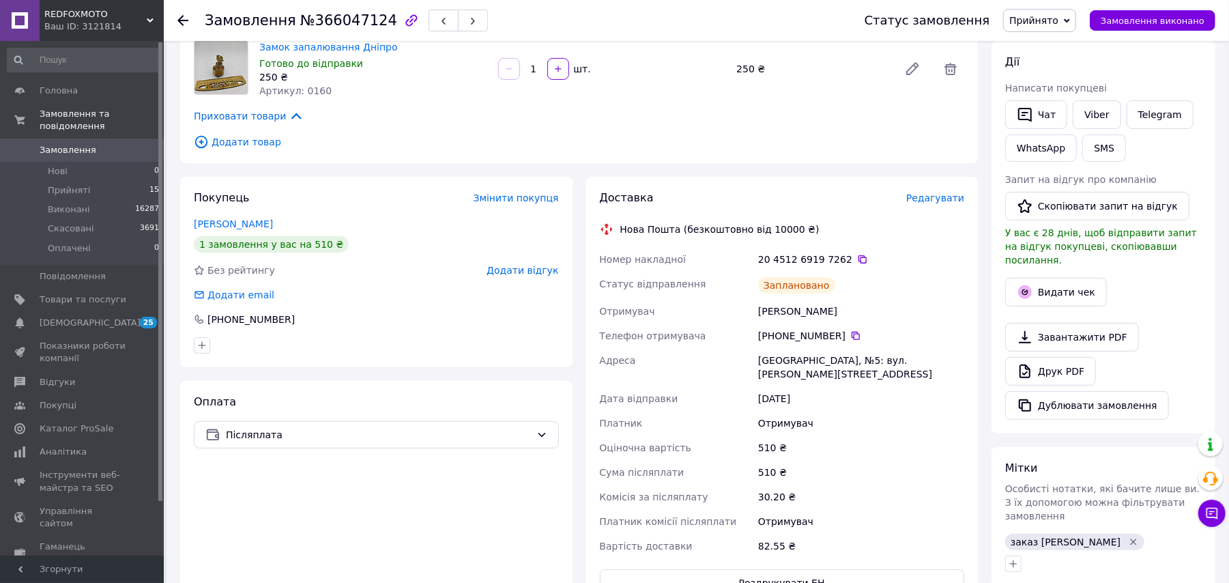
scroll to position [0, 0]
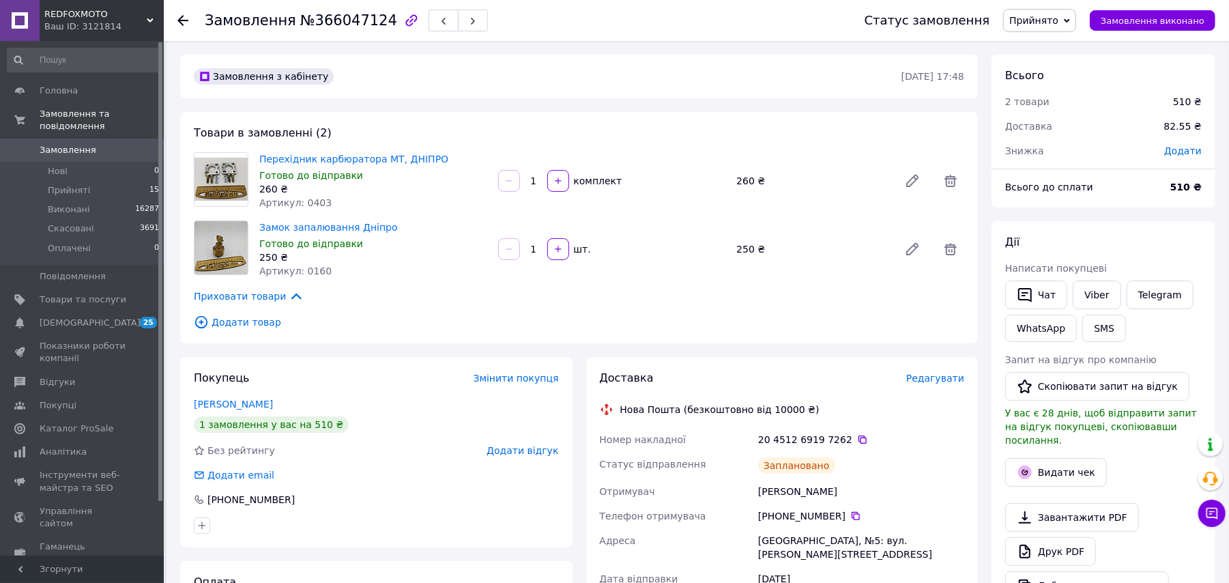
click at [177, 23] on icon at bounding box center [182, 20] width 11 height 11
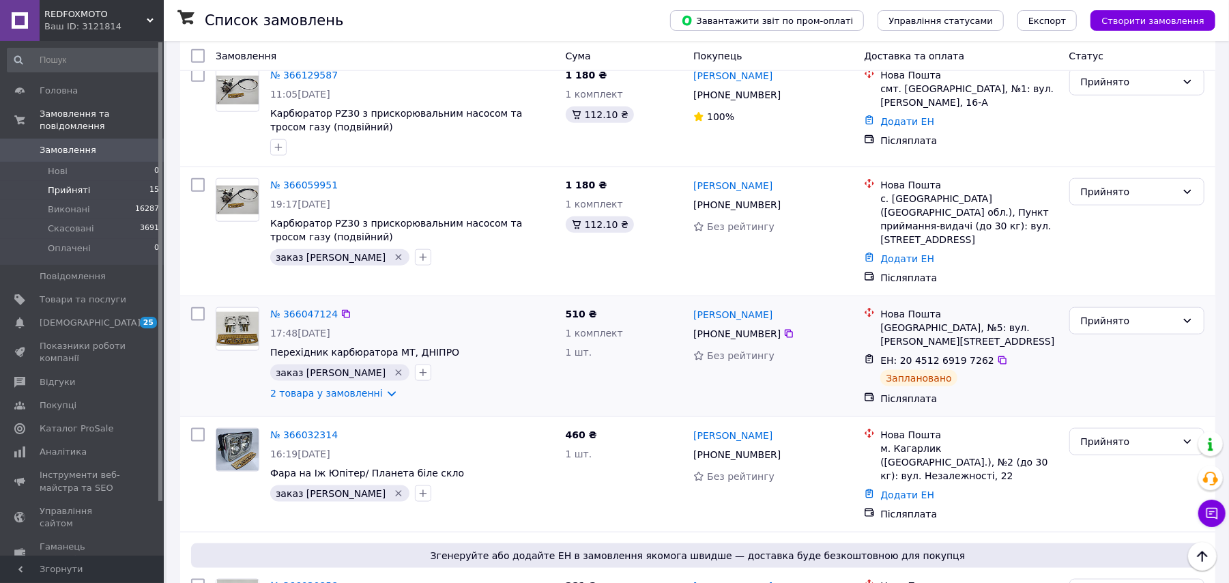
scroll to position [1073, 0]
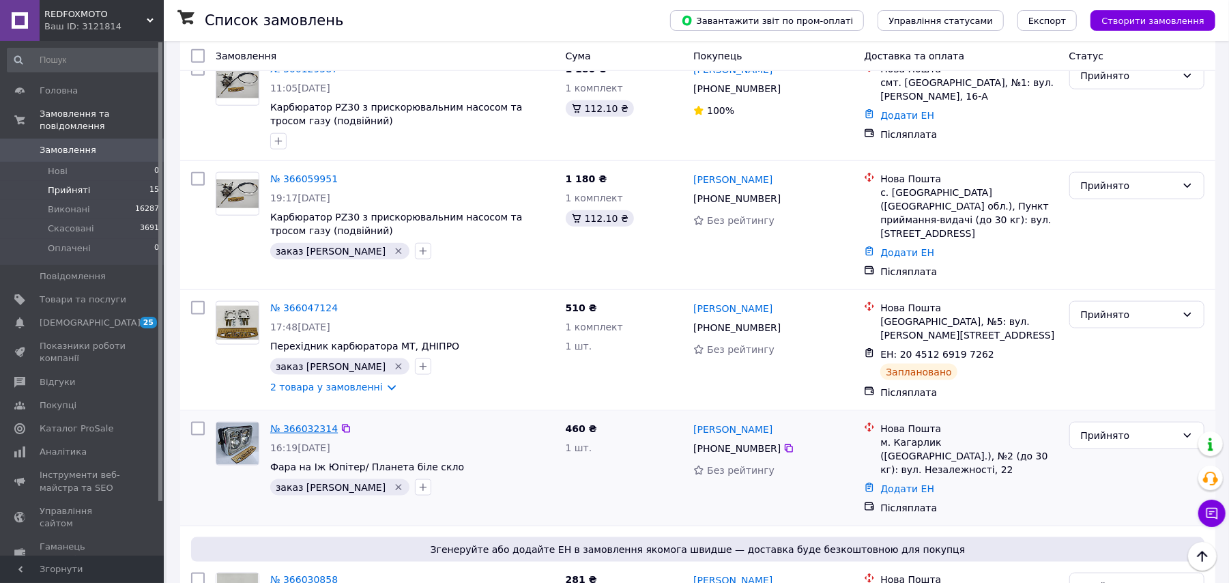
click at [306, 423] on link "№ 366032314" at bounding box center [304, 428] width 68 height 11
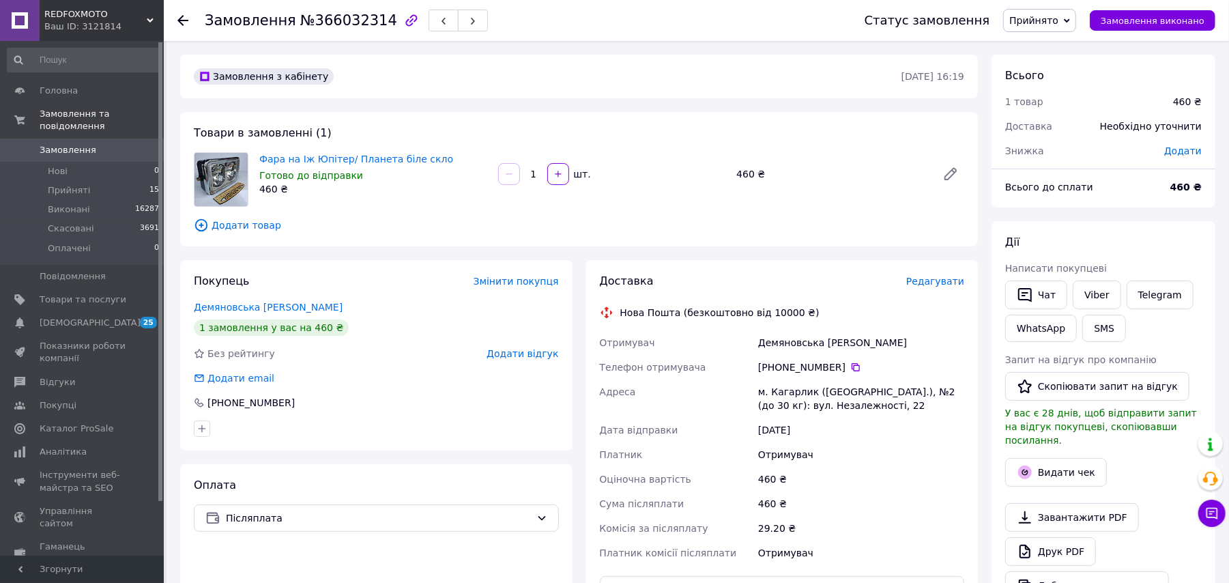
click at [932, 283] on span "Редагувати" at bounding box center [935, 281] width 58 height 11
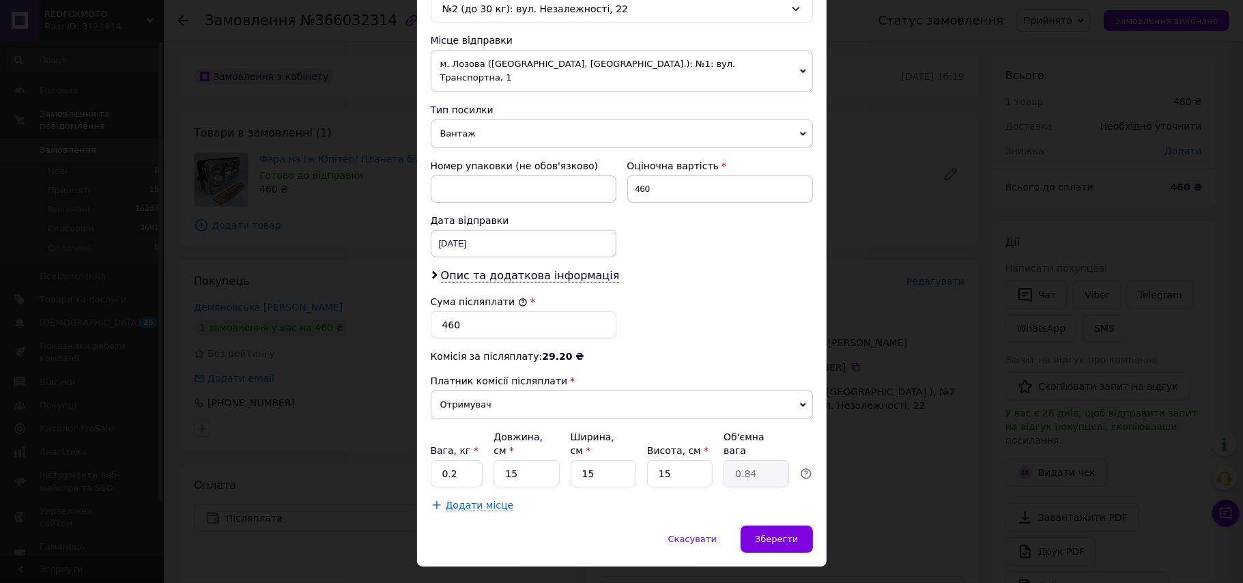
scroll to position [465, 0]
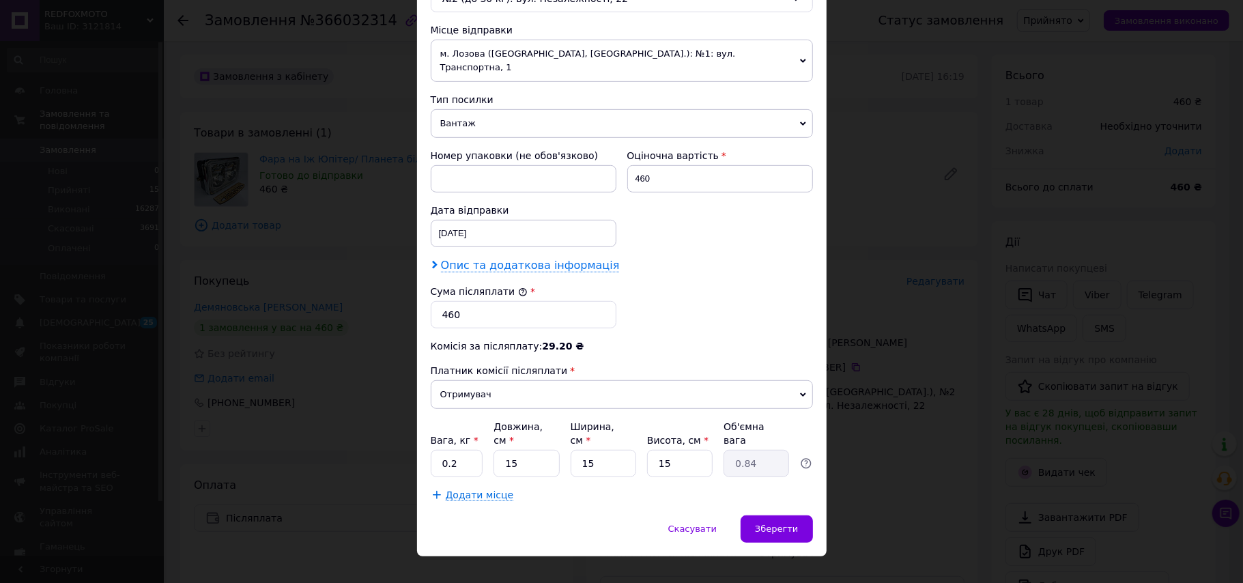
click at [489, 259] on span "Опис та додаткова інформація" at bounding box center [530, 266] width 179 height 14
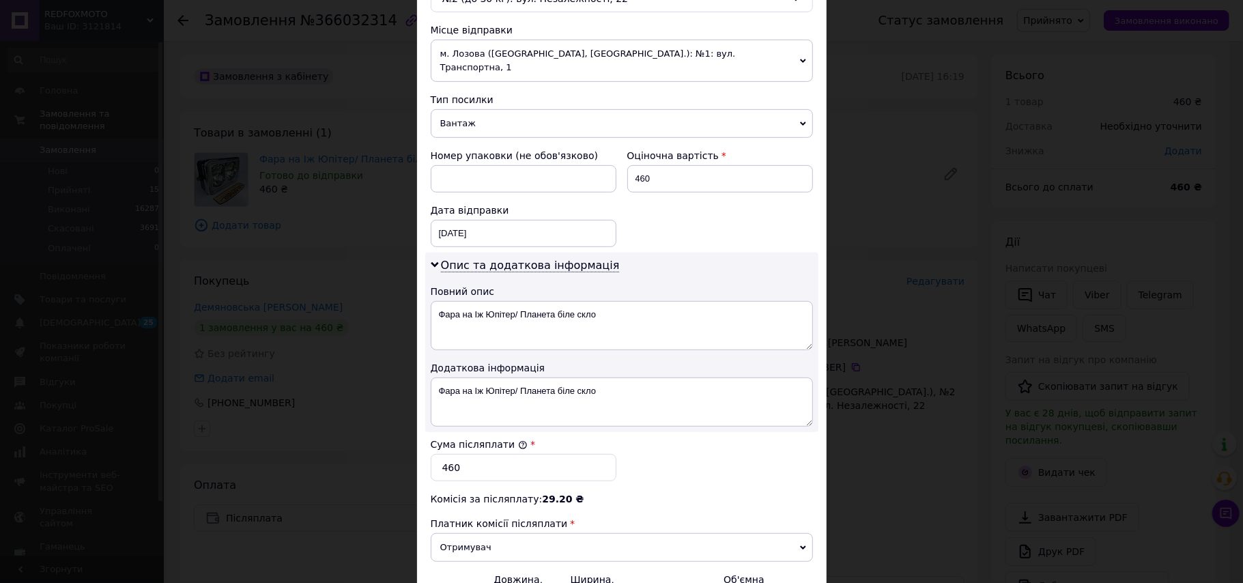
scroll to position [618, 0]
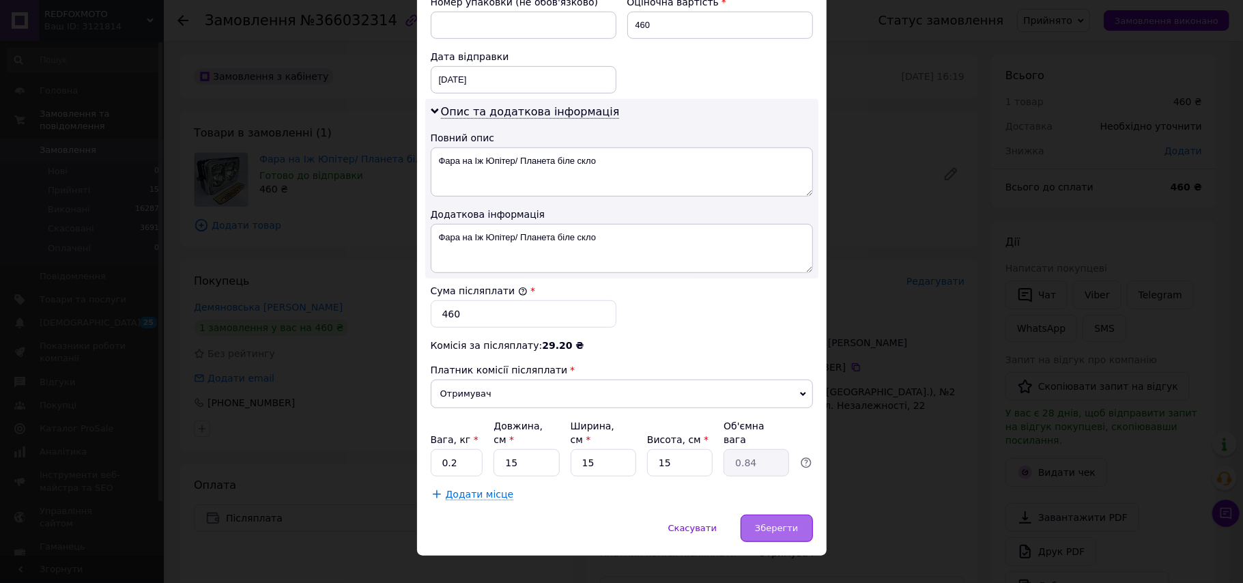
click at [755, 515] on div "Зберегти" at bounding box center [776, 528] width 72 height 27
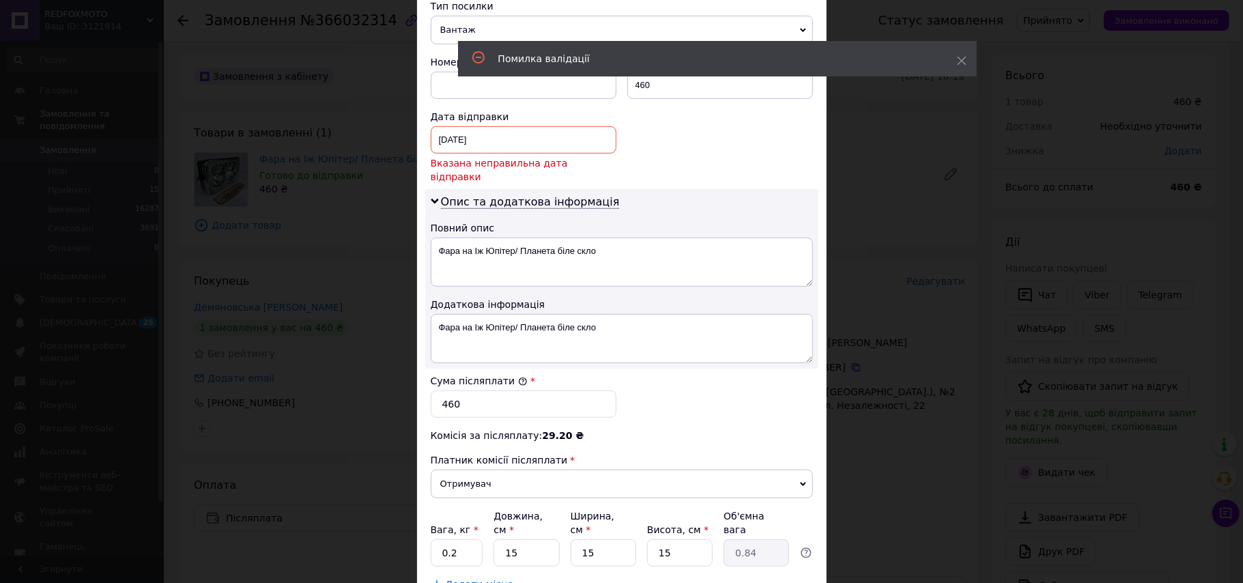
scroll to position [528, 0]
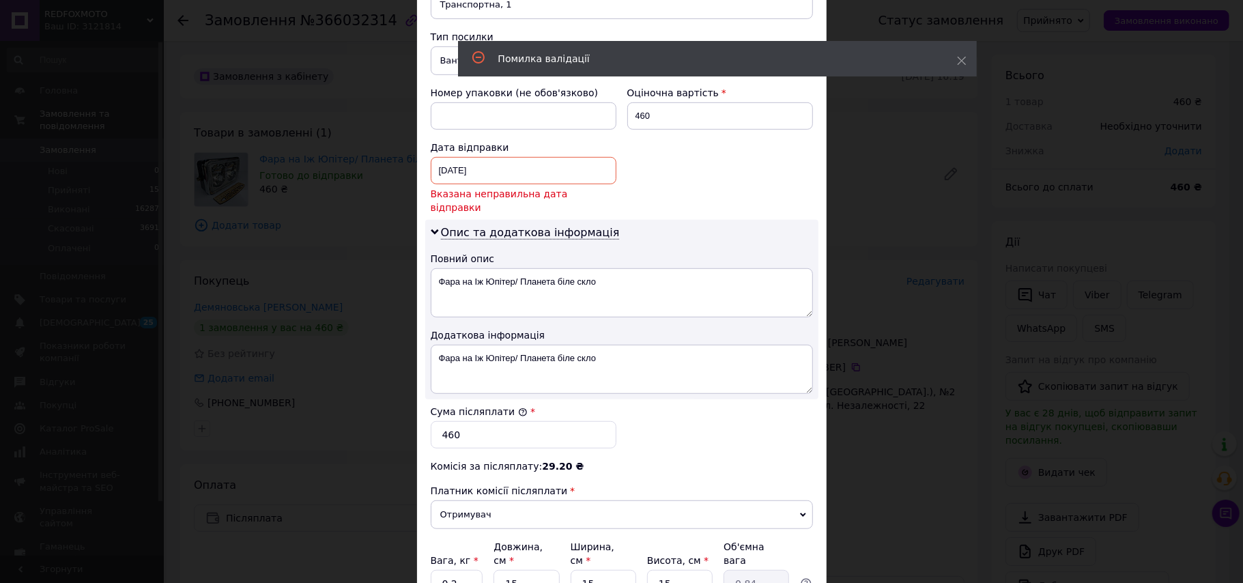
click at [525, 165] on div "[DATE] < 2025 > < Октябрь > Пн Вт Ср Чт Пт Сб Вс 29 30 1 2 3 4 5 6 7 8 9 10 11 …" at bounding box center [524, 170] width 186 height 27
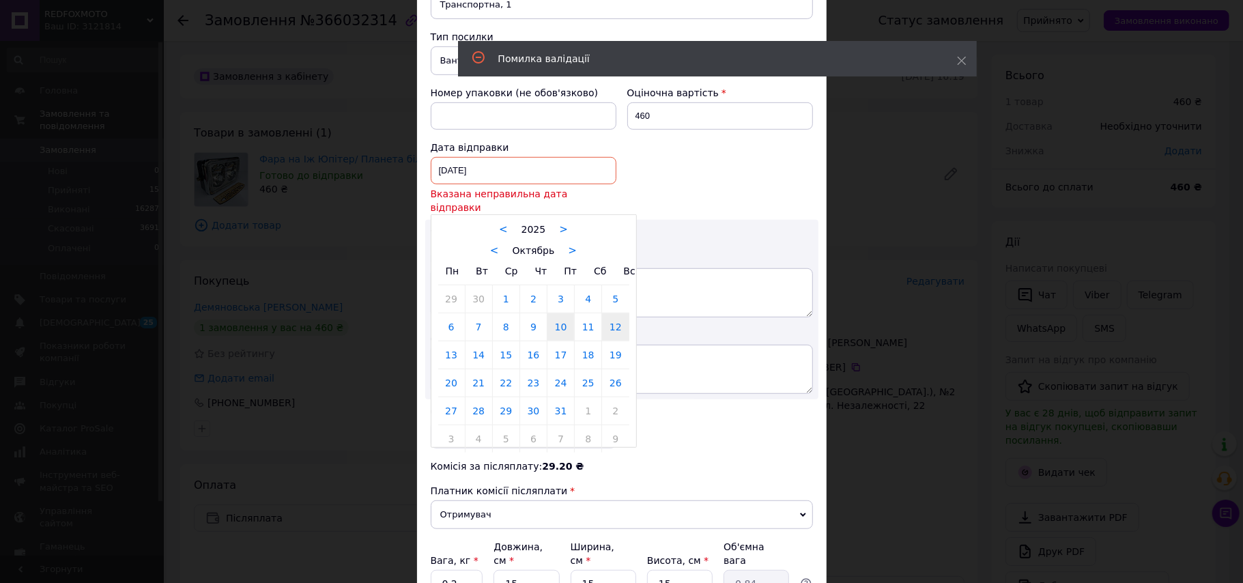
click at [620, 313] on link "12" at bounding box center [615, 326] width 27 height 27
type input "[DATE]"
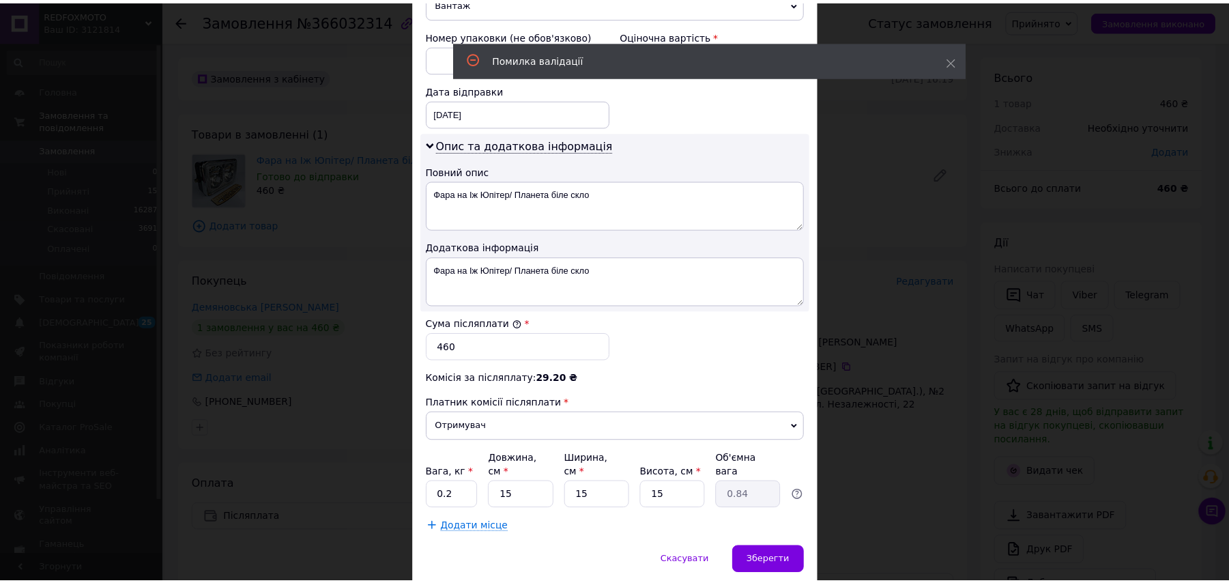
scroll to position [618, 0]
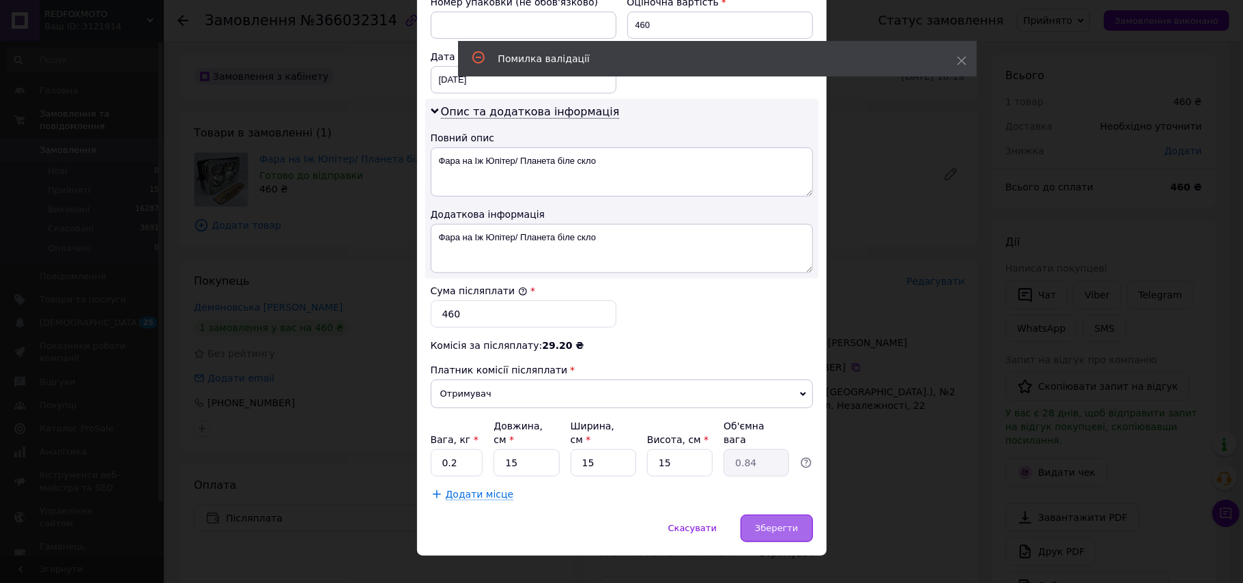
click at [790, 523] on span "Зберегти" at bounding box center [776, 528] width 43 height 10
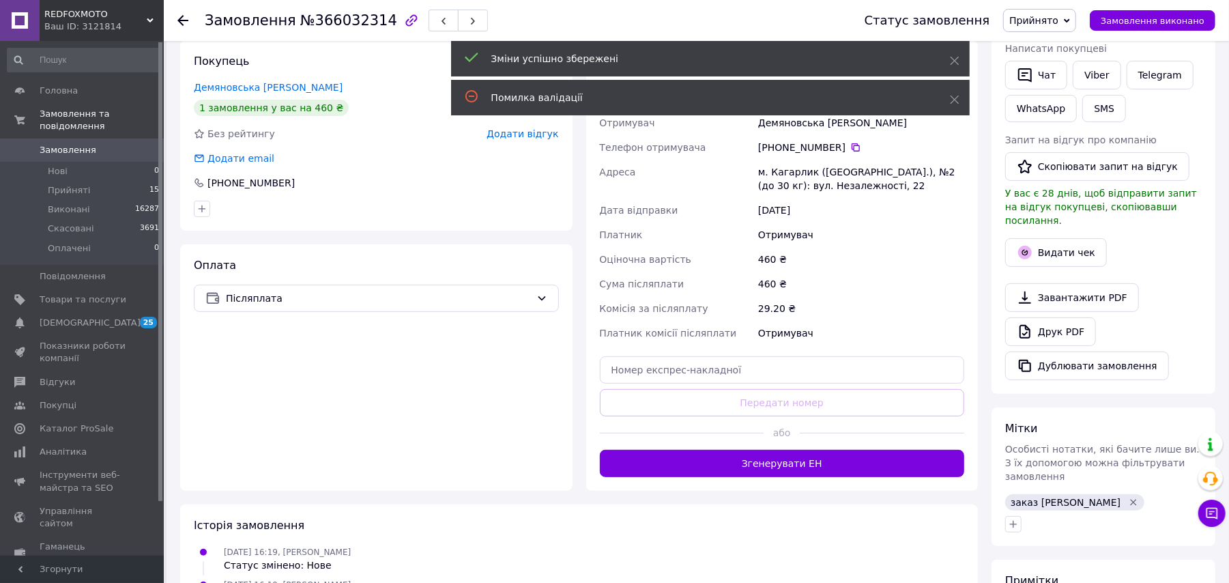
scroll to position [273, 0]
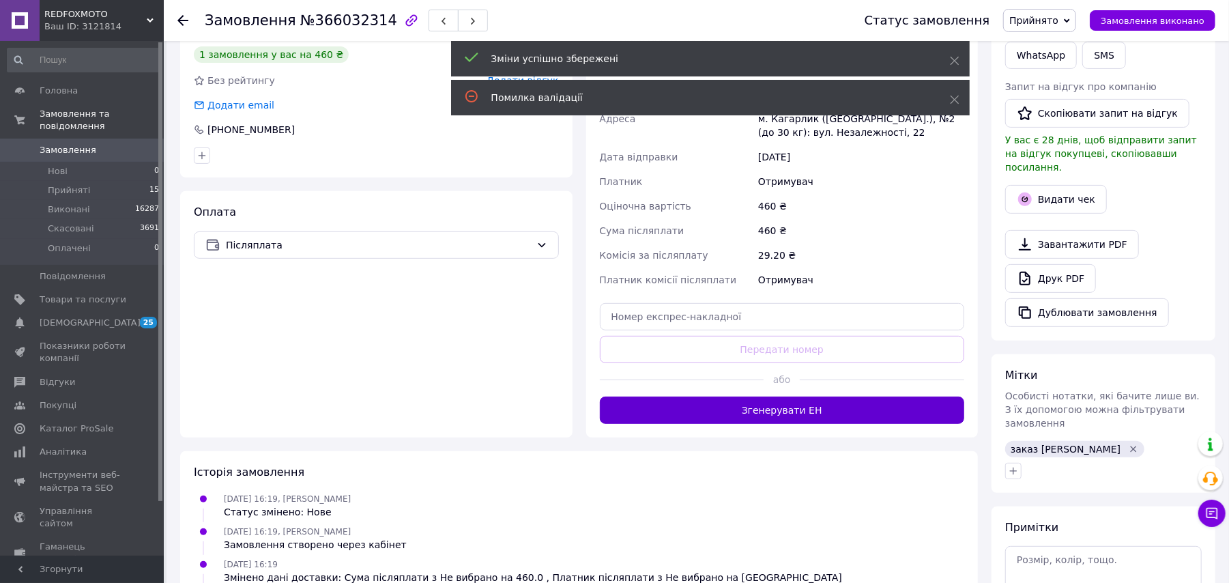
click at [785, 414] on button "Згенерувати ЕН" at bounding box center [782, 409] width 365 height 27
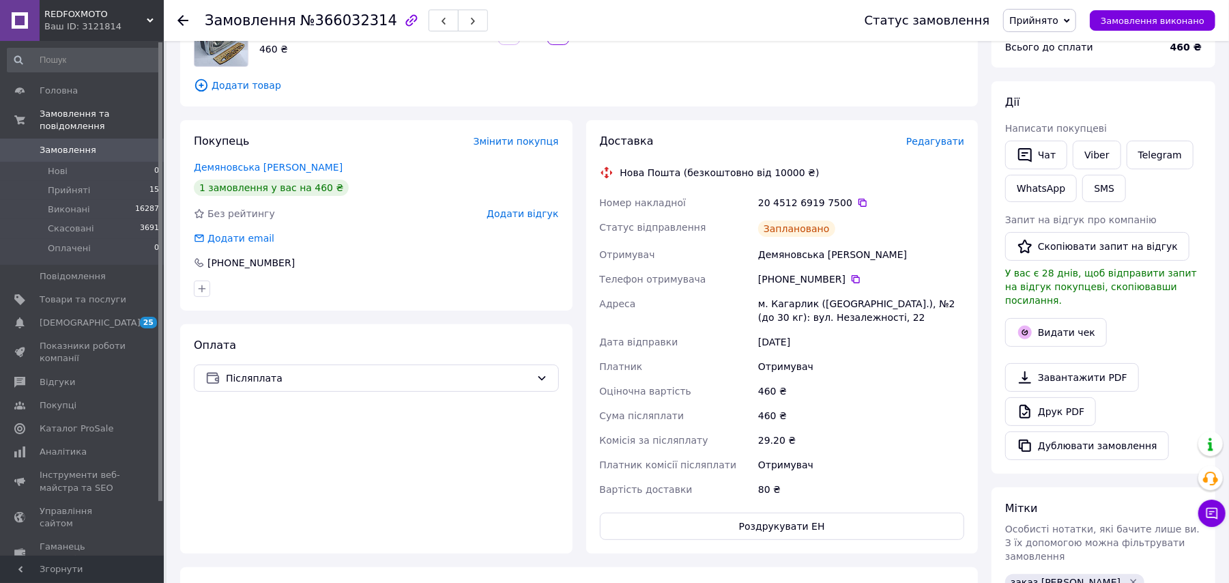
scroll to position [0, 0]
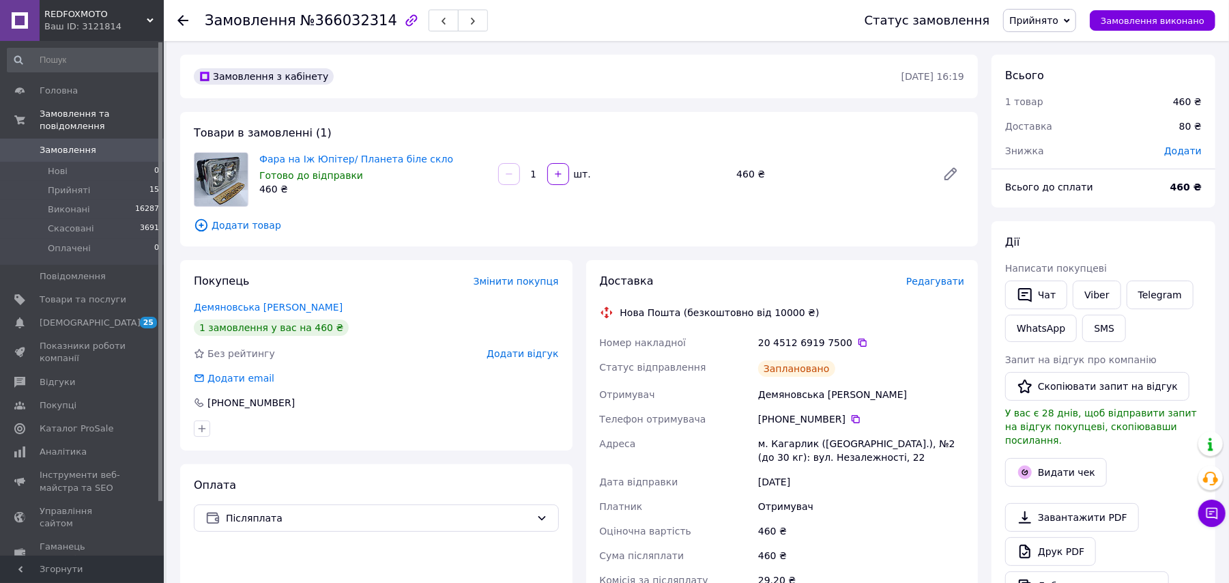
click at [177, 23] on icon at bounding box center [182, 20] width 11 height 11
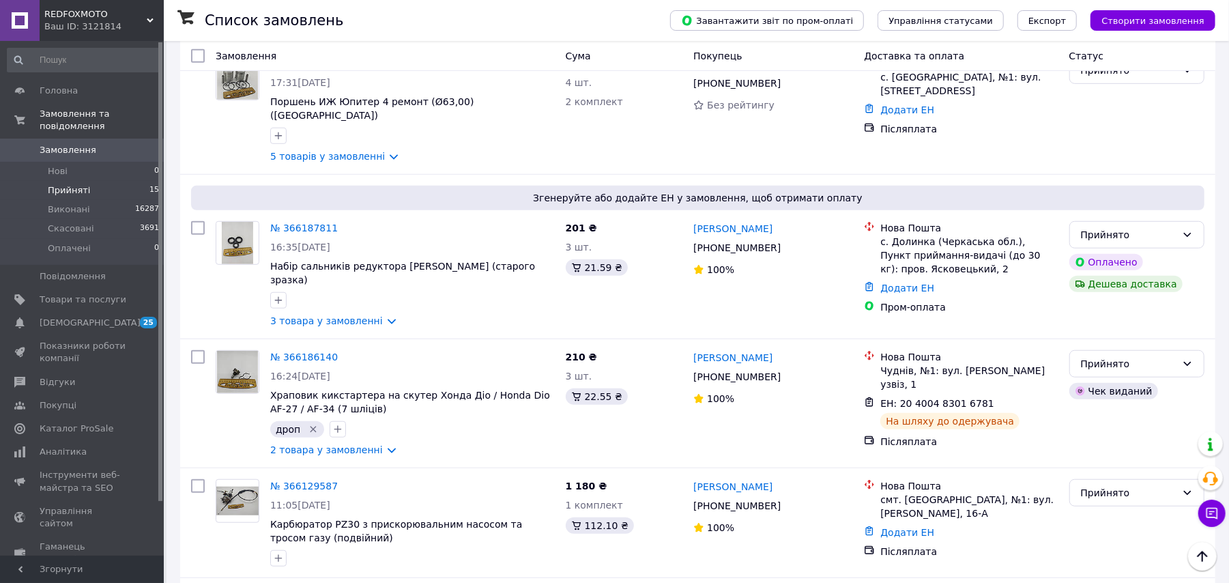
scroll to position [637, 0]
